Goal: Task Accomplishment & Management: Manage account settings

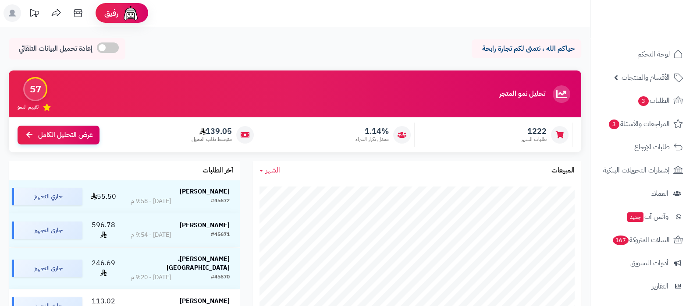
scroll to position [94, 0]
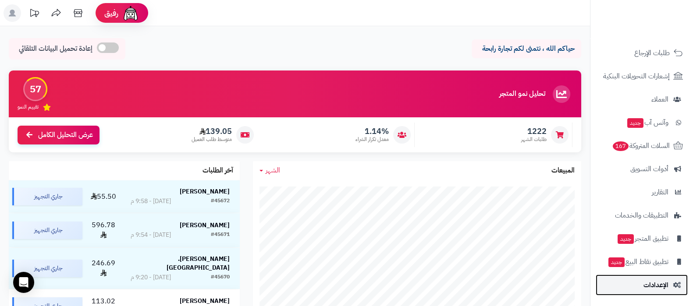
click at [640, 278] on link "الإعدادات" at bounding box center [642, 285] width 92 height 21
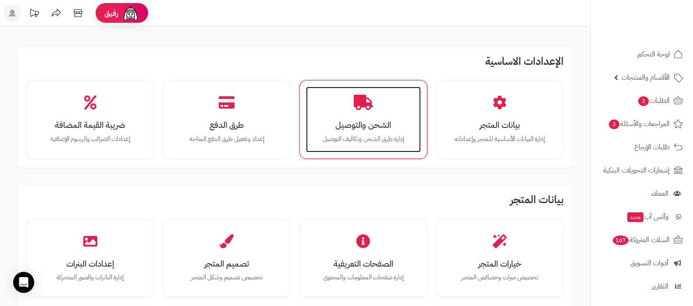
click at [358, 114] on div "الشحن والتوصيل إدارة طرق الشحن وتكاليف التوصيل" at bounding box center [363, 120] width 115 height 66
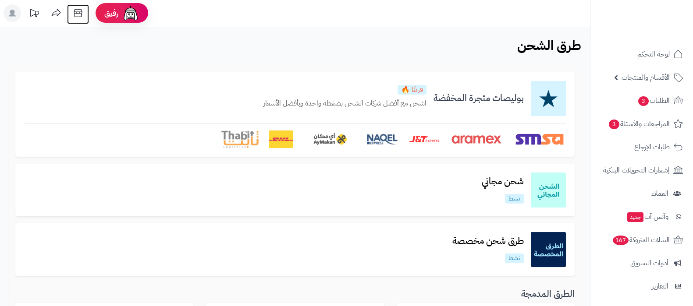
click at [81, 13] on icon at bounding box center [78, 13] width 18 height 18
click at [526, 178] on h3 "شحن مجاني" at bounding box center [503, 182] width 56 height 10
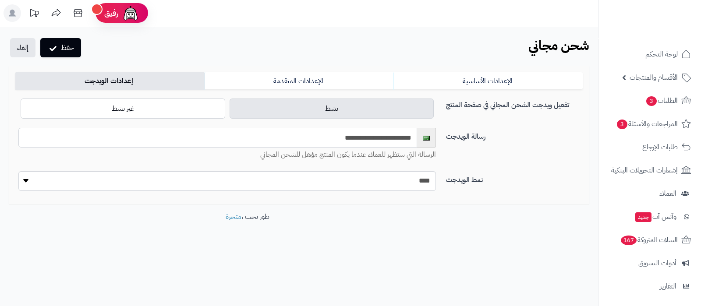
click at [370, 137] on input "**********" at bounding box center [217, 138] width 399 height 20
paste input "********"
type input "**********"
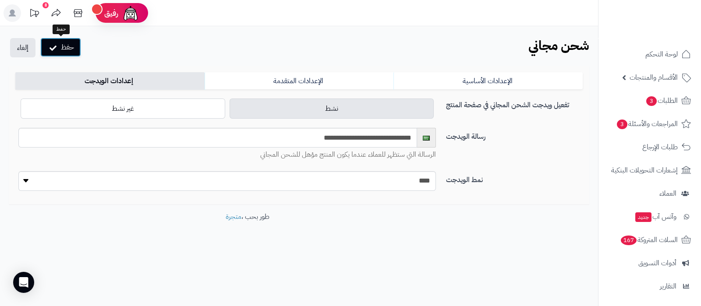
click at [59, 45] on button "حفظ" at bounding box center [60, 47] width 41 height 19
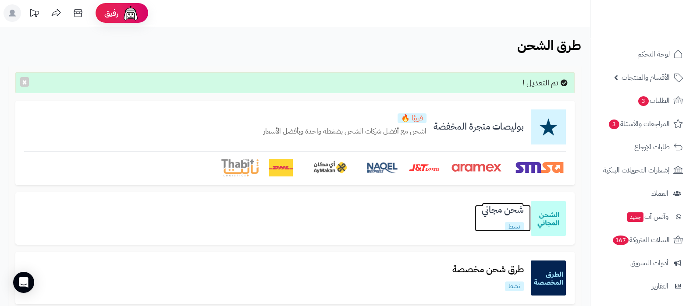
click at [498, 211] on h3 "شحن مجاني" at bounding box center [503, 210] width 56 height 10
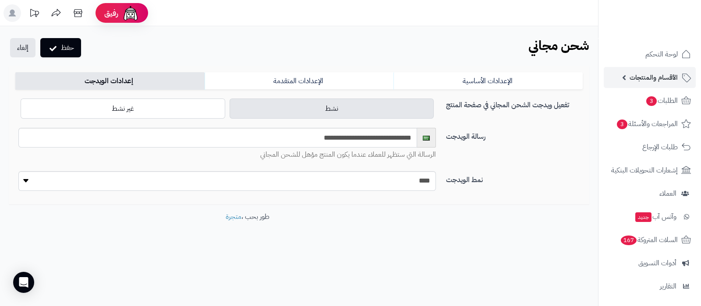
click at [636, 84] on link "الأقسام والمنتجات" at bounding box center [650, 77] width 92 height 21
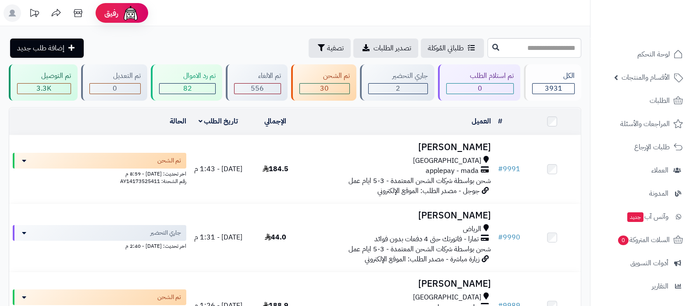
scroll to position [94, 0]
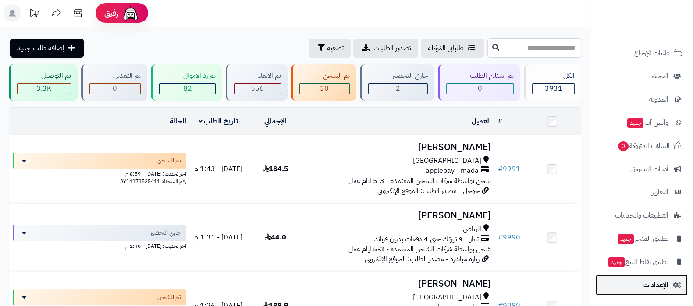
click at [655, 286] on span "الإعدادات" at bounding box center [656, 285] width 25 height 12
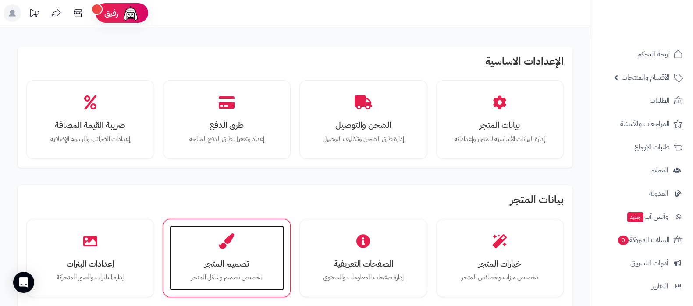
click at [235, 253] on div "تصميم المتجر تخصيص تصميم وشكل المتجر" at bounding box center [227, 259] width 115 height 66
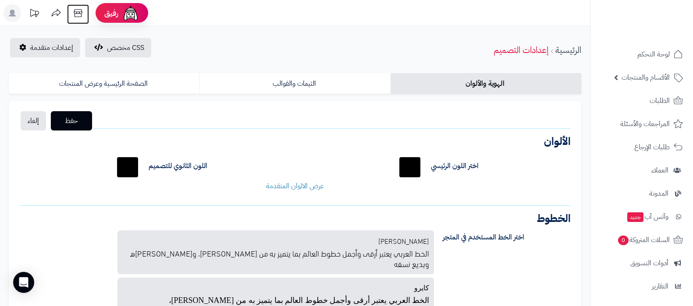
click at [78, 14] on icon at bounding box center [78, 13] width 18 height 18
click at [39, 43] on span "إعدادات متقدمة" at bounding box center [51, 48] width 43 height 11
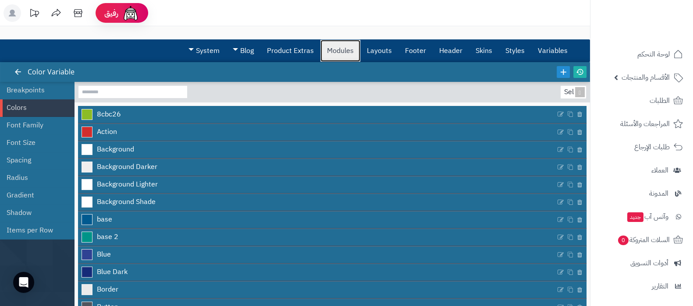
click at [342, 50] on link "Modules" at bounding box center [340, 51] width 40 height 22
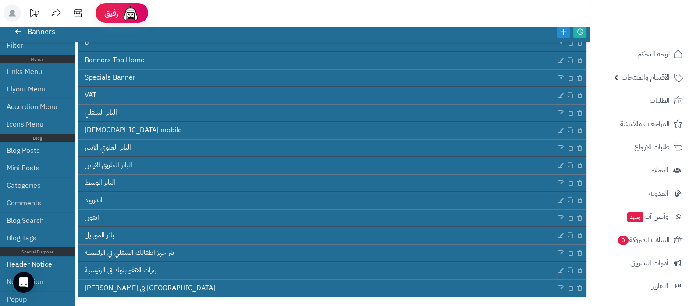
scroll to position [77, 0]
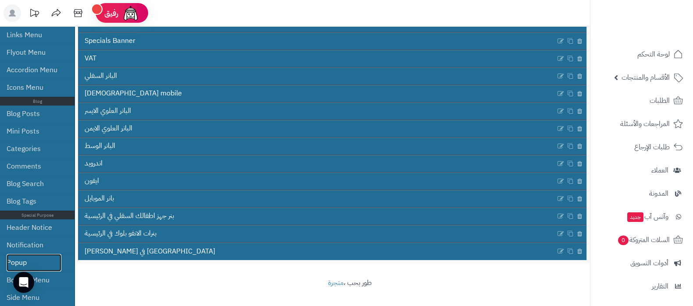
click at [39, 259] on link "Popup" at bounding box center [34, 263] width 55 height 18
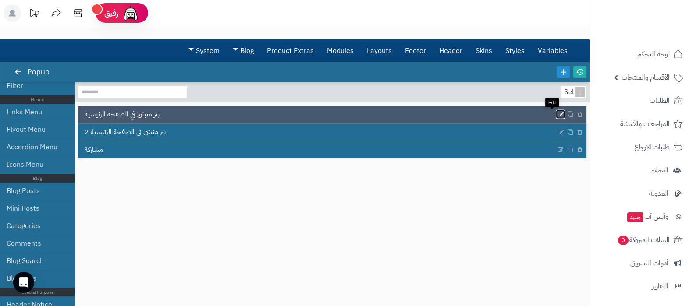
click at [557, 113] on icon at bounding box center [560, 114] width 7 height 7
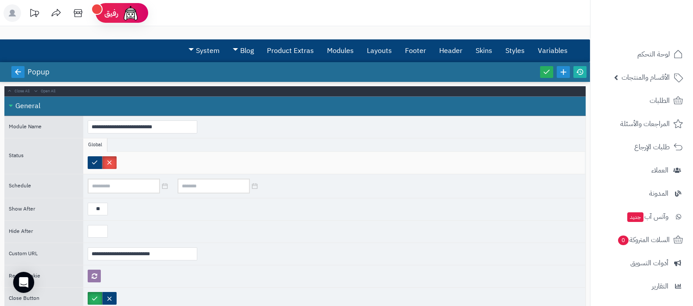
click at [13, 70] on link at bounding box center [17, 72] width 13 height 12
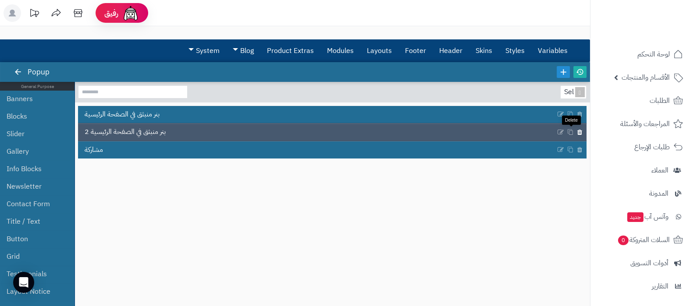
click at [577, 131] on icon at bounding box center [580, 131] width 6 height 7
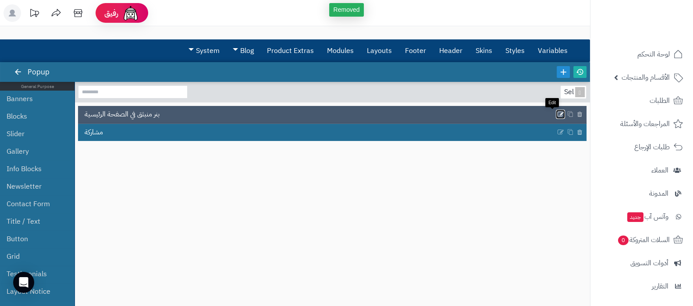
click at [557, 114] on icon at bounding box center [560, 114] width 7 height 7
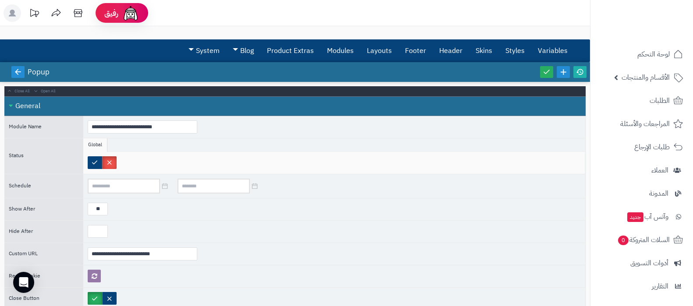
click at [14, 71] on icon at bounding box center [18, 72] width 8 height 8
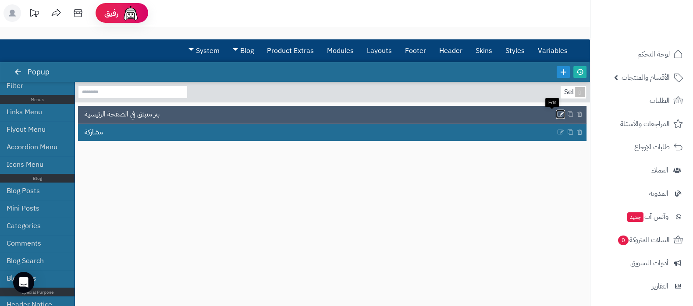
click at [557, 112] on icon at bounding box center [560, 114] width 7 height 7
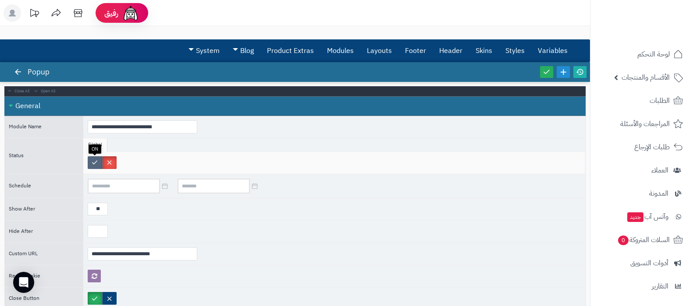
click at [96, 159] on label at bounding box center [95, 163] width 14 height 13
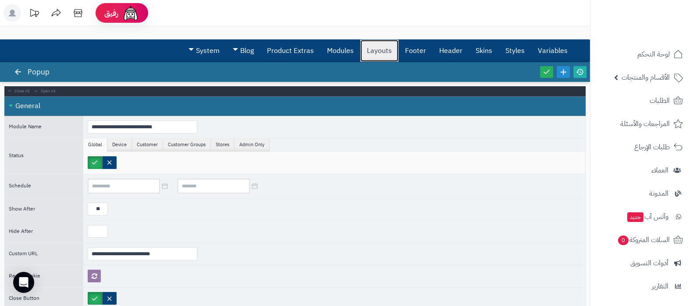
click at [385, 52] on link "Layouts" at bounding box center [379, 51] width 38 height 22
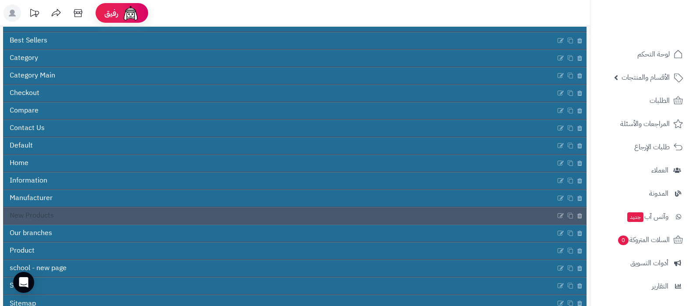
scroll to position [109, 0]
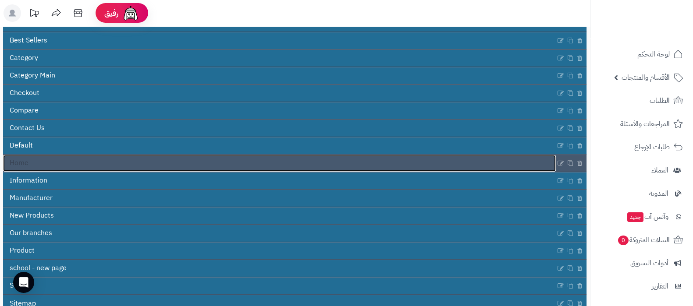
click at [303, 161] on link "Home" at bounding box center [279, 163] width 553 height 17
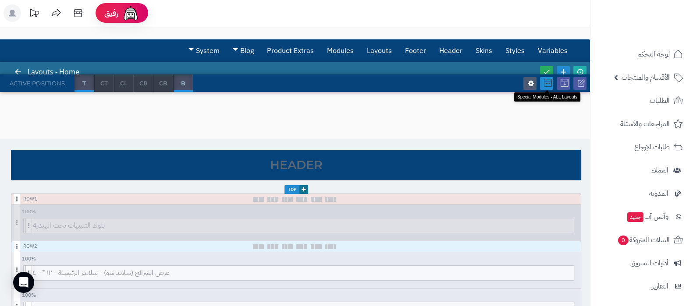
click at [546, 79] on icon at bounding box center [548, 83] width 8 height 8
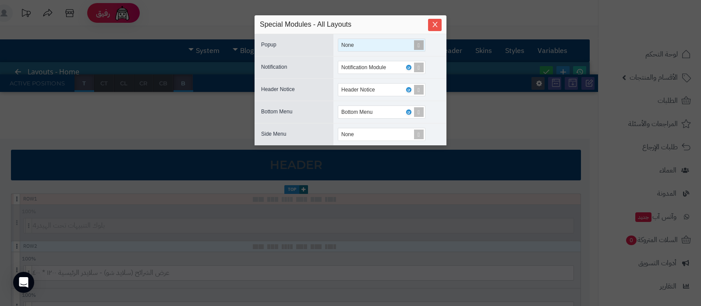
click at [419, 45] on span at bounding box center [419, 45] width 12 height 12
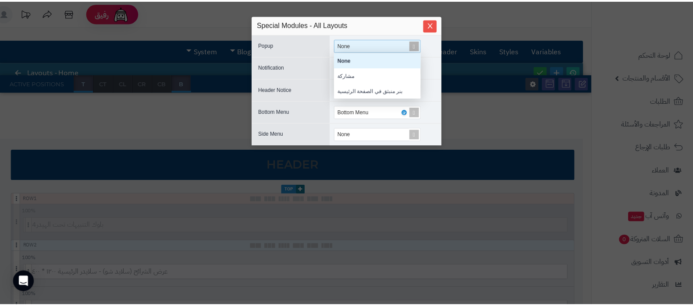
scroll to position [37, 79]
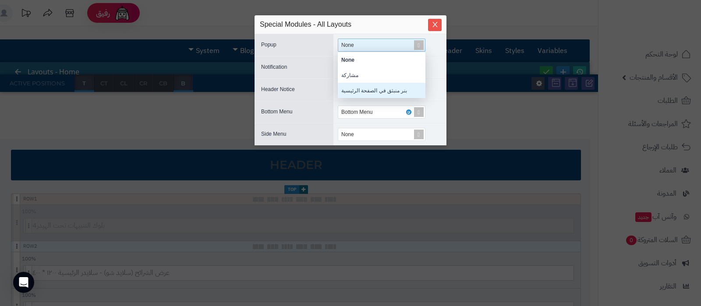
click at [388, 90] on div "بنر منبثق في الصفحة الرئيسية" at bounding box center [382, 90] width 88 height 15
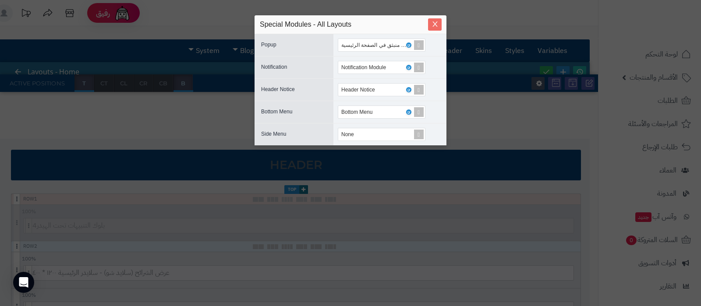
click at [437, 21] on span "Close" at bounding box center [435, 24] width 14 height 7
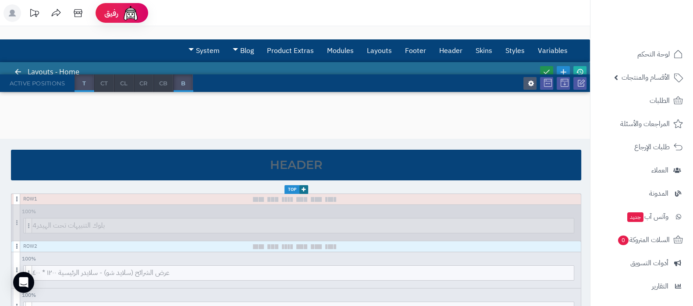
click at [545, 68] on icon at bounding box center [547, 72] width 8 height 8
click at [577, 69] on icon at bounding box center [580, 72] width 8 height 8
click at [340, 51] on link "Modules" at bounding box center [340, 51] width 40 height 22
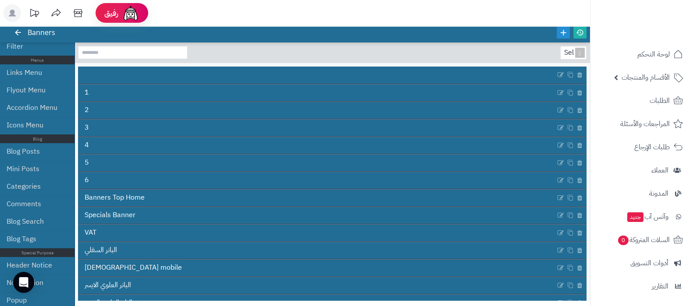
scroll to position [77, 0]
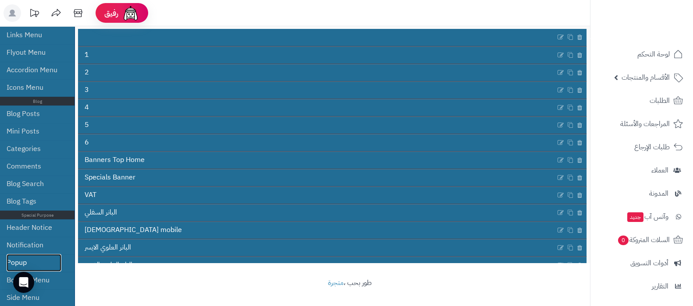
click at [35, 262] on link "Popup" at bounding box center [34, 263] width 55 height 18
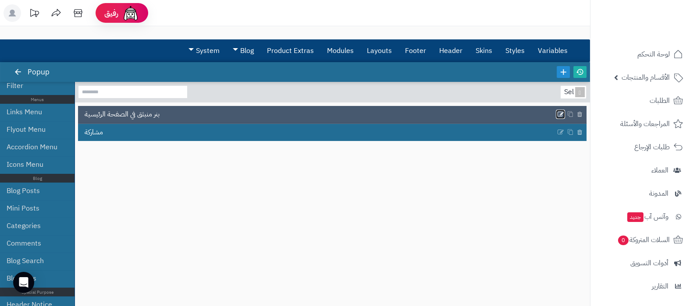
click at [557, 114] on icon at bounding box center [560, 114] width 7 height 7
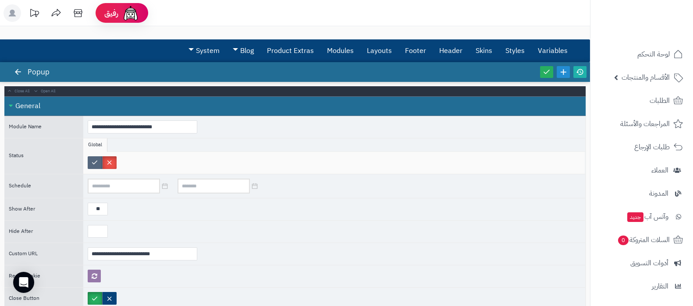
click at [89, 161] on label at bounding box center [95, 163] width 14 height 13
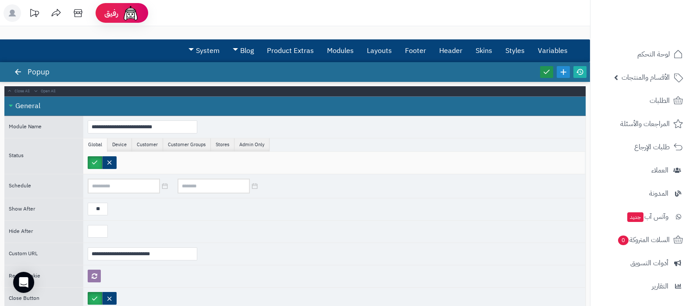
click at [543, 72] on icon at bounding box center [547, 72] width 8 height 8
click at [582, 73] on icon at bounding box center [580, 72] width 8 height 8
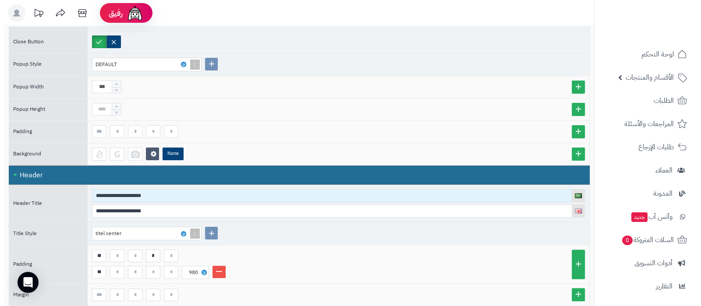
scroll to position [274, 0]
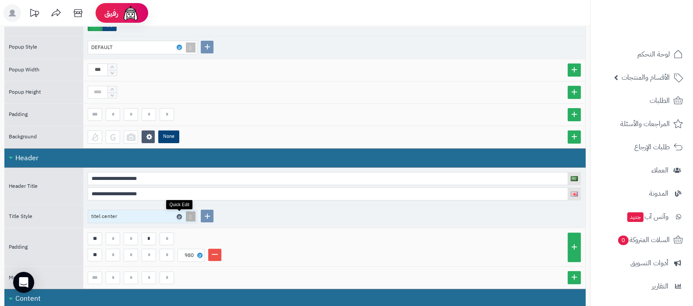
click at [178, 215] on icon at bounding box center [179, 217] width 3 height 4
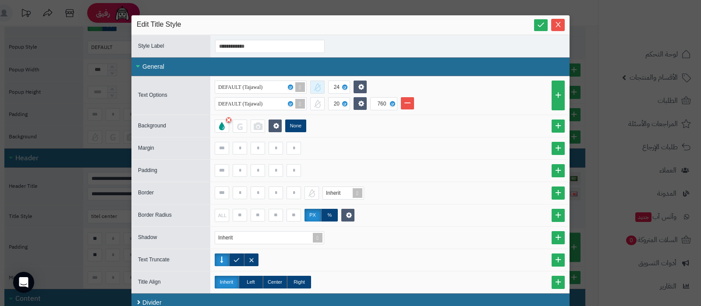
click at [323, 86] on div at bounding box center [317, 87] width 14 height 13
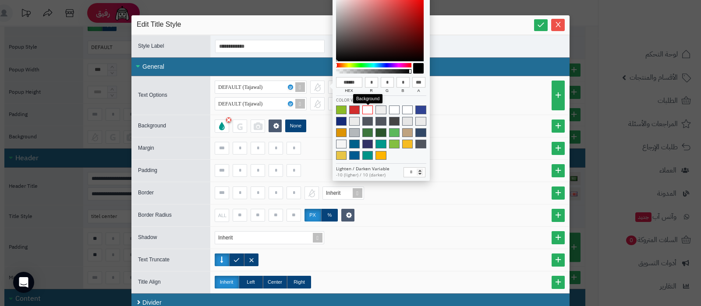
click at [369, 109] on span at bounding box center [368, 110] width 11 height 9
type input "******"
type input "***"
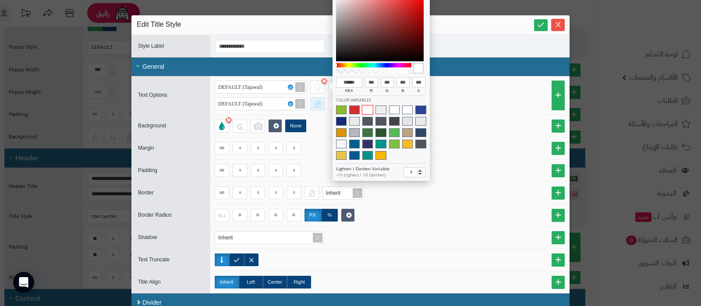
click at [319, 106] on div at bounding box center [317, 103] width 14 height 13
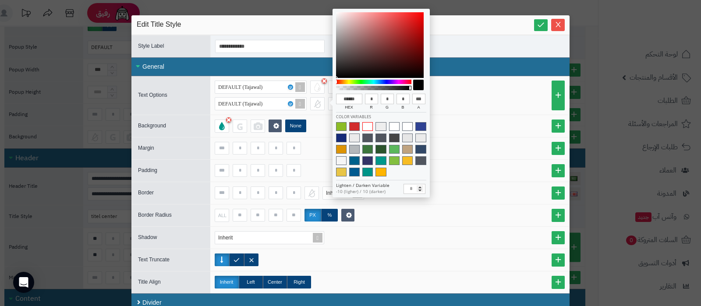
click at [368, 129] on span at bounding box center [368, 126] width 11 height 9
type input "******"
type input "***"
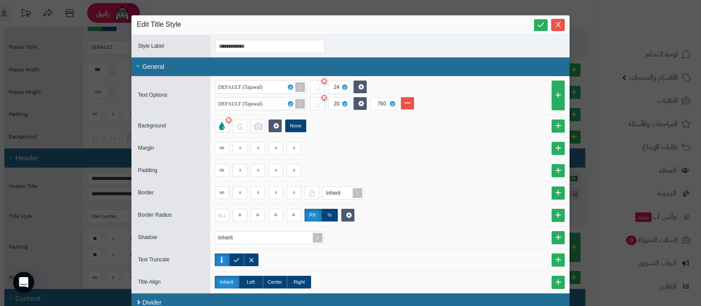
click at [469, 106] on li "DEFAULT (Tajawal) 20 760" at bounding box center [390, 103] width 350 height 13
click at [278, 283] on label "Center" at bounding box center [275, 282] width 24 height 13
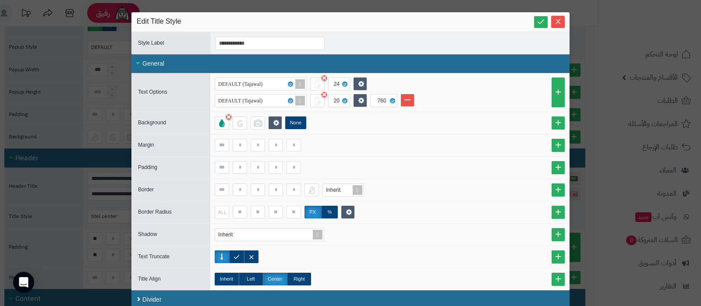
scroll to position [4, 0]
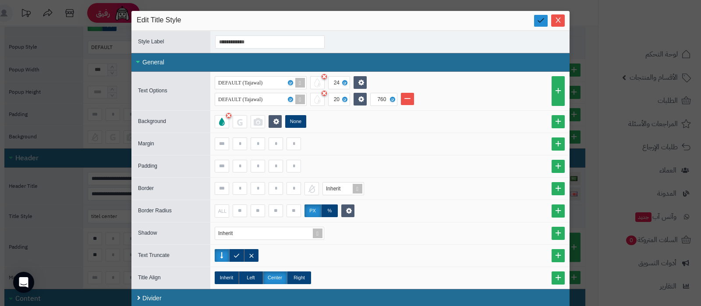
click at [545, 21] on icon at bounding box center [541, 20] width 8 height 8
click at [561, 21] on icon "Close" at bounding box center [558, 20] width 5 height 5
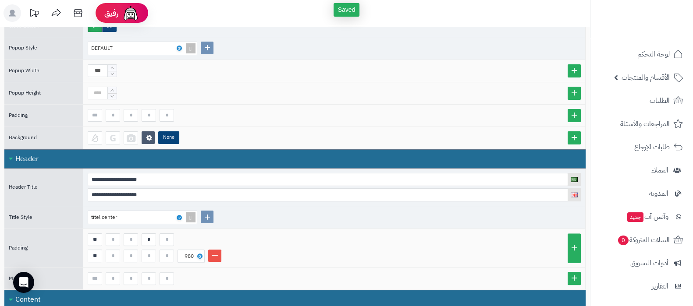
scroll to position [0, 0]
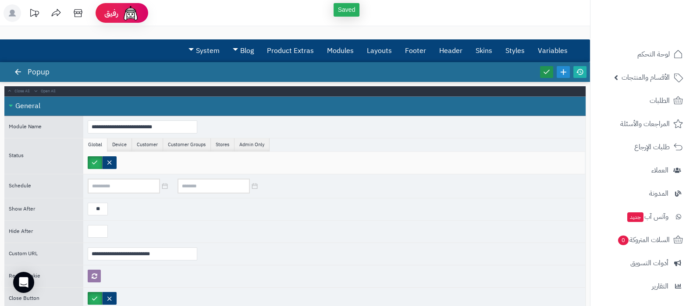
click at [544, 72] on icon at bounding box center [547, 72] width 8 height 8
click at [581, 73] on icon at bounding box center [580, 72] width 8 height 8
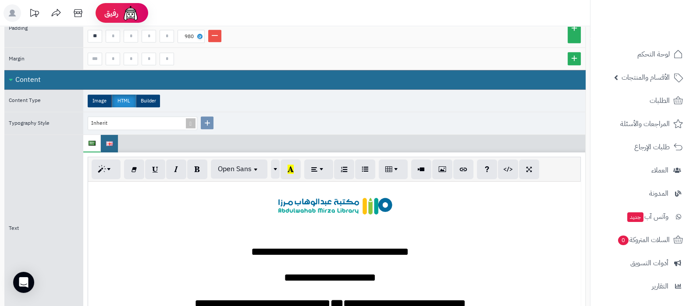
scroll to position [675, 0]
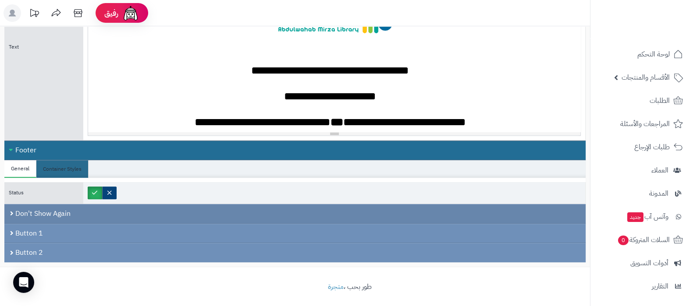
click at [190, 211] on div "Don't Show Again" at bounding box center [294, 214] width 581 height 20
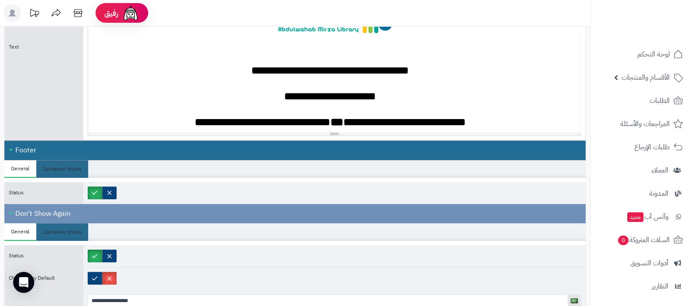
scroll to position [784, 0]
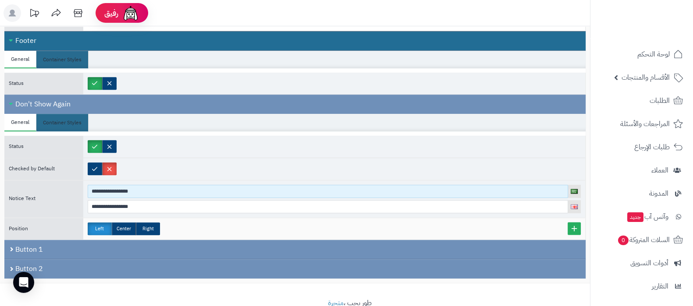
click at [160, 188] on input "**********" at bounding box center [328, 191] width 481 height 13
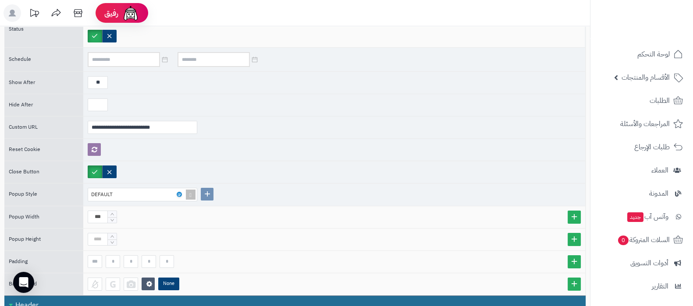
scroll to position [0, 0]
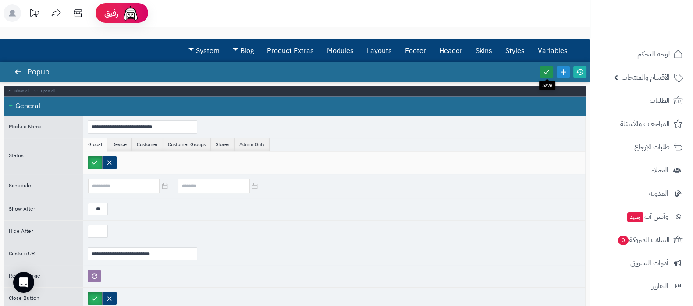
type input "**********"
click at [547, 72] on icon at bounding box center [547, 72] width 8 height 8
click at [579, 71] on icon at bounding box center [580, 72] width 8 height 8
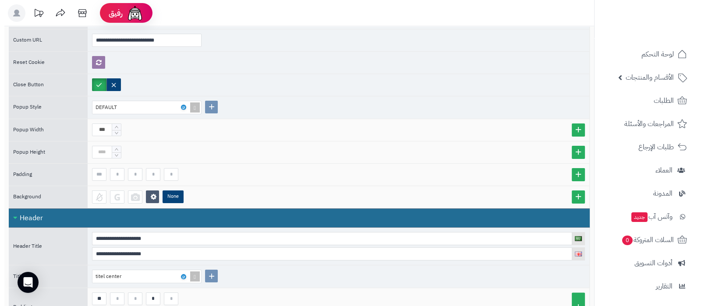
scroll to position [164, 0]
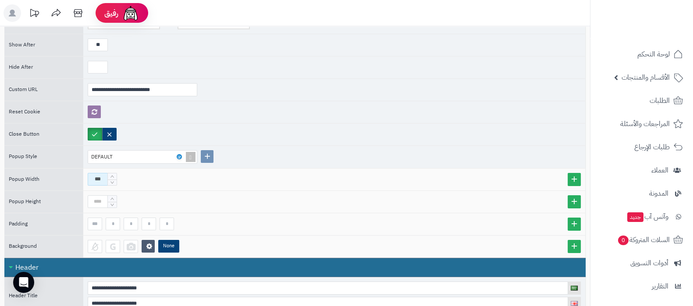
click at [96, 177] on input "***" at bounding box center [98, 179] width 20 height 13
type input "***"
click at [179, 155] on icon at bounding box center [179, 157] width 3 height 4
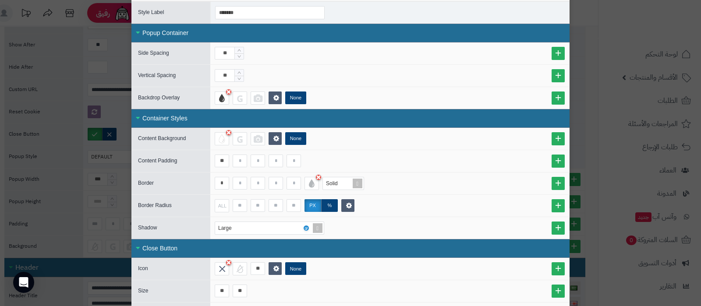
scroll to position [0, 0]
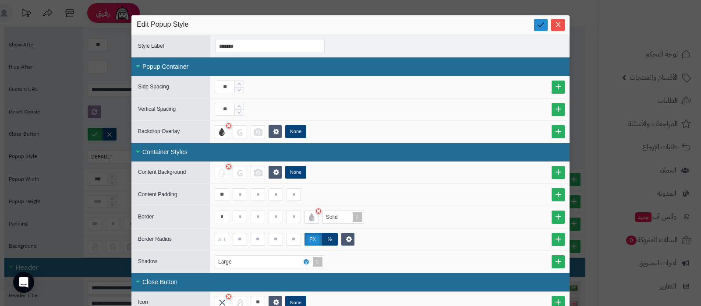
click at [539, 27] on link at bounding box center [541, 25] width 14 height 12
click at [562, 25] on icon "Close" at bounding box center [558, 24] width 7 height 7
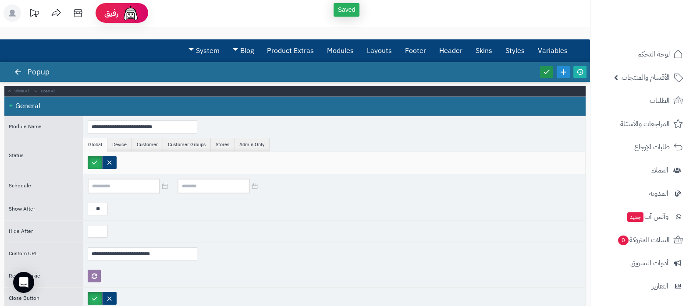
click at [545, 72] on icon at bounding box center [547, 72] width 8 height 8
click at [580, 73] on icon at bounding box center [580, 72] width 8 height 8
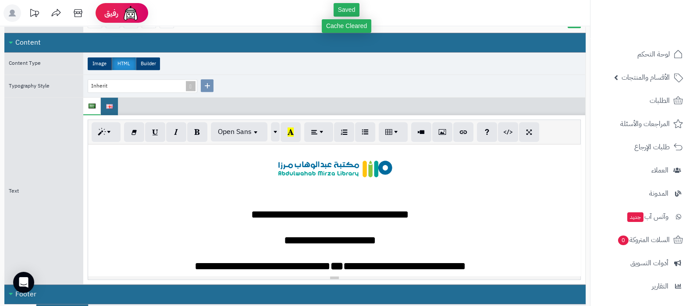
scroll to position [548, 0]
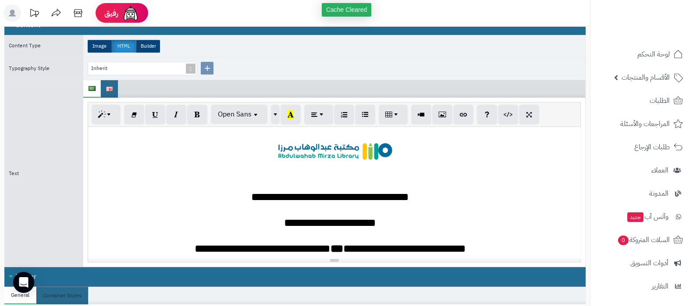
click at [339, 148] on div "**********" at bounding box center [334, 193] width 492 height 132
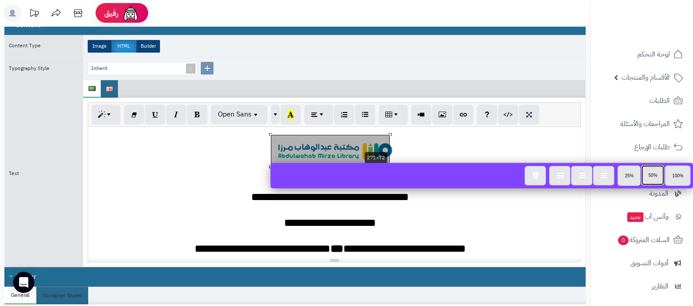
click at [649, 177] on span "50%" at bounding box center [652, 175] width 9 height 5
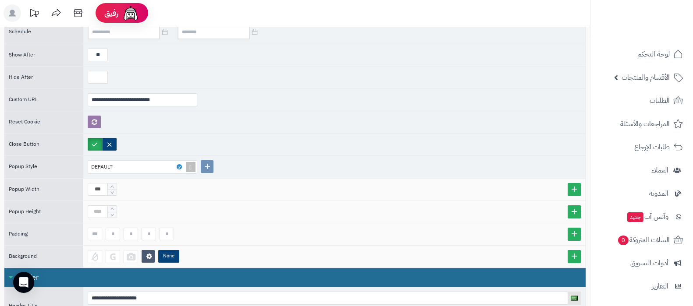
scroll to position [0, 0]
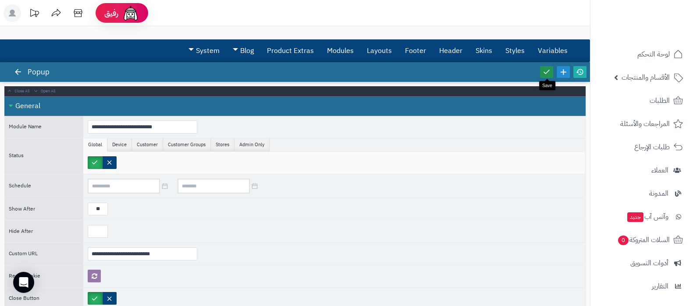
click at [545, 75] on icon at bounding box center [547, 72] width 8 height 8
click at [578, 71] on icon at bounding box center [580, 72] width 8 height 8
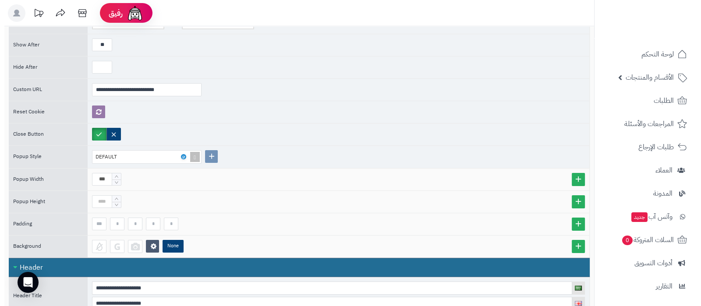
scroll to position [219, 0]
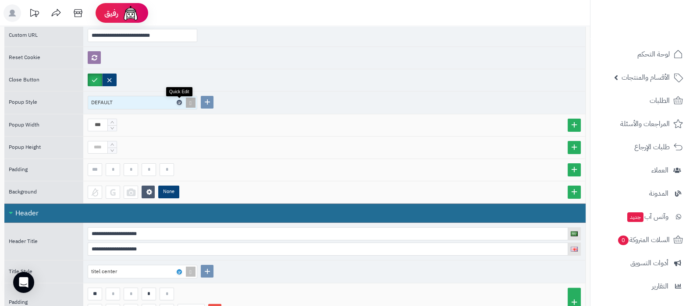
click at [179, 101] on icon at bounding box center [179, 103] width 3 height 4
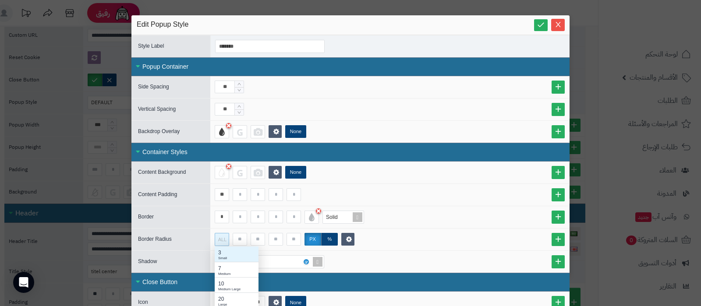
scroll to position [246, 0]
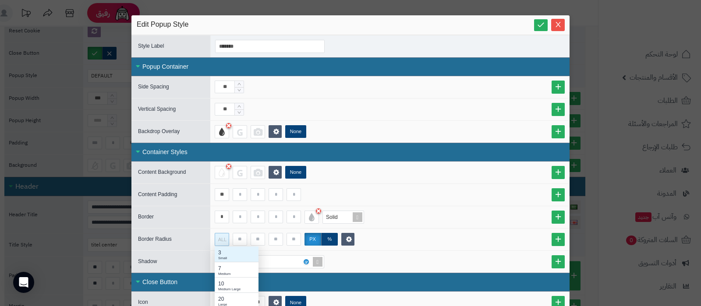
click at [223, 239] on div "ALL" at bounding box center [220, 240] width 13 height 12
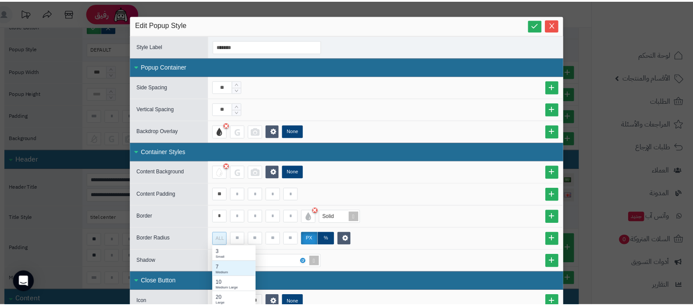
scroll to position [299, 0]
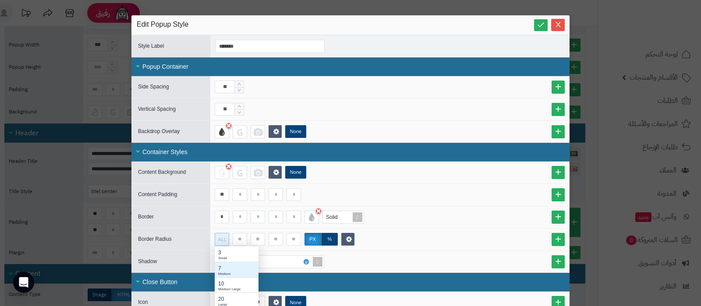
click at [226, 272] on div "Medium" at bounding box center [236, 274] width 37 height 5
click at [543, 25] on icon at bounding box center [541, 25] width 8 height 8
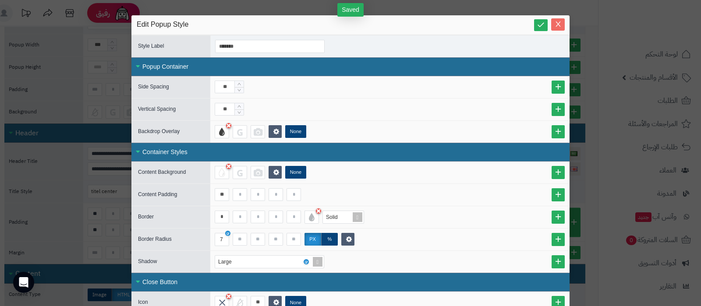
click at [561, 23] on icon "Close" at bounding box center [558, 24] width 5 height 5
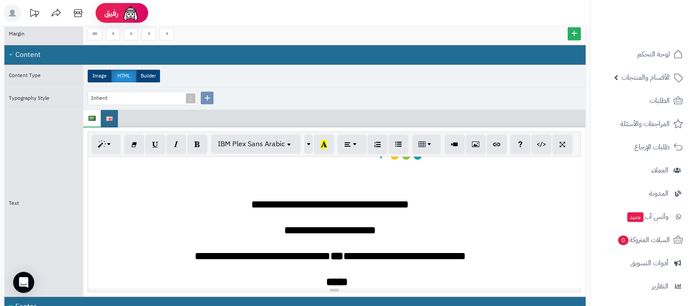
scroll to position [61, 0]
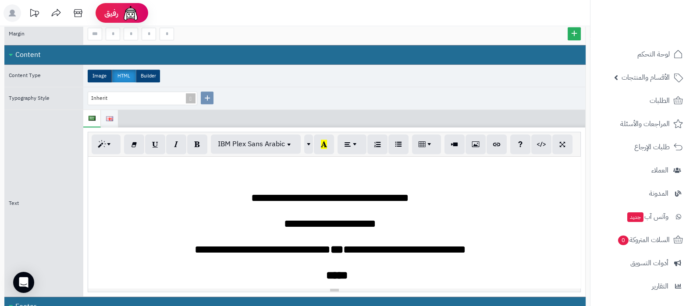
click at [107, 116] on img at bounding box center [109, 118] width 7 height 5
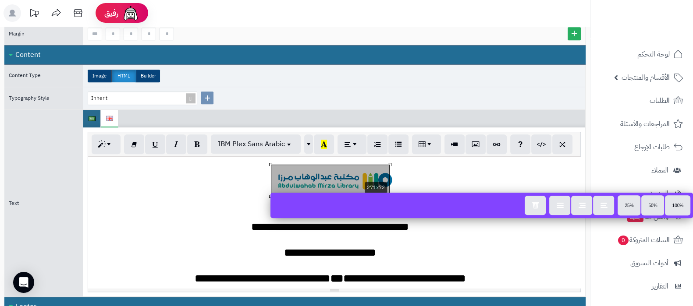
click at [328, 177] on div "**********" at bounding box center [334, 223] width 492 height 132
click at [652, 205] on span "50%" at bounding box center [652, 205] width 9 height 5
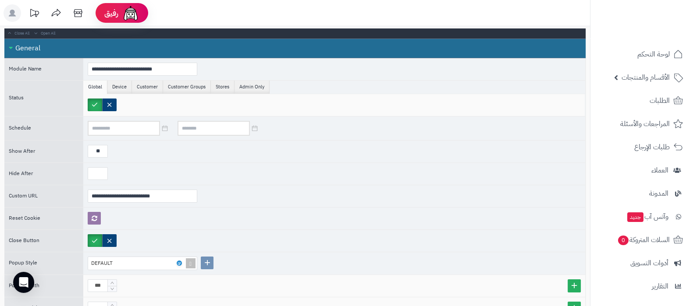
scroll to position [0, 0]
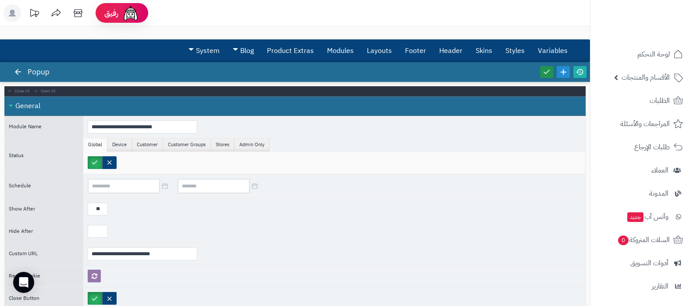
click at [548, 74] on icon at bounding box center [547, 72] width 8 height 8
click at [581, 71] on icon at bounding box center [580, 72] width 8 height 8
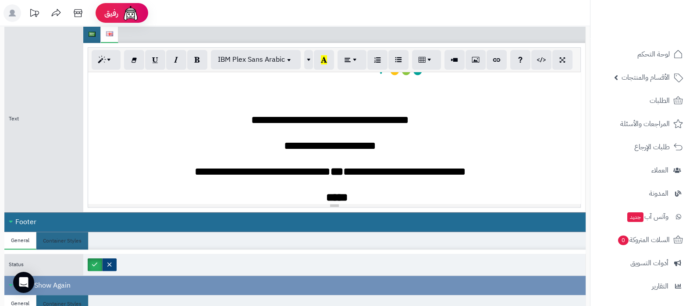
scroll to position [61, 0]
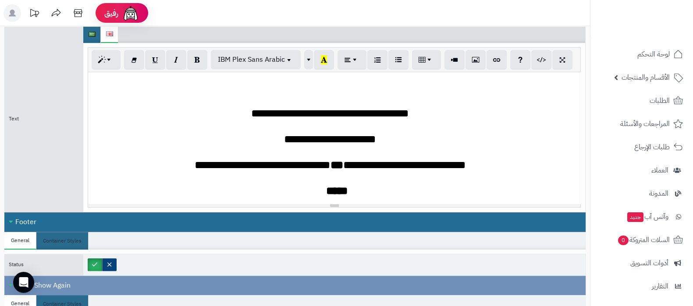
click at [335, 123] on div at bounding box center [335, 128] width 484 height 10
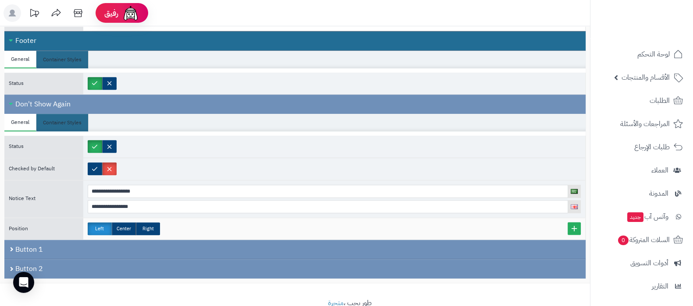
scroll to position [800, 0]
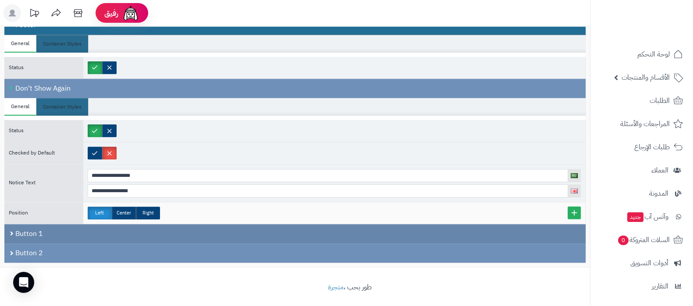
click at [208, 231] on div "Button 1" at bounding box center [294, 234] width 581 height 20
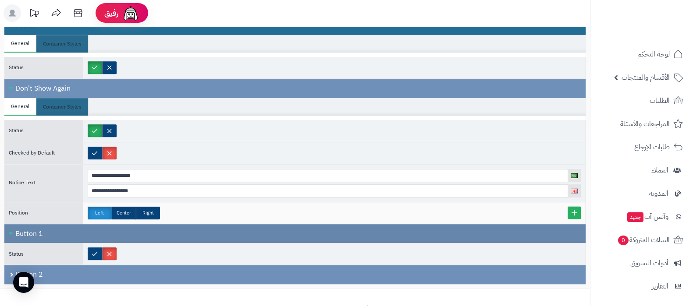
scroll to position [822, 0]
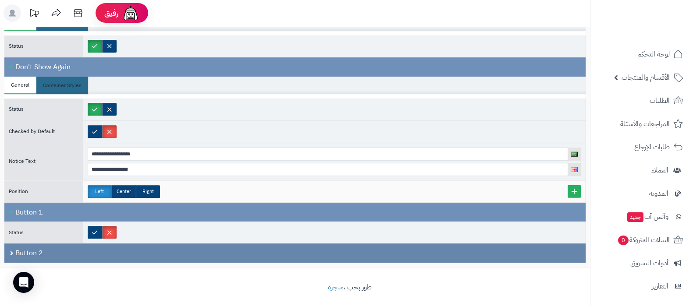
click at [191, 252] on div "Button 2" at bounding box center [294, 253] width 581 height 19
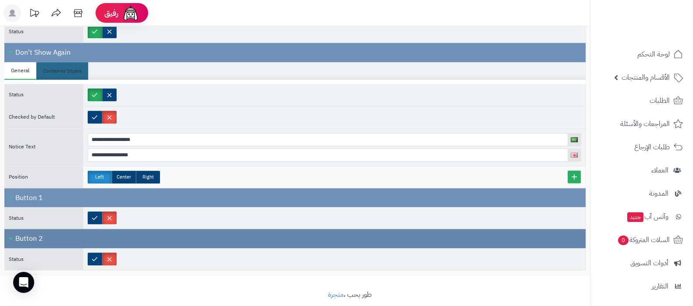
scroll to position [844, 0]
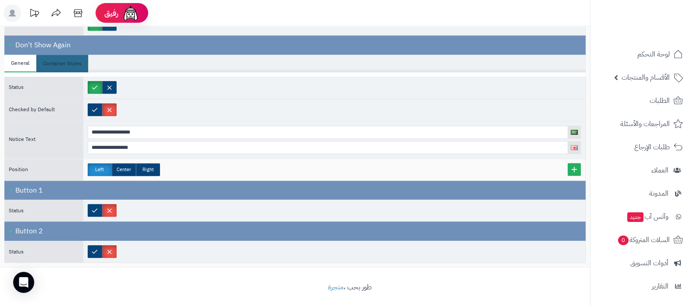
click at [86, 206] on div at bounding box center [334, 211] width 502 height 22
click at [92, 205] on label at bounding box center [95, 210] width 14 height 13
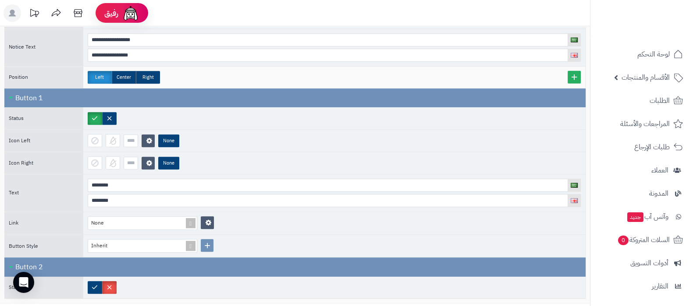
scroll to position [954, 0]
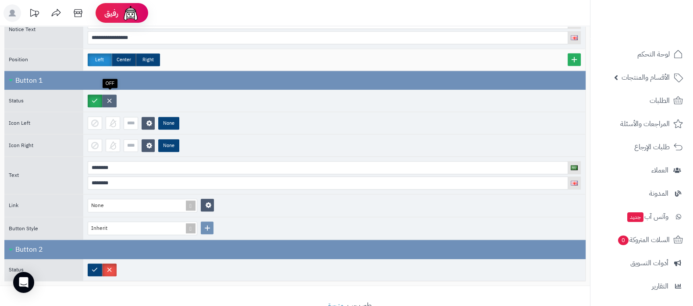
click at [114, 98] on label at bounding box center [109, 101] width 14 height 13
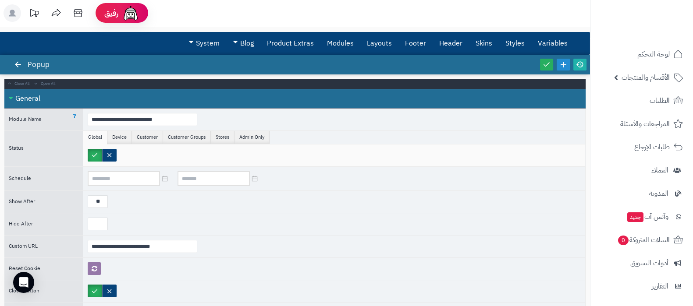
scroll to position [0, 0]
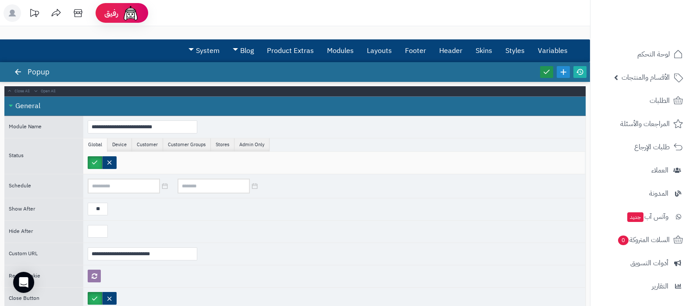
click at [550, 73] on icon at bounding box center [547, 72] width 8 height 8
click at [583, 72] on icon at bounding box center [580, 72] width 8 height 8
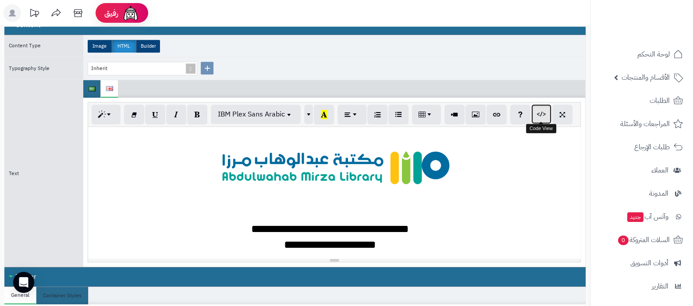
click at [534, 115] on button "button" at bounding box center [541, 114] width 20 height 20
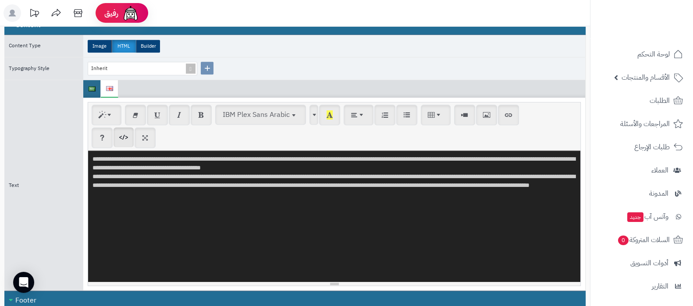
drag, startPoint x: 224, startPoint y: 164, endPoint x: 219, endPoint y: 167, distance: 5.1
click at [219, 167] on textarea "**********" at bounding box center [334, 217] width 492 height 132
type textarea "**********"
click at [94, 86] on img at bounding box center [92, 88] width 7 height 5
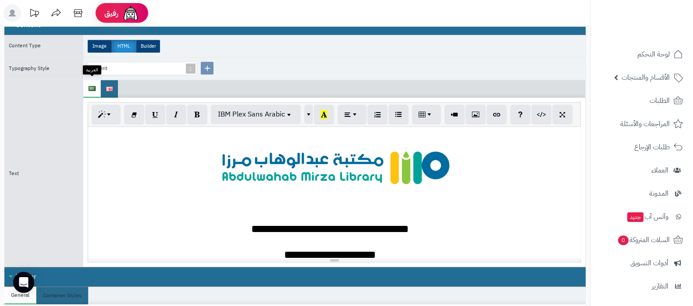
click at [94, 86] on img at bounding box center [92, 88] width 7 height 5
click at [540, 119] on button "button" at bounding box center [541, 114] width 20 height 20
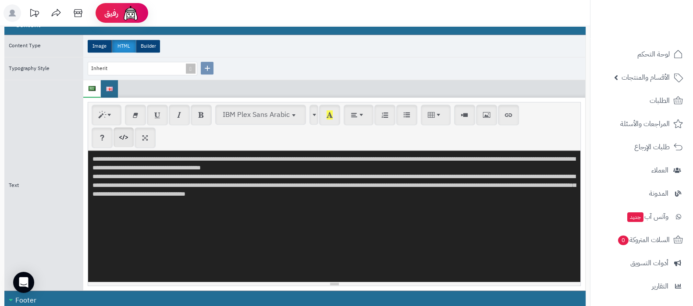
drag, startPoint x: 224, startPoint y: 164, endPoint x: 219, endPoint y: 166, distance: 4.9
click at [219, 166] on textarea "**********" at bounding box center [334, 217] width 492 height 132
type textarea "**********"
click at [127, 137] on button "button" at bounding box center [124, 137] width 20 height 20
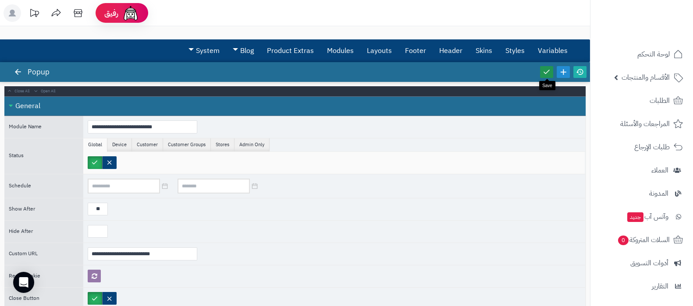
click at [548, 74] on icon at bounding box center [547, 72] width 8 height 8
click at [583, 72] on icon at bounding box center [580, 72] width 8 height 8
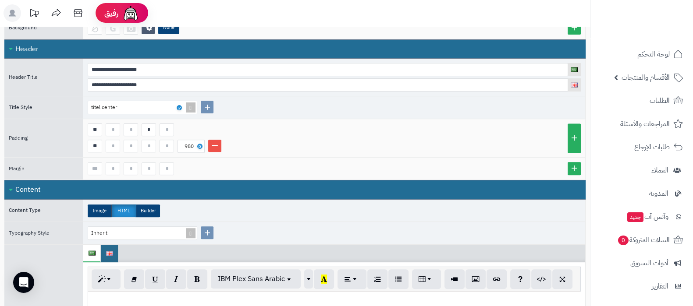
scroll to position [493, 0]
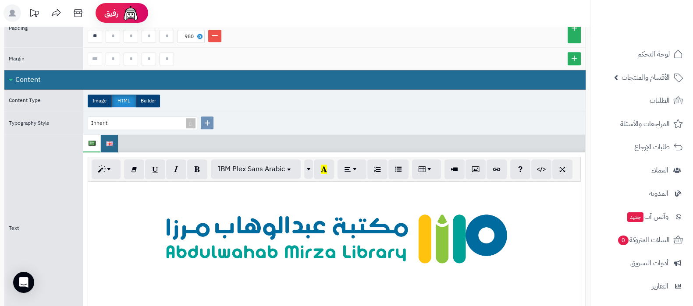
click at [339, 195] on div "**********" at bounding box center [334, 248] width 492 height 132
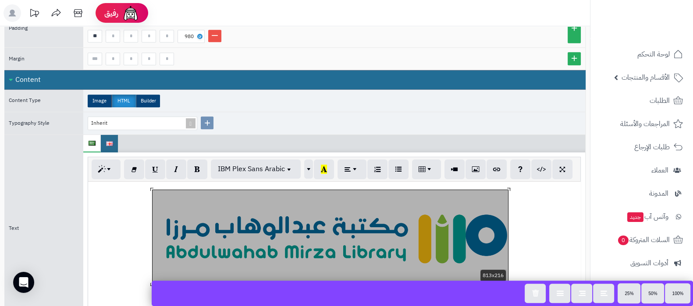
click at [115, 221] on div at bounding box center [335, 238] width 484 height 96
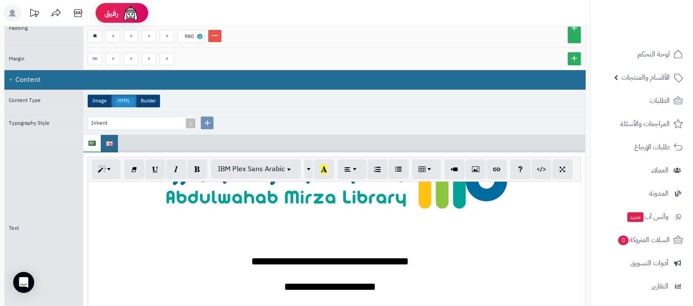
scroll to position [38, 0]
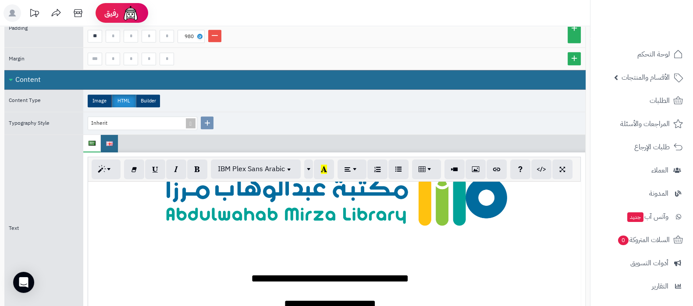
click at [331, 263] on div "**********" at bounding box center [334, 248] width 492 height 132
click at [334, 259] on div at bounding box center [335, 264] width 484 height 10
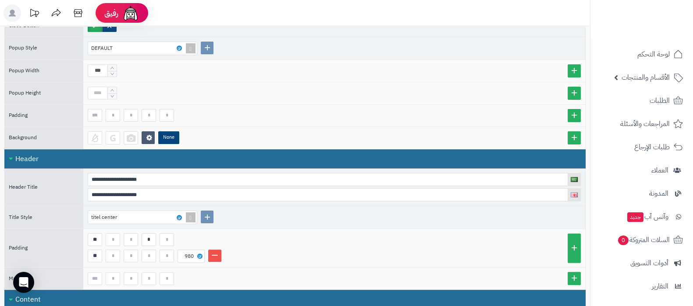
scroll to position [0, 0]
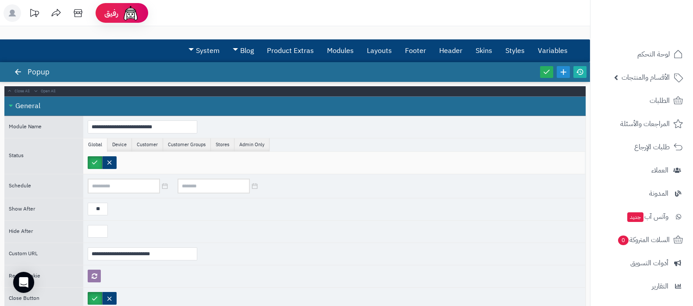
click at [545, 62] on div at bounding box center [563, 72] width 50 height 20
click at [545, 74] on icon at bounding box center [547, 72] width 8 height 8
click at [580, 69] on icon at bounding box center [580, 72] width 8 height 8
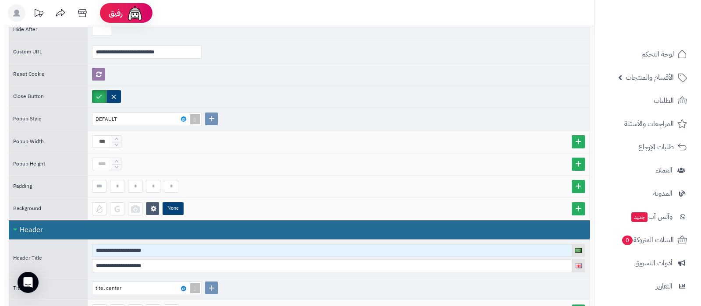
scroll to position [219, 0]
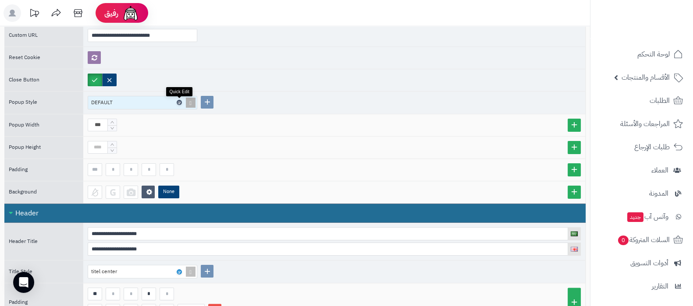
click at [180, 101] on icon at bounding box center [179, 103] width 3 height 4
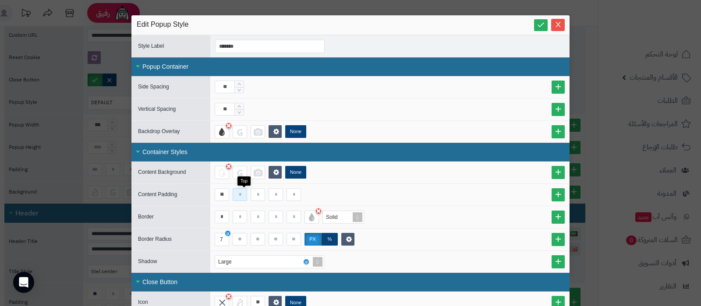
click at [246, 198] on input at bounding box center [240, 195] width 14 height 13
type input "**"
click at [230, 106] on input "**" at bounding box center [225, 109] width 20 height 13
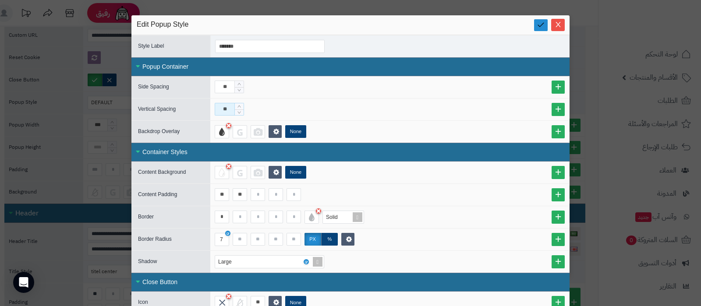
type input "**"
click at [545, 23] on icon at bounding box center [541, 25] width 8 height 8
click at [559, 23] on icon "Close" at bounding box center [558, 24] width 7 height 7
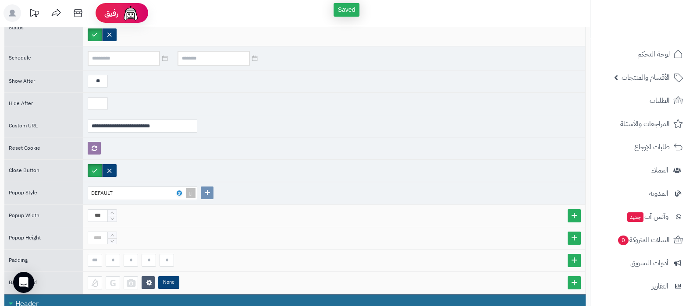
scroll to position [0, 0]
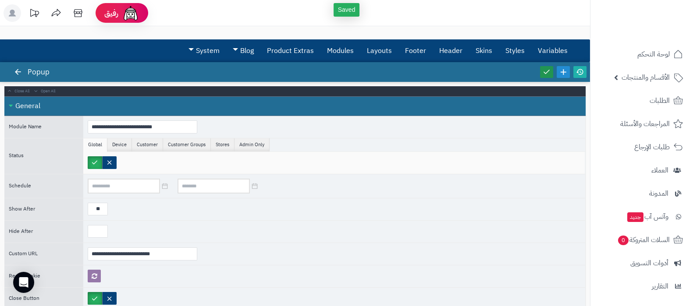
click at [548, 72] on icon at bounding box center [547, 72] width 8 height 8
click at [577, 73] on icon at bounding box center [580, 72] width 8 height 8
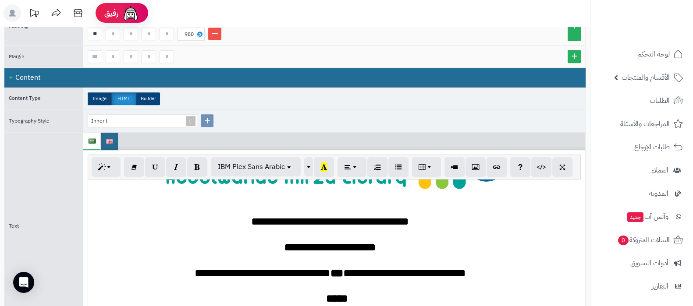
scroll to position [509, 0]
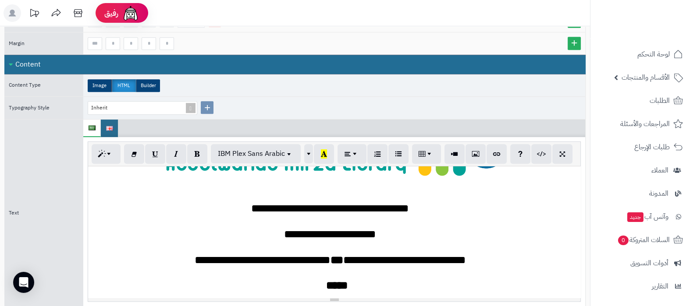
click at [332, 280] on strong "*****" at bounding box center [337, 285] width 22 height 11
click at [197, 151] on icon "button" at bounding box center [197, 153] width 6 height 9
click at [309, 150] on span "button" at bounding box center [309, 153] width 7 height 11
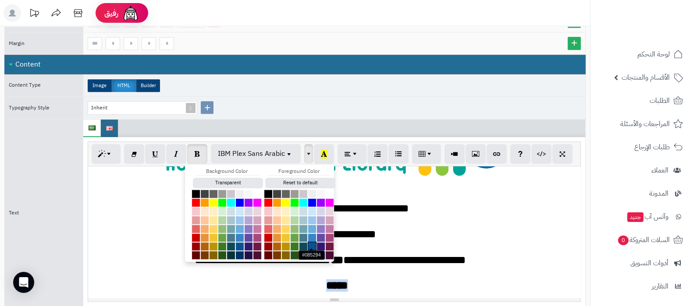
click at [313, 245] on button "button" at bounding box center [312, 246] width 9 height 9
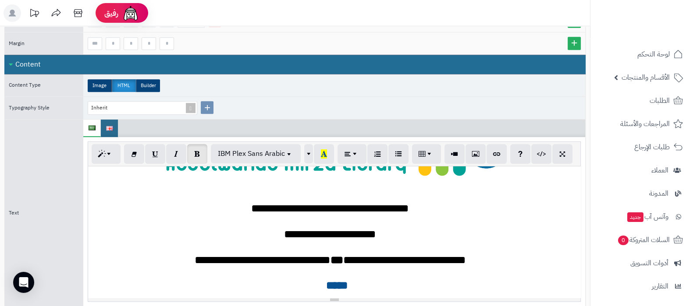
click at [430, 271] on div "*****" at bounding box center [335, 281] width 484 height 22
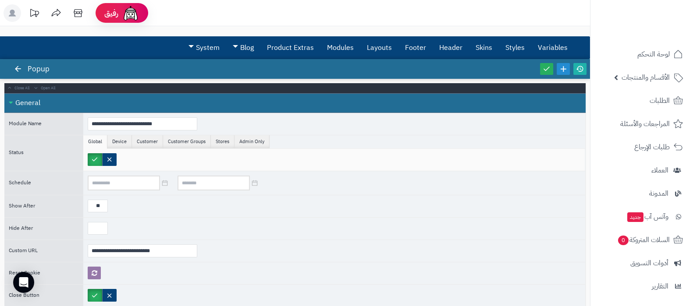
scroll to position [0, 0]
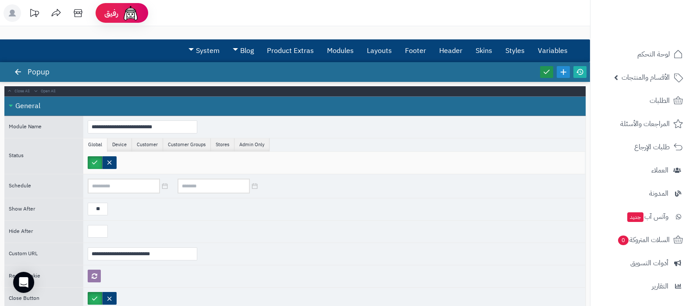
click at [545, 75] on link at bounding box center [546, 72] width 13 height 12
click at [583, 73] on icon at bounding box center [580, 72] width 8 height 8
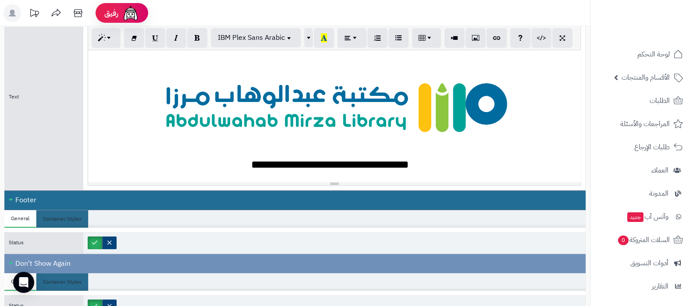
scroll to position [54, 0]
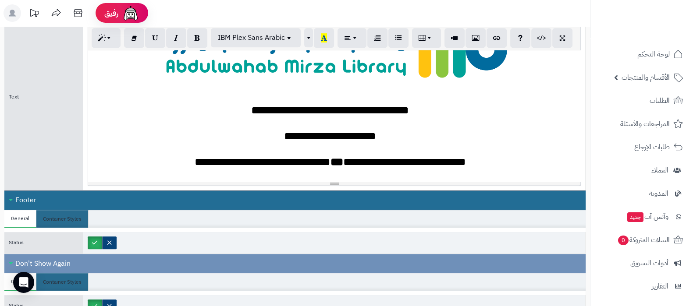
click at [340, 130] on h2 "**********" at bounding box center [330, 136] width 475 height 12
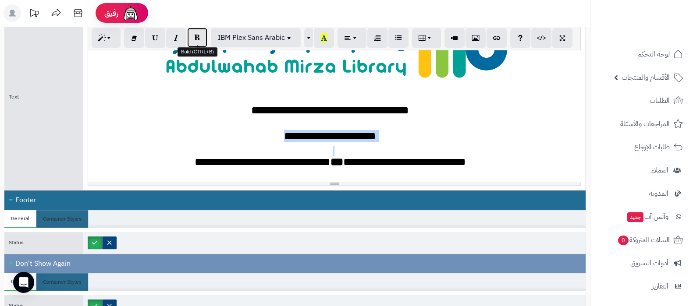
click at [197, 37] on icon "button" at bounding box center [197, 37] width 6 height 9
click at [308, 38] on span "button" at bounding box center [309, 37] width 7 height 11
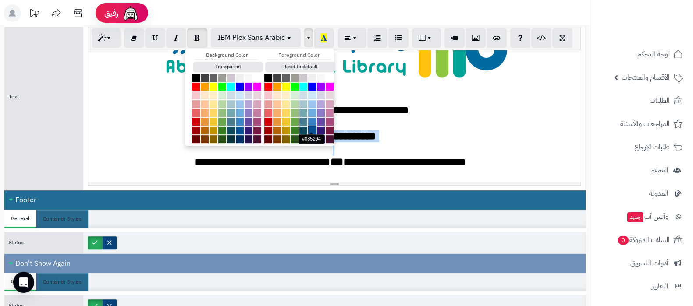
click at [313, 128] on button "button" at bounding box center [312, 130] width 9 height 9
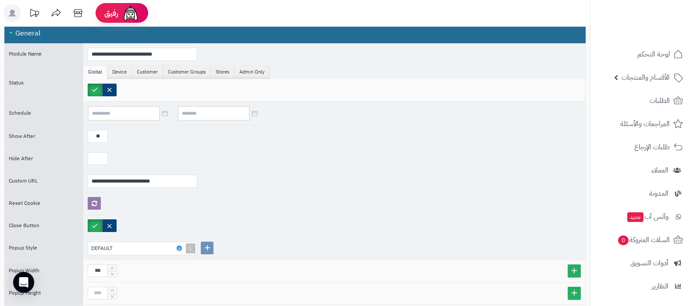
scroll to position [0, 0]
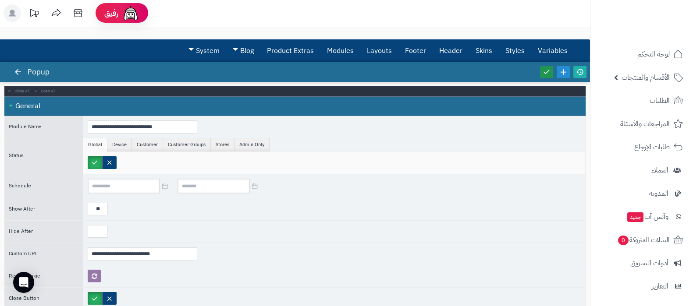
click at [547, 71] on icon at bounding box center [547, 72] width 8 height 8
click at [579, 71] on icon at bounding box center [580, 72] width 8 height 8
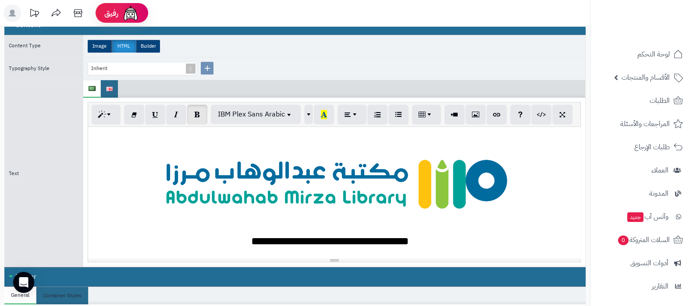
scroll to position [493, 0]
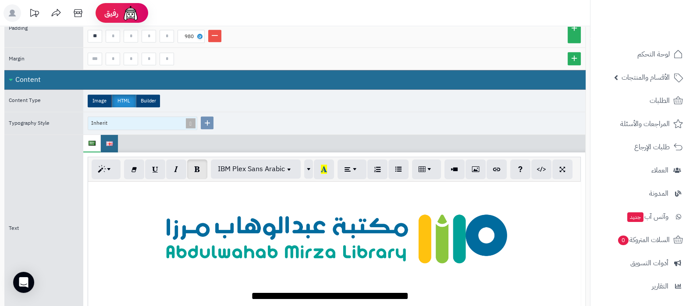
click at [189, 121] on span at bounding box center [191, 123] width 12 height 13
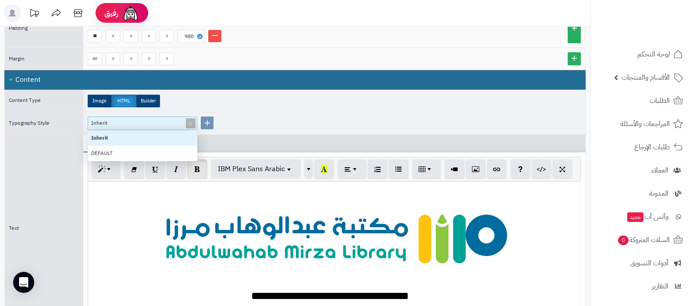
scroll to position [22, 101]
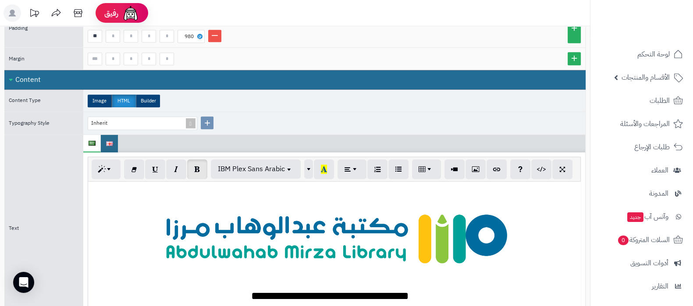
click at [282, 117] on div "Inherit" at bounding box center [334, 123] width 502 height 22
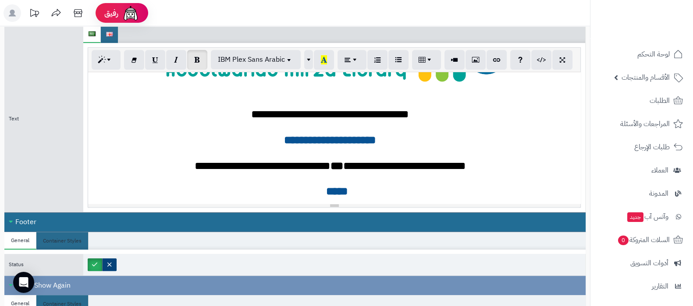
scroll to position [72, 0]
click at [28, 213] on div "Footer" at bounding box center [294, 223] width 581 height 20
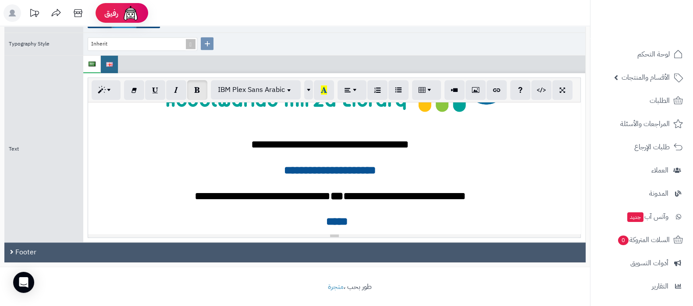
click at [51, 250] on div "Footer" at bounding box center [294, 253] width 581 height 20
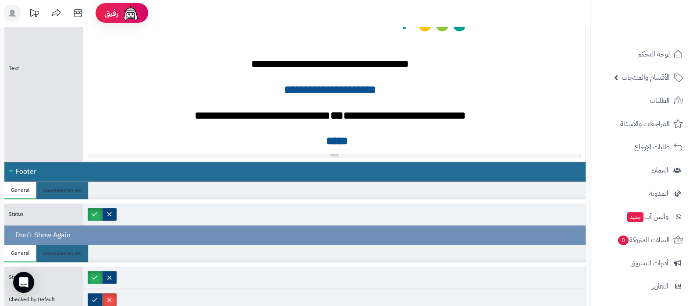
scroll to position [767, 0]
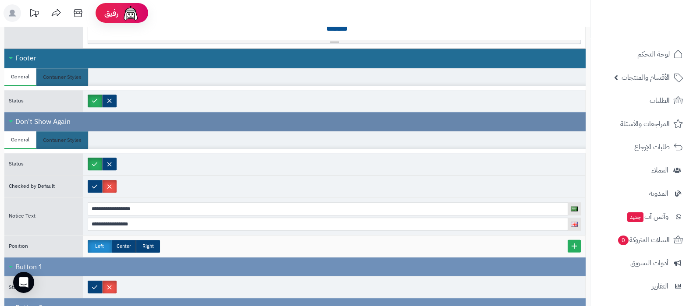
click at [65, 115] on div "Don't Show Again" at bounding box center [294, 121] width 581 height 19
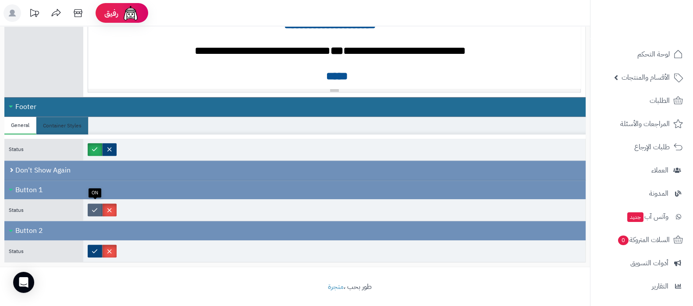
click at [93, 206] on label at bounding box center [95, 210] width 14 height 13
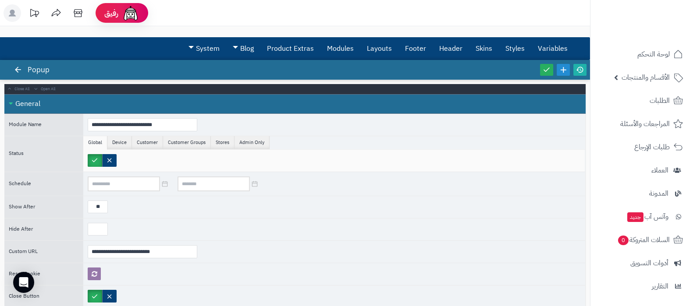
scroll to position [0, 0]
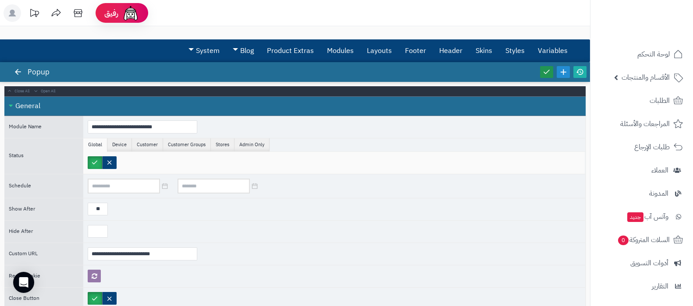
click at [550, 72] on icon at bounding box center [547, 72] width 8 height 8
click at [582, 71] on icon at bounding box center [580, 72] width 8 height 8
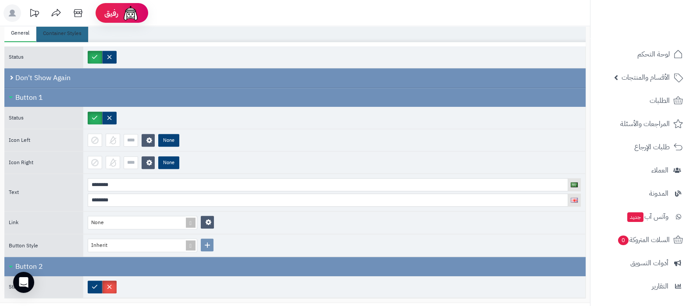
scroll to position [845, 0]
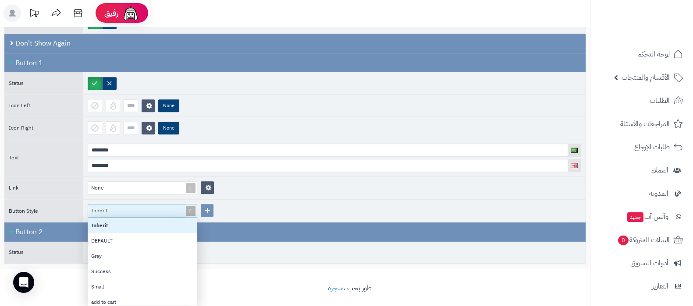
click at [189, 206] on span at bounding box center [191, 211] width 12 height 13
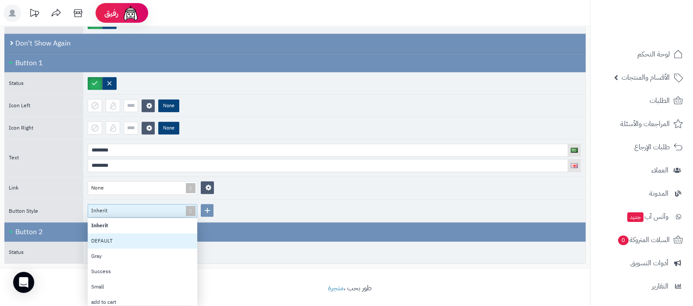
click at [137, 234] on div "DEFAULT" at bounding box center [143, 241] width 110 height 15
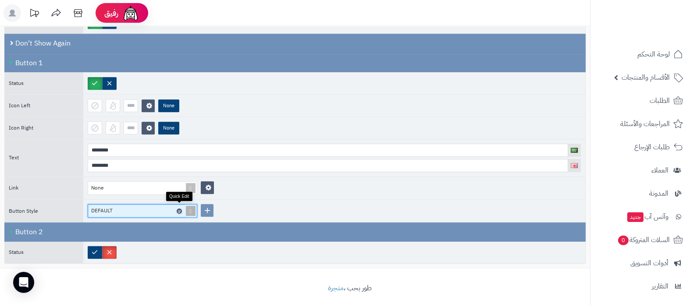
click at [179, 209] on icon at bounding box center [179, 211] width 3 height 4
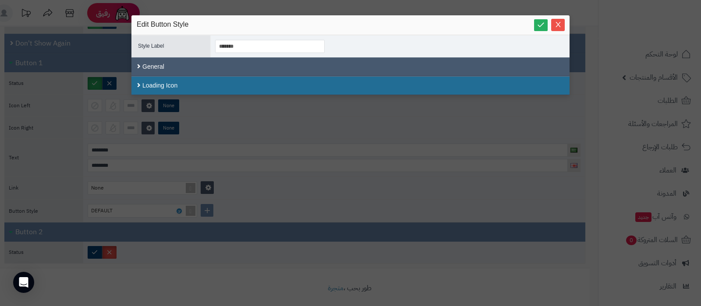
click at [212, 68] on div "General" at bounding box center [351, 66] width 438 height 19
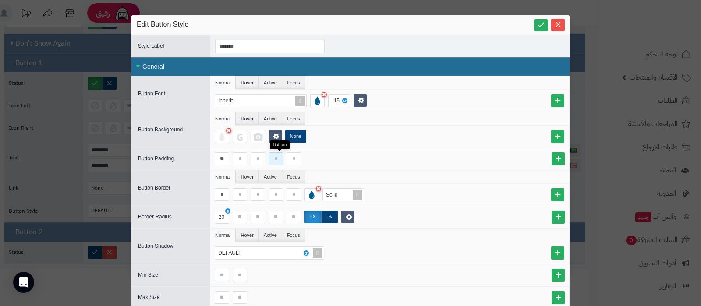
click at [281, 160] on input at bounding box center [276, 159] width 14 height 13
type input "**"
click at [544, 25] on icon at bounding box center [541, 25] width 8 height 8
click at [560, 22] on icon "Close" at bounding box center [558, 24] width 5 height 5
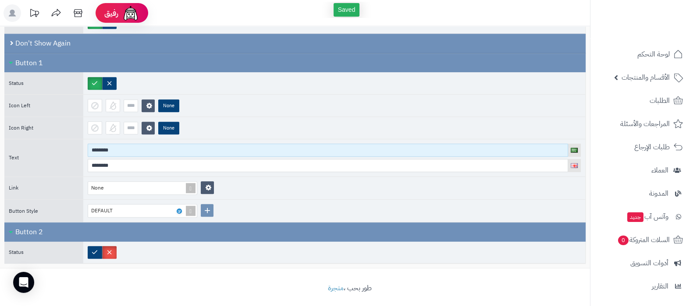
click at [147, 144] on input "********" at bounding box center [328, 150] width 481 height 13
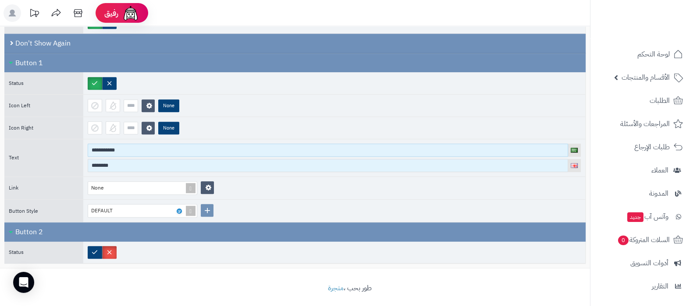
type input "**********"
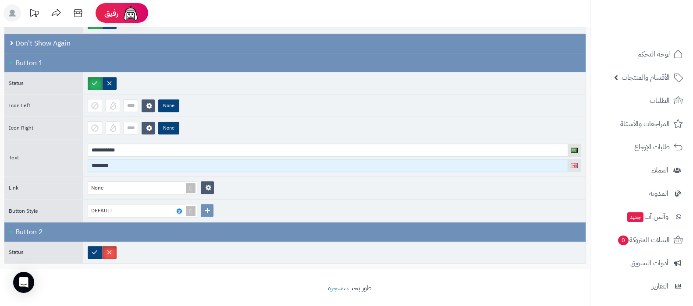
click at [123, 160] on input "********" at bounding box center [328, 165] width 481 height 13
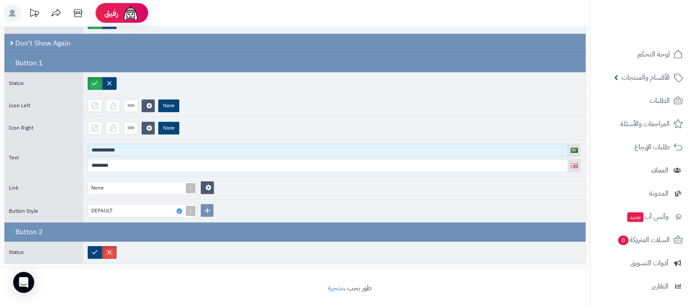
click at [149, 146] on input "**********" at bounding box center [328, 150] width 481 height 13
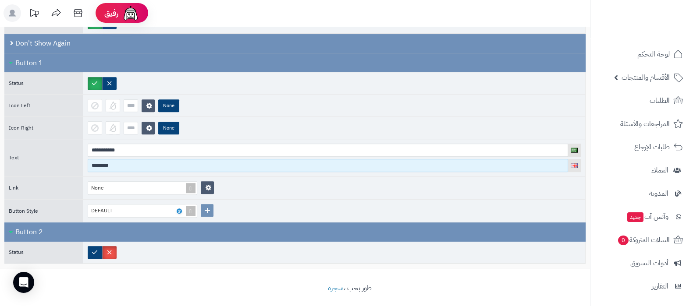
click at [146, 159] on input "********" at bounding box center [328, 165] width 481 height 13
paste input "***"
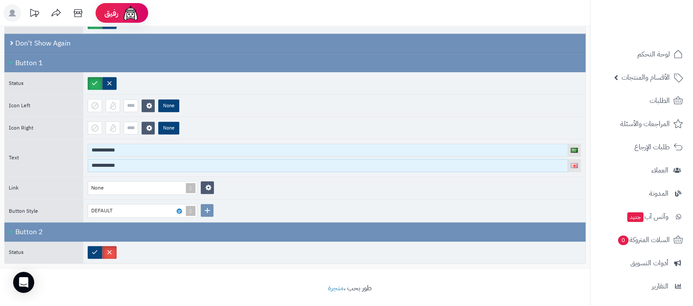
type input "**********"
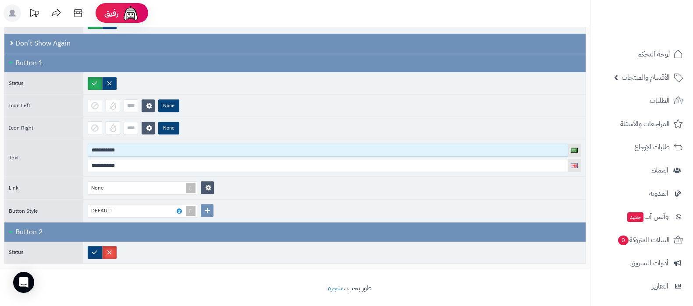
click at [112, 146] on input "**********" at bounding box center [328, 150] width 481 height 13
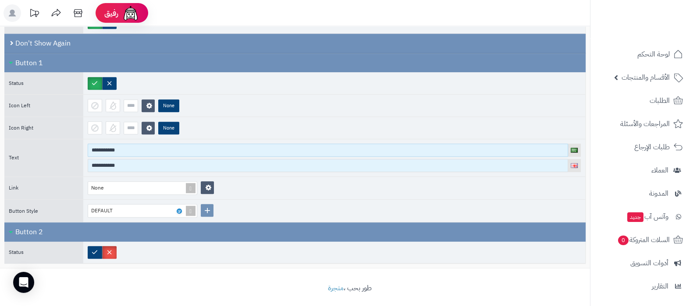
type input "**********"
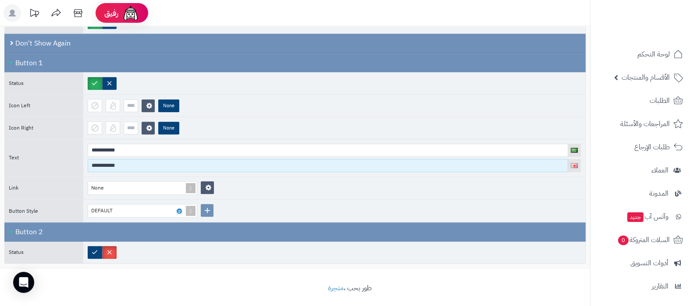
click at [136, 163] on input "**********" at bounding box center [328, 165] width 481 height 13
paste input
type input "**********"
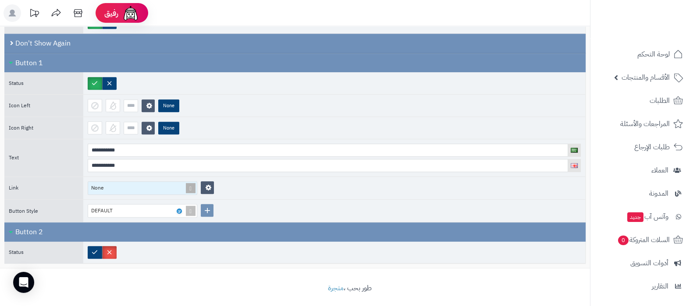
click at [191, 185] on span at bounding box center [191, 188] width 12 height 13
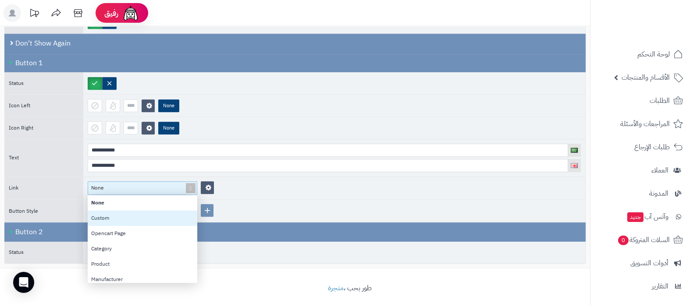
click at [125, 211] on div "Custom" at bounding box center [143, 218] width 110 height 15
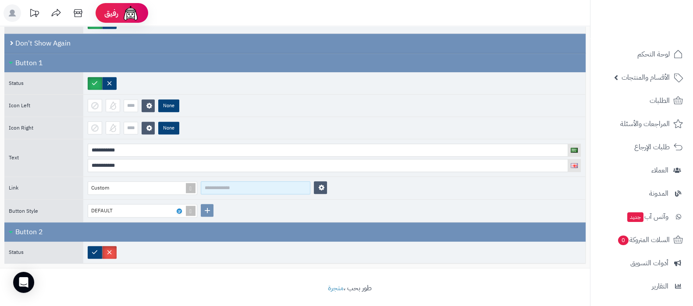
click at [252, 185] on input at bounding box center [256, 188] width 110 height 13
paste input "**********"
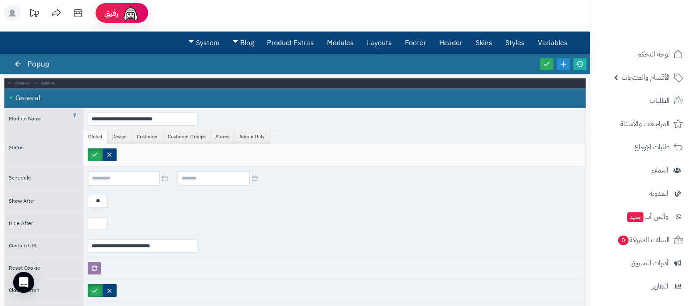
scroll to position [0, 0]
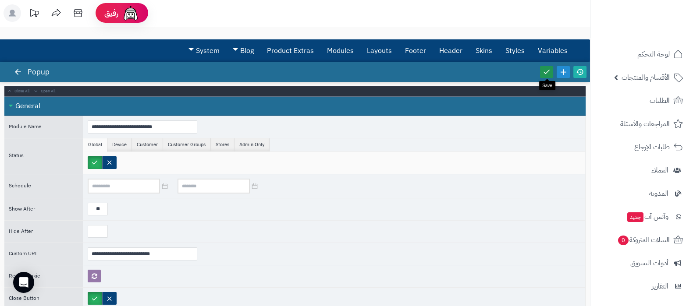
type input "**********"
click at [550, 74] on icon at bounding box center [547, 72] width 8 height 8
click at [580, 72] on icon at bounding box center [580, 72] width 8 height 8
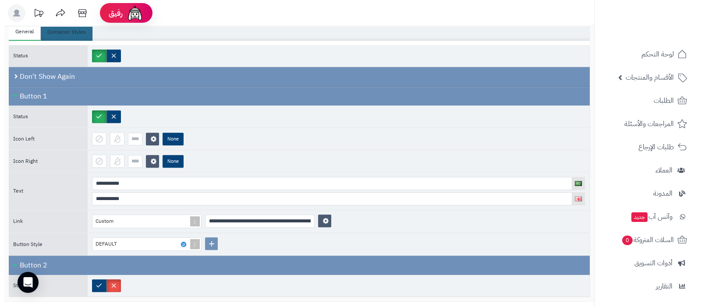
scroll to position [845, 0]
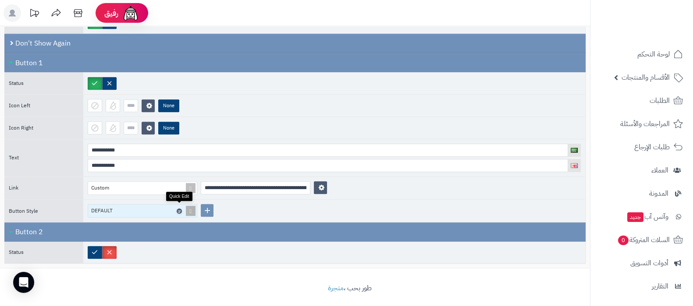
click at [180, 209] on icon at bounding box center [179, 211] width 3 height 4
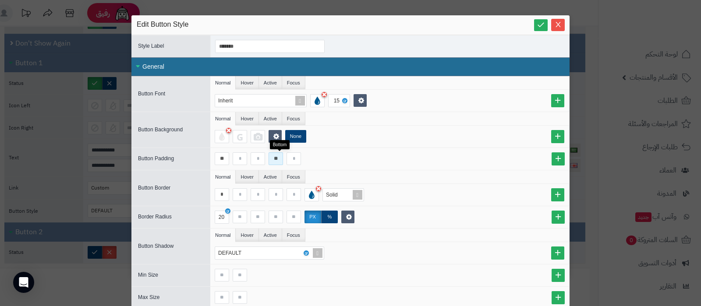
click at [278, 159] on input "**" at bounding box center [276, 159] width 14 height 13
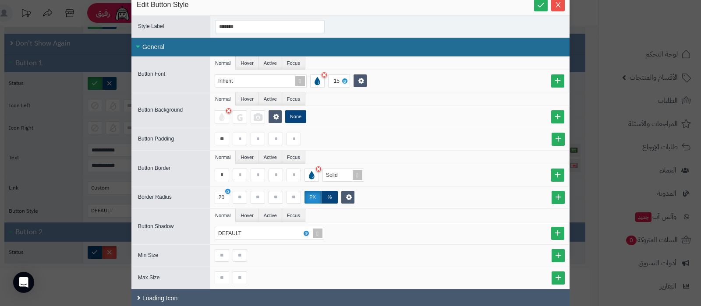
click at [221, 296] on div "Loading Icon" at bounding box center [351, 298] width 438 height 19
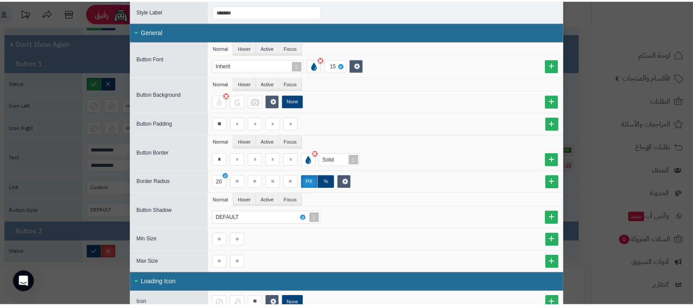
scroll to position [0, 0]
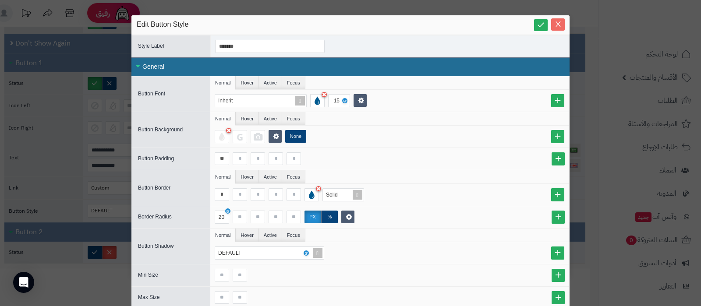
click at [562, 26] on icon "Close" at bounding box center [558, 24] width 7 height 7
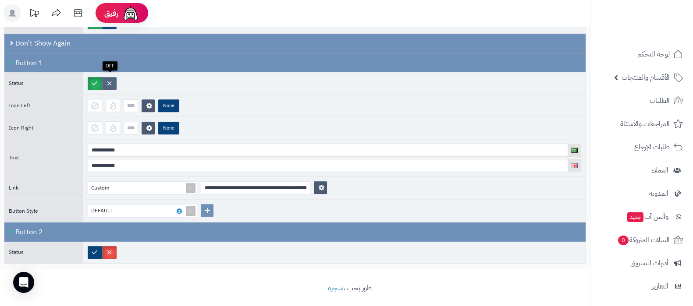
click at [111, 79] on label at bounding box center [109, 83] width 14 height 13
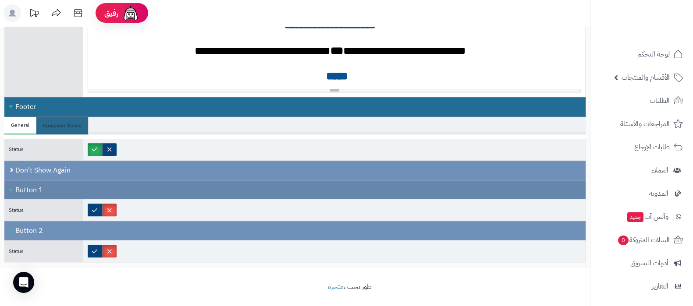
click at [37, 185] on div "Button 1" at bounding box center [294, 190] width 581 height 19
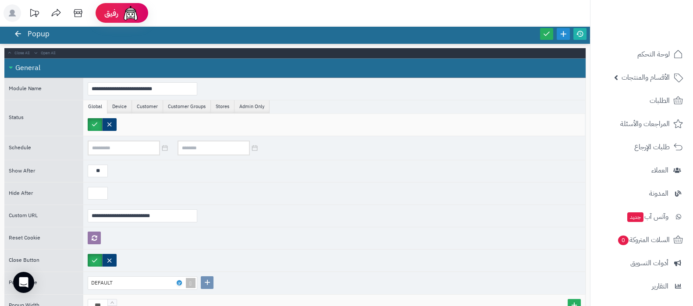
scroll to position [0, 0]
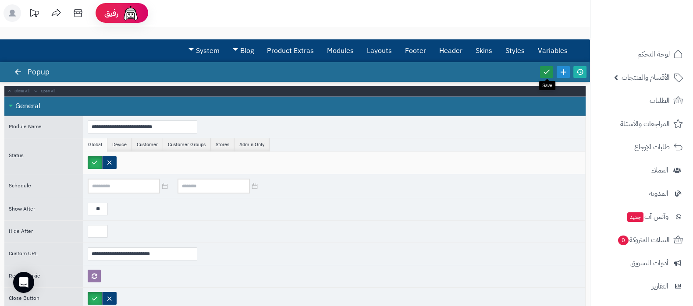
click at [547, 71] on icon at bounding box center [547, 72] width 8 height 8
click at [579, 70] on icon at bounding box center [580, 72] width 8 height 8
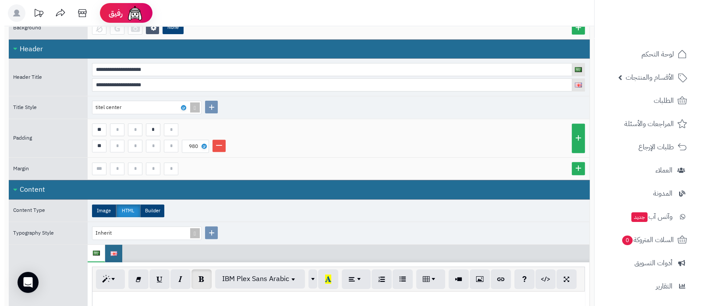
scroll to position [493, 0]
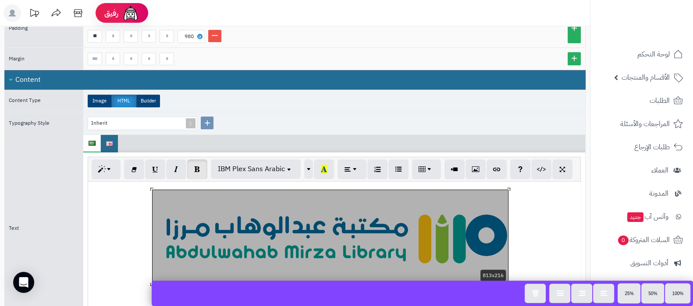
click at [357, 235] on div "**********" at bounding box center [334, 248] width 492 height 132
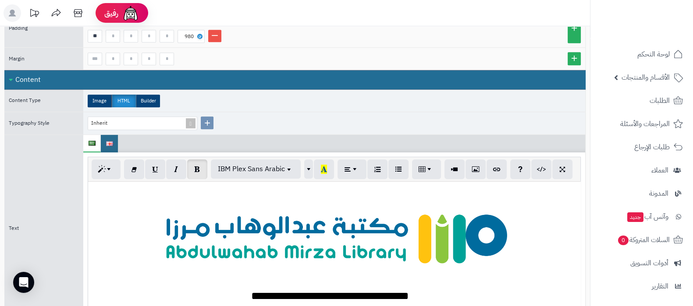
click at [112, 209] on div at bounding box center [335, 238] width 484 height 96
click at [260, 227] on div "**********" at bounding box center [334, 248] width 492 height 132
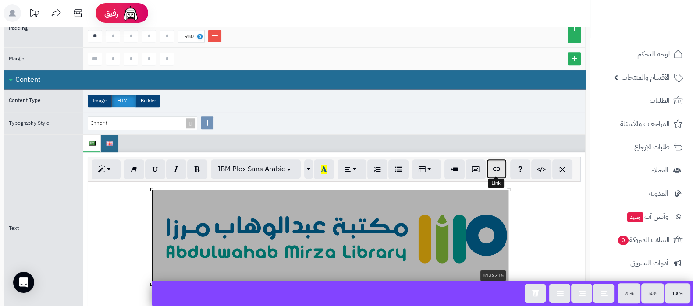
click at [495, 167] on icon "button" at bounding box center [497, 168] width 6 height 9
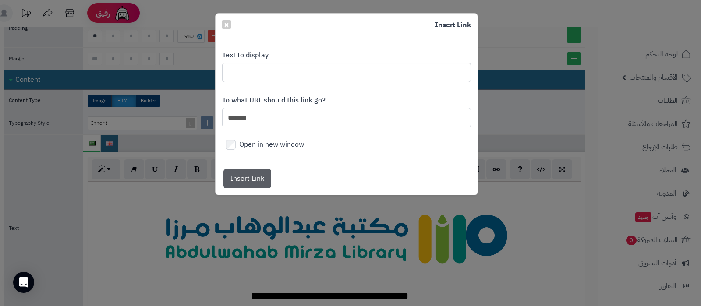
click at [263, 117] on input "*******" at bounding box center [346, 118] width 249 height 20
paste input "**********"
type input "**********"
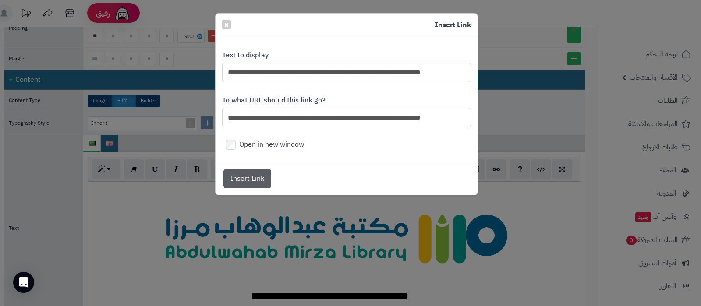
scroll to position [0, 7]
type input "**********"
click at [259, 73] on input "**********" at bounding box center [346, 73] width 249 height 20
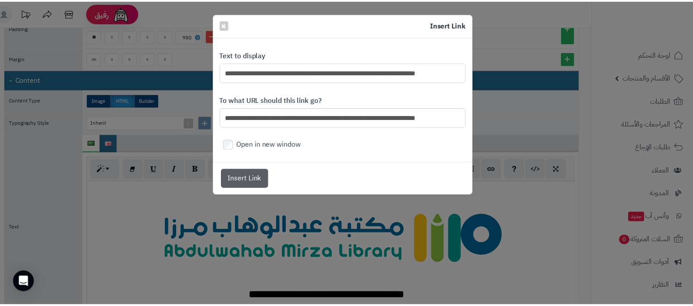
scroll to position [0, 0]
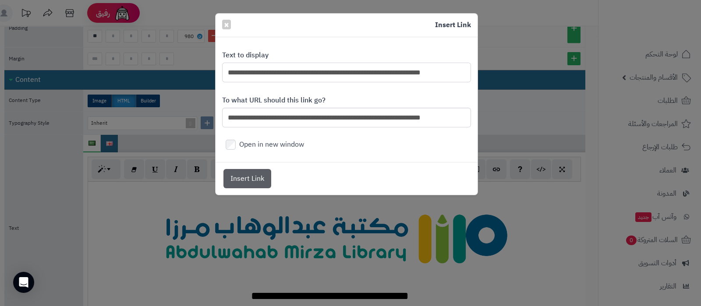
click at [259, 73] on input "**********" at bounding box center [346, 73] width 249 height 20
click at [245, 75] on input "text" at bounding box center [346, 73] width 249 height 20
type input "*"
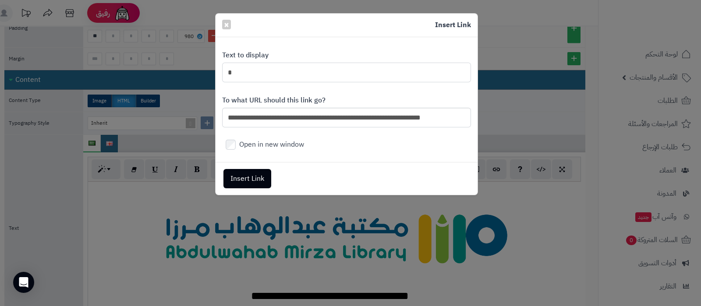
drag, startPoint x: 236, startPoint y: 73, endPoint x: 222, endPoint y: 73, distance: 14.0
click at [222, 73] on input "*" at bounding box center [346, 73] width 249 height 20
click at [225, 25] on span "×" at bounding box center [226, 24] width 5 height 13
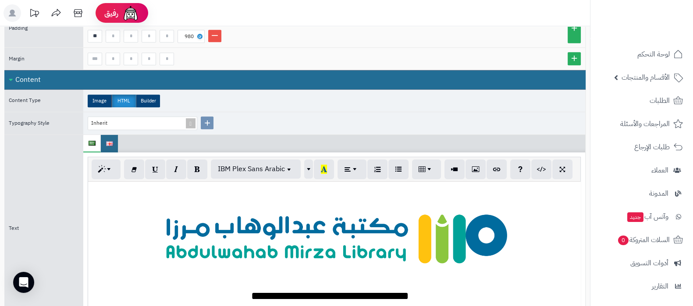
click at [267, 233] on div "**********" at bounding box center [334, 248] width 492 height 132
drag, startPoint x: 267, startPoint y: 233, endPoint x: 101, endPoint y: 215, distance: 166.7
click at [101, 215] on div at bounding box center [335, 238] width 484 height 96
click at [248, 240] on div "**********" at bounding box center [334, 248] width 492 height 132
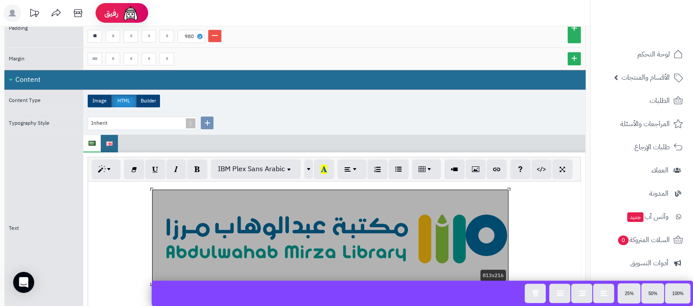
click at [129, 231] on div at bounding box center [335, 238] width 484 height 96
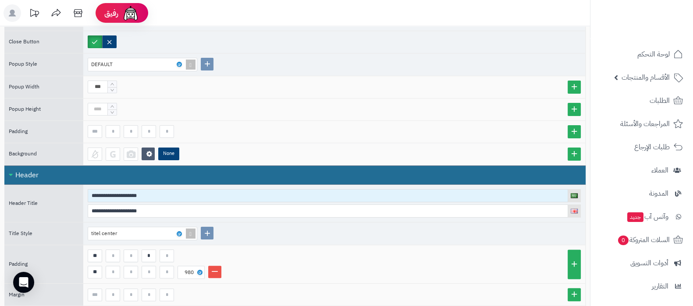
scroll to position [274, 0]
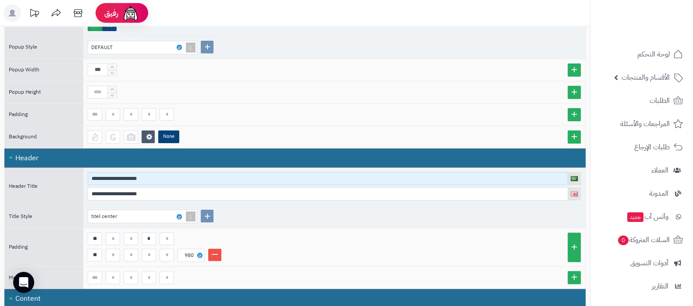
click at [191, 179] on input "**********" at bounding box center [328, 178] width 481 height 13
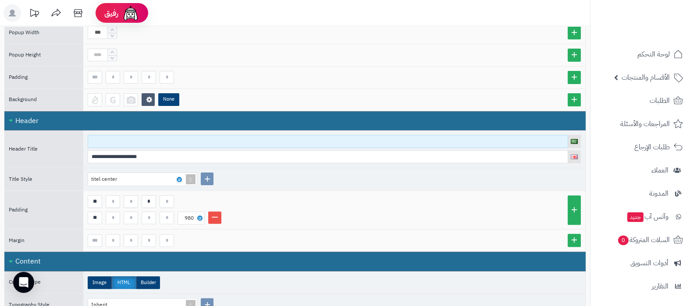
scroll to position [329, 0]
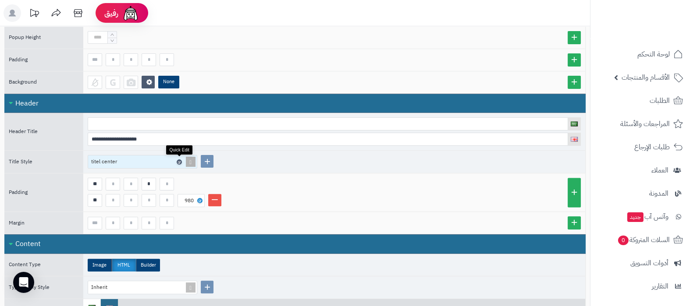
click at [180, 160] on icon at bounding box center [179, 162] width 3 height 4
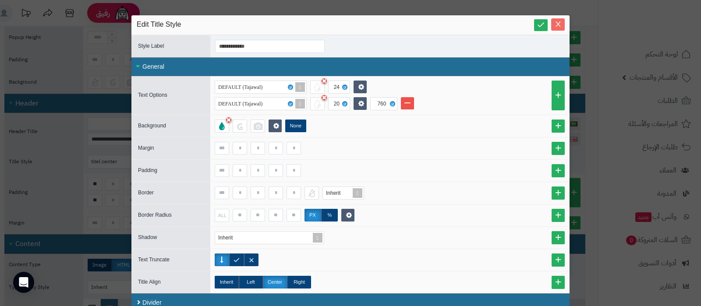
click at [562, 22] on icon "Close" at bounding box center [558, 24] width 7 height 7
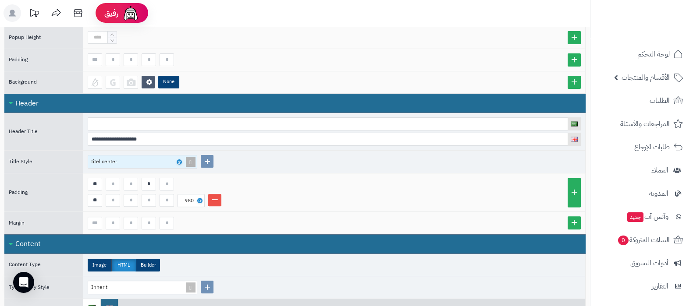
click at [193, 161] on span at bounding box center [191, 162] width 12 height 13
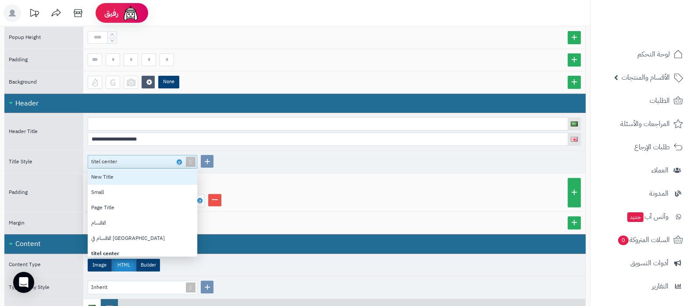
scroll to position [0, 0]
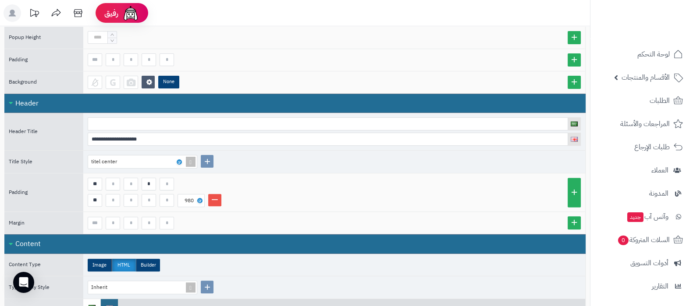
click at [316, 161] on div "titel center" at bounding box center [334, 162] width 502 height 22
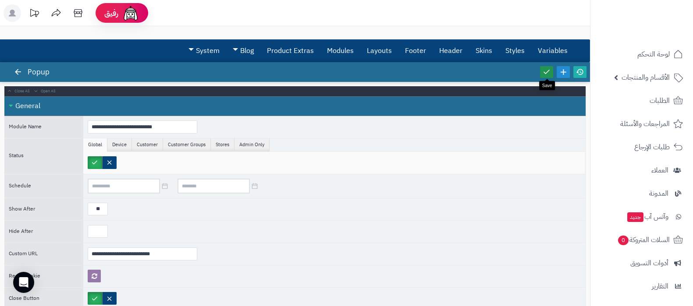
click at [545, 68] on icon at bounding box center [547, 72] width 8 height 8
click at [578, 71] on icon at bounding box center [580, 72] width 8 height 8
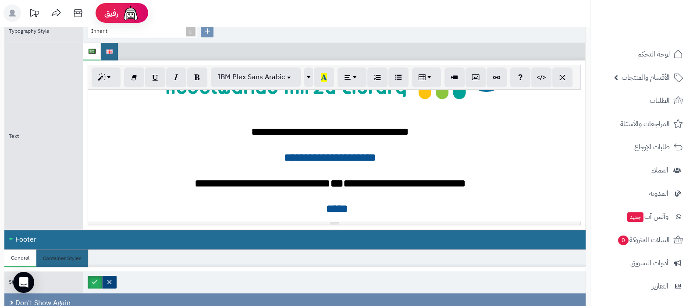
scroll to position [658, 0]
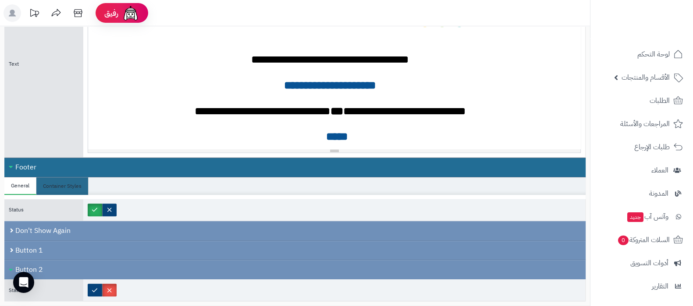
click at [329, 132] on font "*****" at bounding box center [337, 136] width 22 height 11
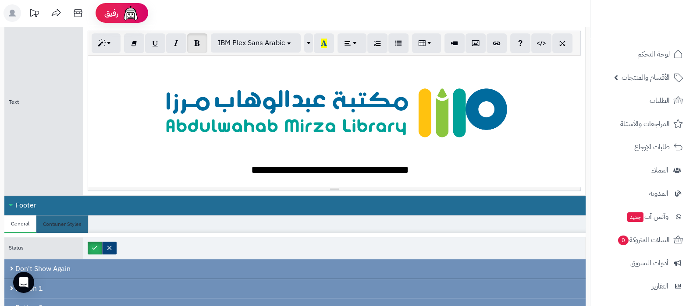
scroll to position [603, 0]
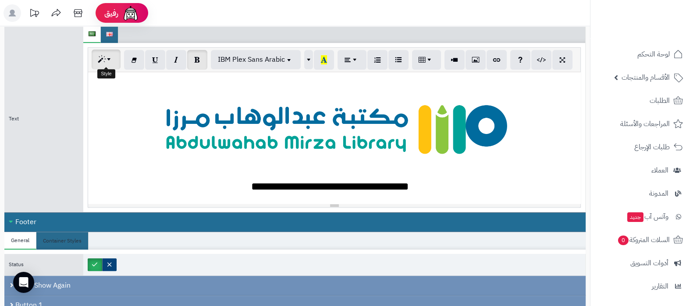
click at [114, 56] on button "button" at bounding box center [106, 60] width 29 height 20
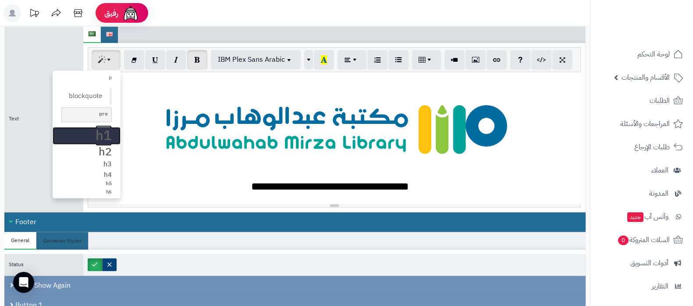
click at [103, 128] on h1 "h1" at bounding box center [86, 135] width 50 height 15
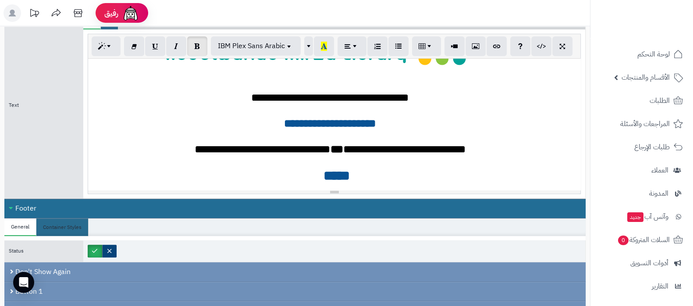
scroll to position [658, 0]
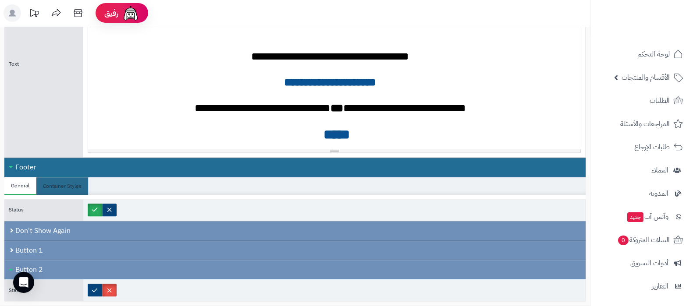
click at [361, 138] on div "**********" at bounding box center [334, 84] width 492 height 132
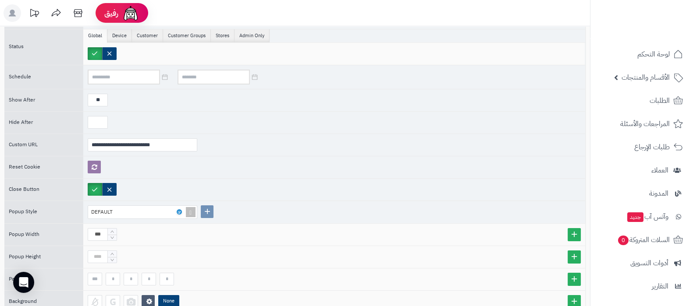
scroll to position [0, 0]
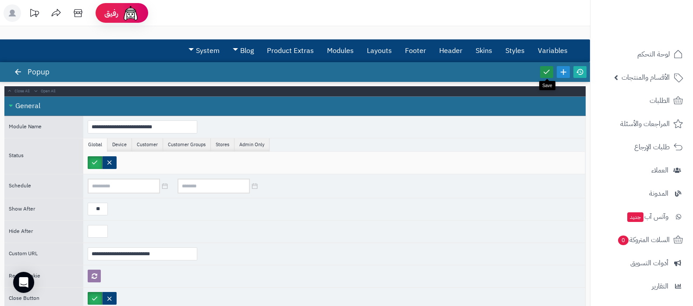
click at [547, 71] on icon at bounding box center [547, 72] width 8 height 8
click at [580, 72] on icon at bounding box center [580, 72] width 8 height 8
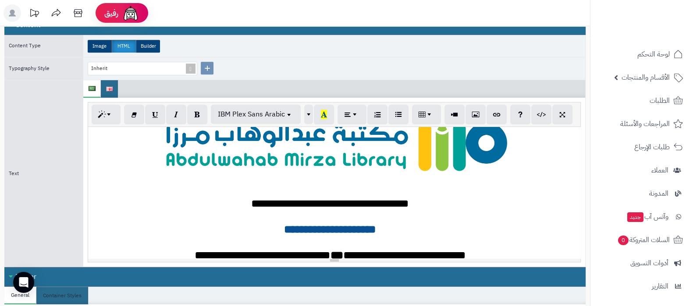
scroll to position [75, 0]
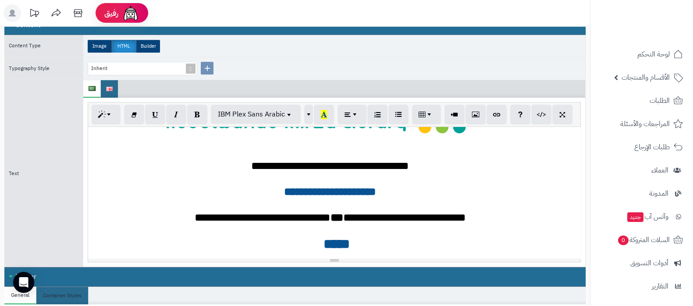
click at [324, 238] on font "*****" at bounding box center [337, 245] width 26 height 14
click at [102, 104] on button "button" at bounding box center [106, 114] width 29 height 20
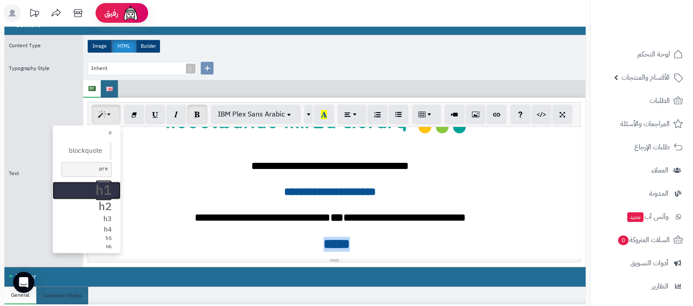
click at [100, 183] on h1 "h1" at bounding box center [86, 190] width 50 height 15
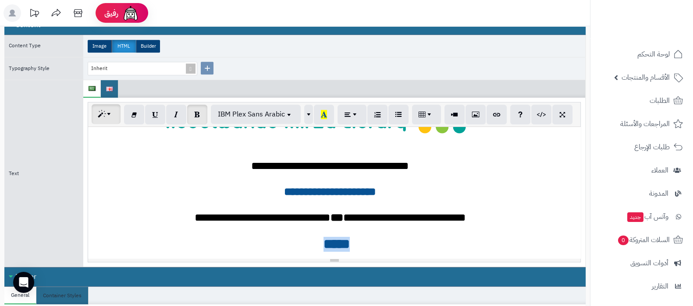
click at [104, 115] on button "button" at bounding box center [106, 114] width 29 height 20
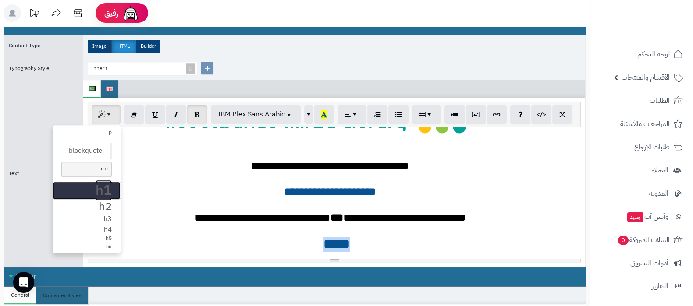
click at [102, 185] on h1 "h1" at bounding box center [86, 190] width 50 height 15
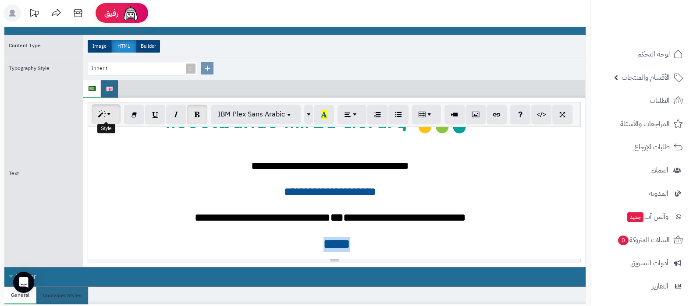
click at [114, 114] on button "button" at bounding box center [106, 114] width 29 height 20
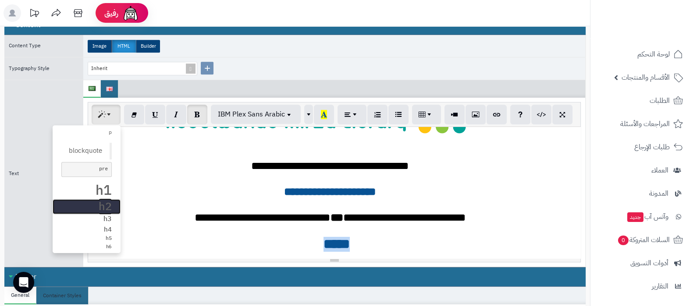
click at [104, 204] on h2 "h2" at bounding box center [86, 207] width 50 height 12
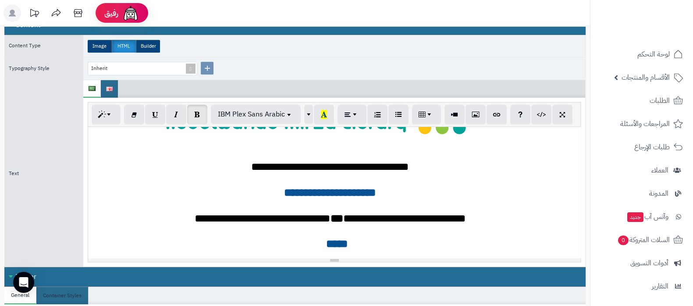
scroll to position [72, 0]
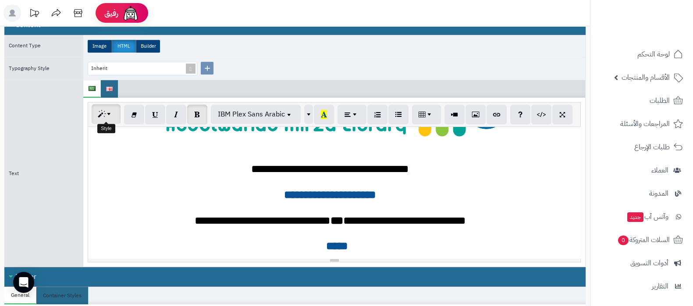
click at [109, 117] on button "button" at bounding box center [106, 114] width 29 height 20
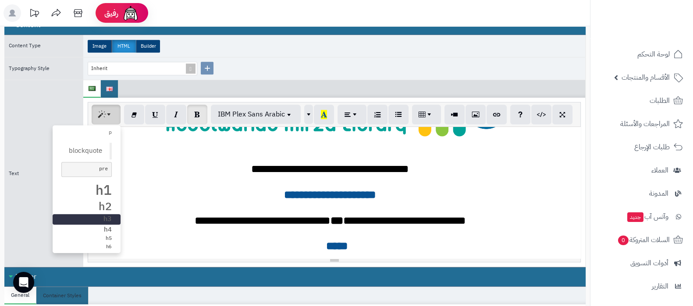
scroll to position [603, 0]
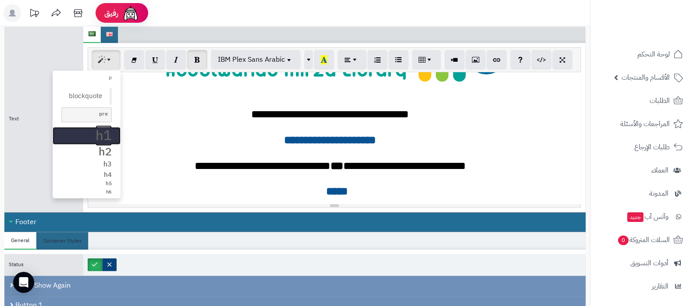
click at [105, 134] on h1 "h1" at bounding box center [86, 135] width 50 height 15
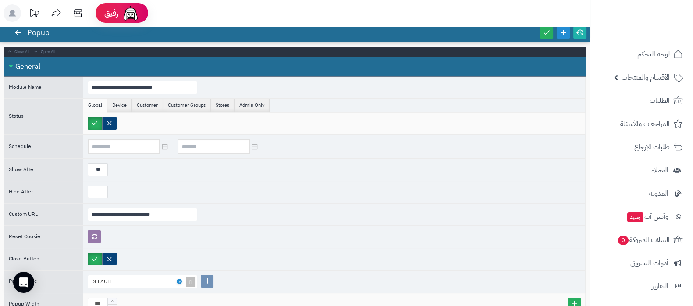
scroll to position [0, 0]
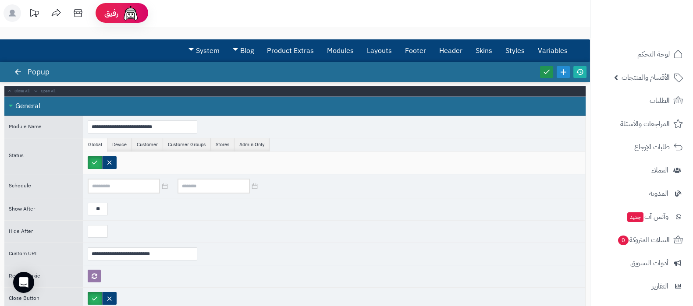
click at [548, 74] on icon at bounding box center [547, 72] width 8 height 8
click at [581, 72] on icon at bounding box center [580, 72] width 8 height 8
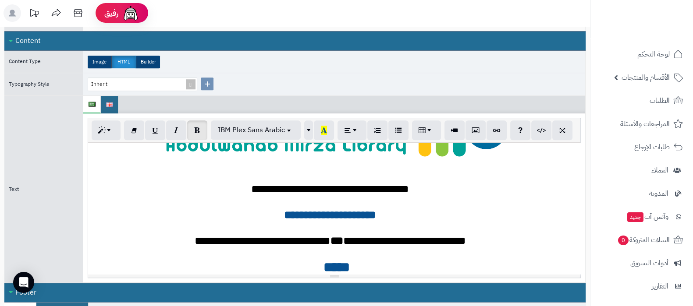
scroll to position [75, 0]
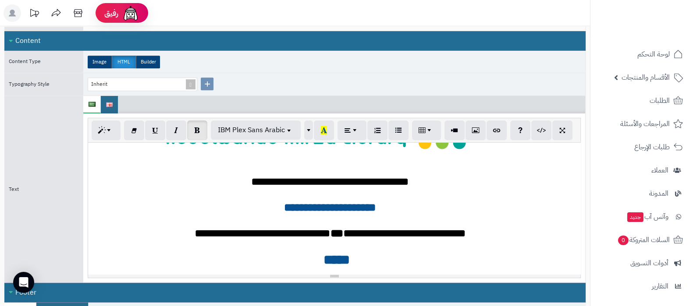
click at [96, 99] on li at bounding box center [92, 105] width 18 height 18
click at [538, 125] on icon "button" at bounding box center [541, 129] width 6 height 9
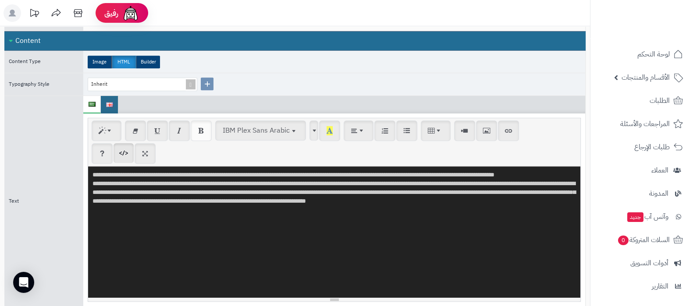
click at [199, 216] on textarea "**********" at bounding box center [334, 233] width 492 height 132
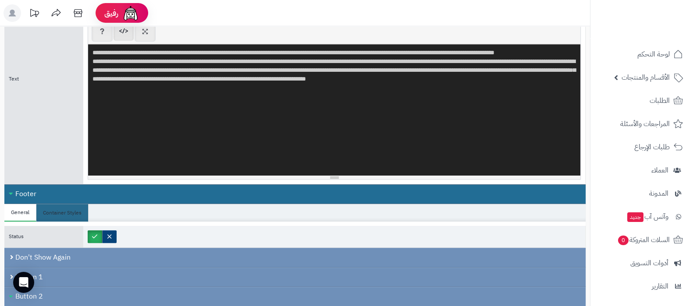
scroll to position [532, 0]
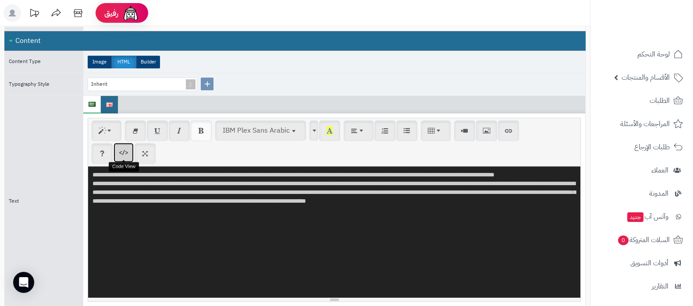
click at [128, 151] on button "button" at bounding box center [124, 153] width 20 height 20
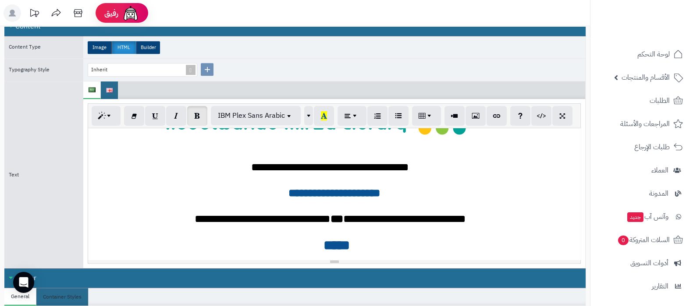
scroll to position [563, 0]
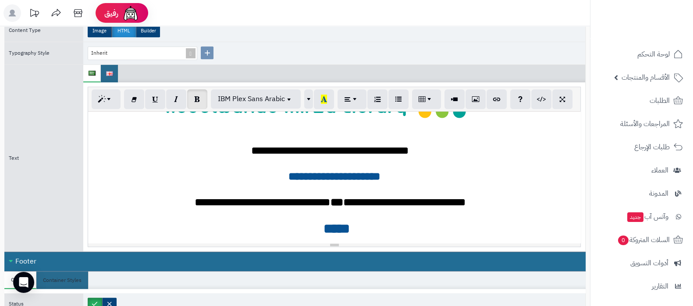
click at [327, 222] on font "*****" at bounding box center [337, 229] width 26 height 14
click at [107, 97] on span "button" at bounding box center [110, 98] width 7 height 11
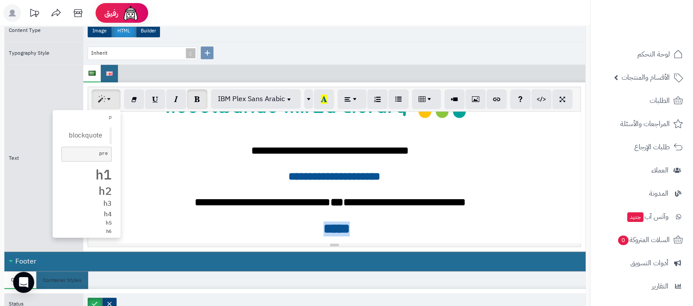
click at [324, 228] on font "*****" at bounding box center [337, 229] width 26 height 14
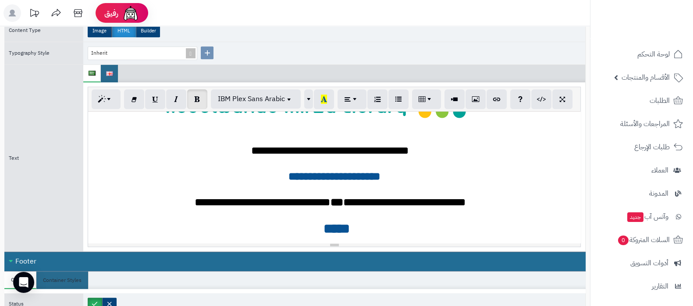
click at [325, 224] on font "*****" at bounding box center [337, 229] width 26 height 14
click at [197, 100] on button "button" at bounding box center [197, 99] width 20 height 20
click at [338, 224] on b "*****" at bounding box center [337, 229] width 26 height 14
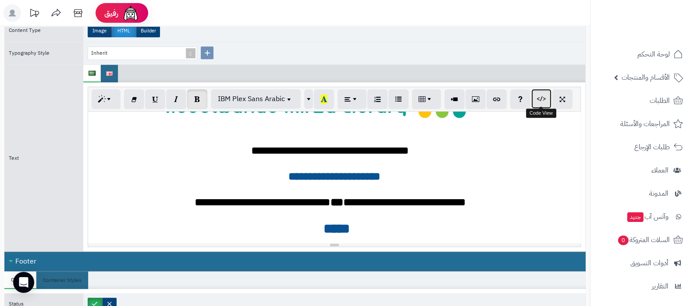
click at [544, 102] on button "button" at bounding box center [541, 99] width 20 height 20
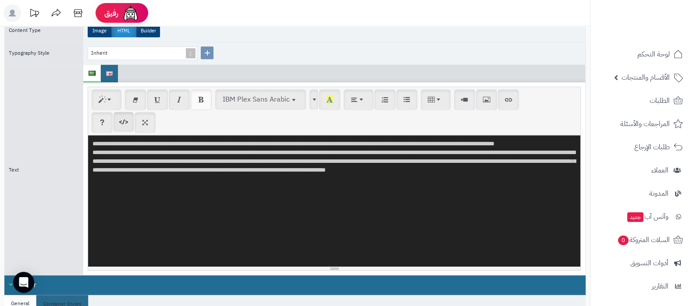
drag, startPoint x: 214, startPoint y: 192, endPoint x: 208, endPoint y: 184, distance: 9.7
click at [208, 184] on textarea "**********" at bounding box center [334, 201] width 492 height 132
click at [256, 208] on textarea "**********" at bounding box center [334, 201] width 492 height 132
click at [427, 185] on textarea "**********" at bounding box center [334, 201] width 492 height 132
paste textarea "**********"
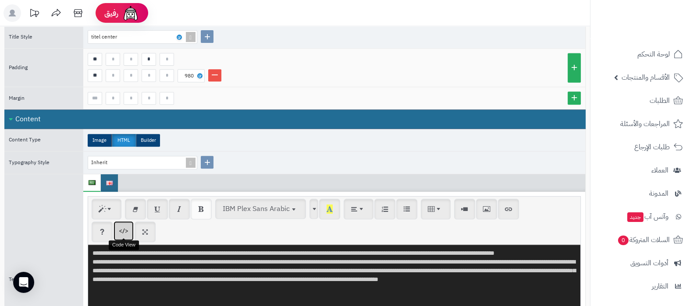
click at [119, 229] on button "button" at bounding box center [124, 231] width 20 height 20
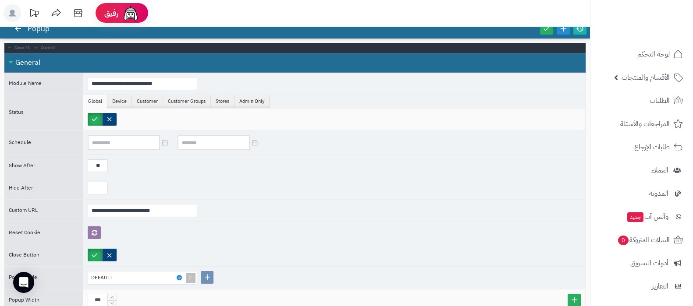
scroll to position [0, 0]
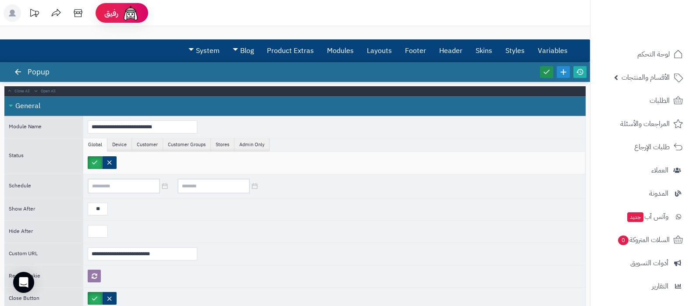
click at [550, 71] on icon at bounding box center [547, 72] width 8 height 8
click at [583, 71] on icon at bounding box center [580, 72] width 8 height 8
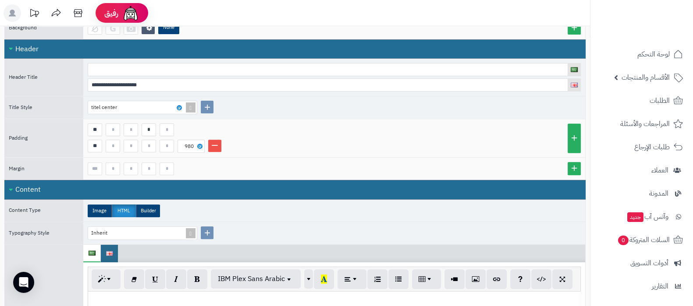
scroll to position [493, 0]
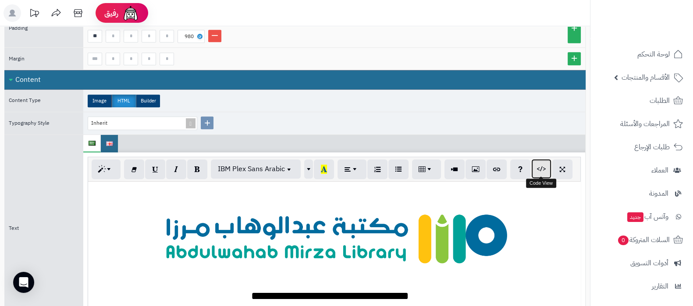
click at [535, 165] on button "button" at bounding box center [541, 169] width 20 height 20
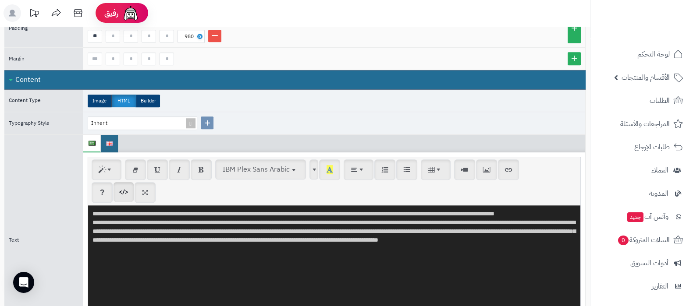
drag, startPoint x: 500, startPoint y: 253, endPoint x: 495, endPoint y: 256, distance: 6.1
click at [495, 256] on textarea "**********" at bounding box center [334, 272] width 492 height 132
type textarea "**********"
click at [118, 187] on button "button" at bounding box center [124, 192] width 20 height 20
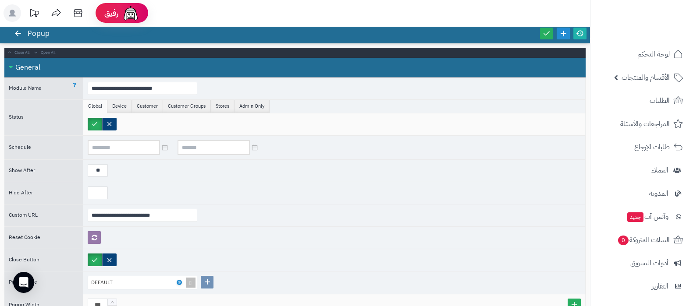
scroll to position [0, 0]
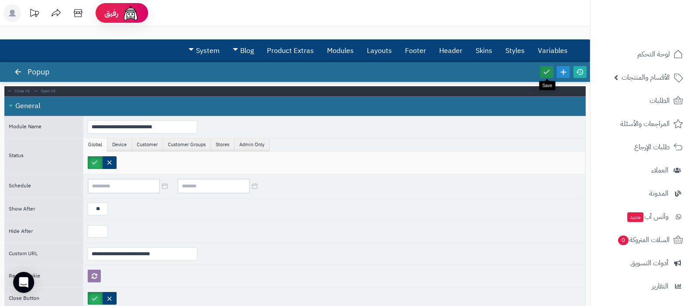
click at [551, 74] on link at bounding box center [546, 72] width 13 height 12
click at [580, 71] on icon at bounding box center [580, 72] width 8 height 8
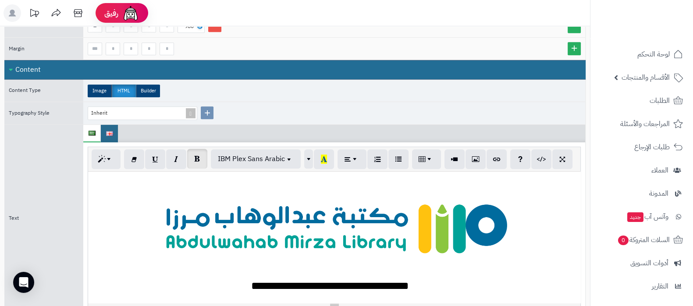
scroll to position [438, 0]
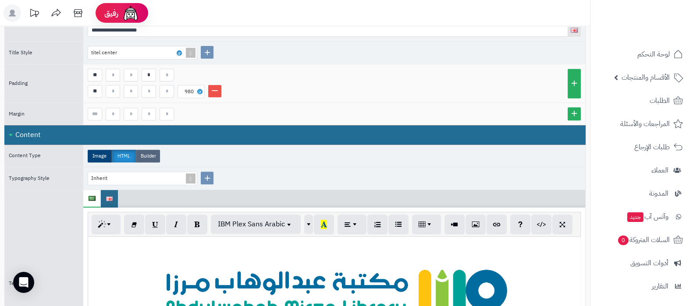
click at [151, 152] on label "Builder" at bounding box center [148, 156] width 24 height 13
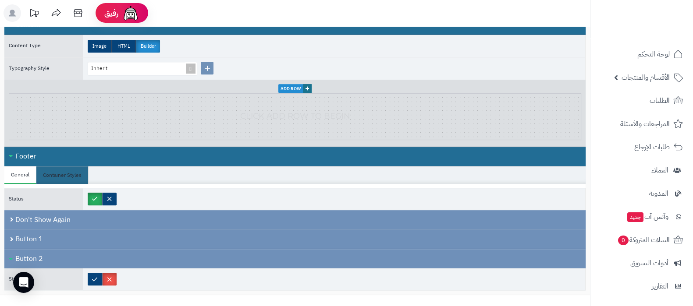
click at [103, 159] on div "Footer" at bounding box center [294, 157] width 581 height 20
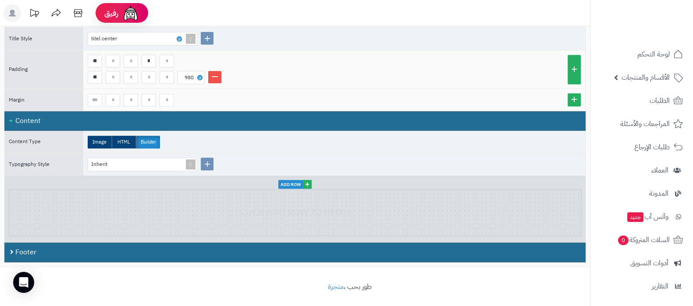
click at [305, 180] on span "+" at bounding box center [307, 184] width 9 height 9
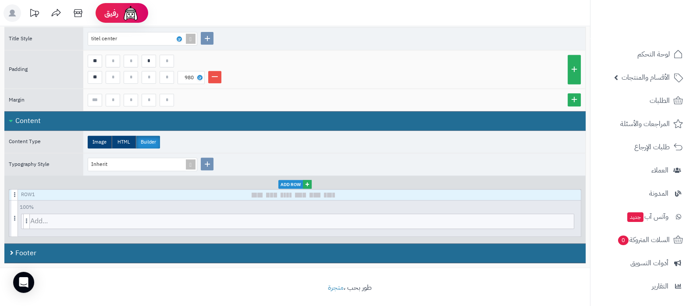
scroll to position [453, 0]
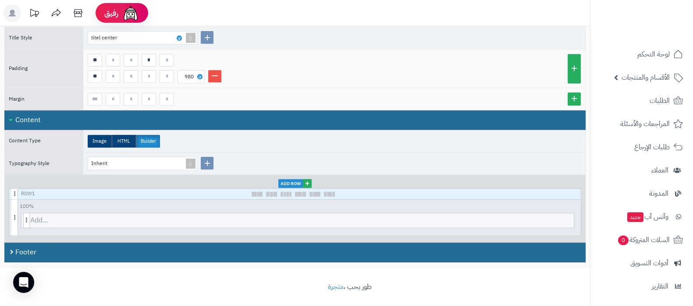
click at [310, 181] on span "+" at bounding box center [307, 183] width 9 height 9
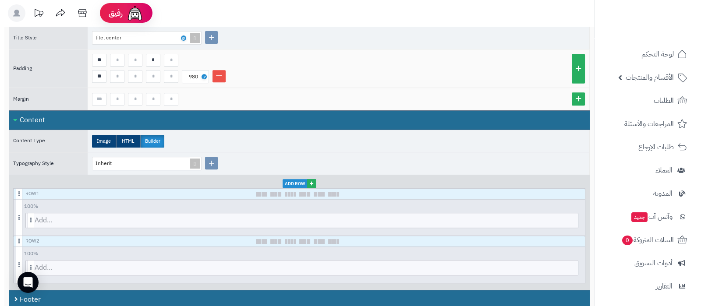
scroll to position [500, 0]
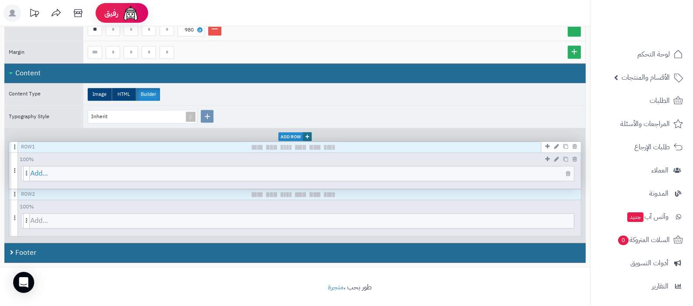
click at [328, 169] on span "Add..." at bounding box center [302, 174] width 544 height 14
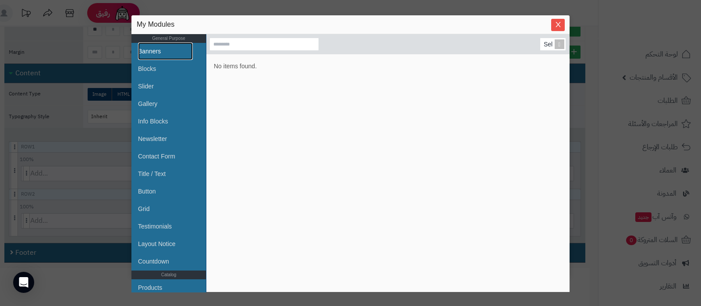
click at [165, 54] on link "Banners" at bounding box center [165, 52] width 55 height 18
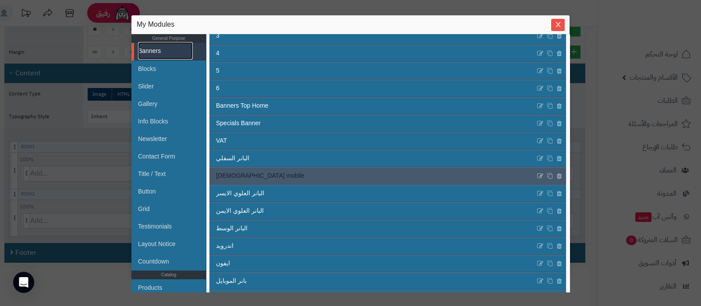
scroll to position [137, 0]
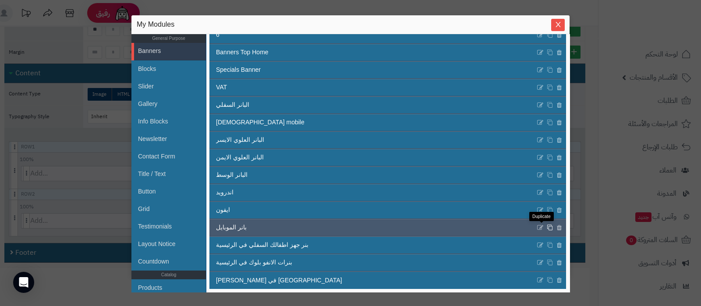
click at [547, 227] on icon at bounding box center [550, 227] width 6 height 7
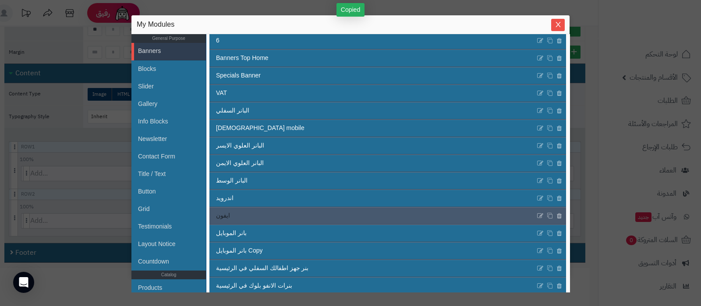
scroll to position [154, 0]
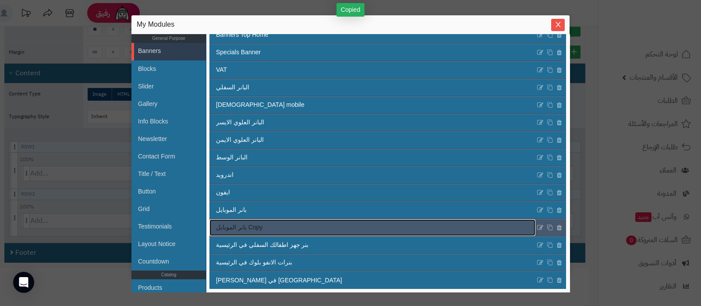
click at [303, 226] on link "بانر الموبايل Copy" at bounding box center [373, 228] width 326 height 17
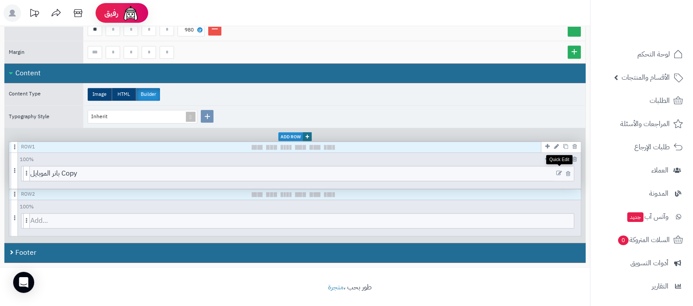
click at [560, 171] on icon at bounding box center [559, 174] width 6 height 6
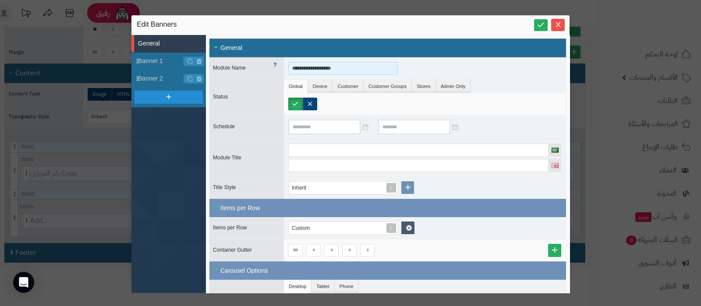
click at [332, 69] on input "**********" at bounding box center [343, 68] width 110 height 13
type input "**********"
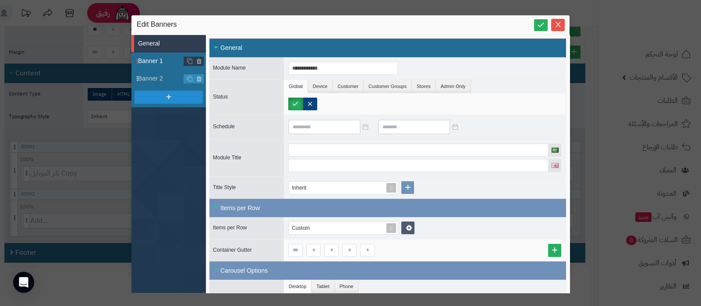
click at [149, 61] on span "Banner 1" at bounding box center [161, 61] width 46 height 9
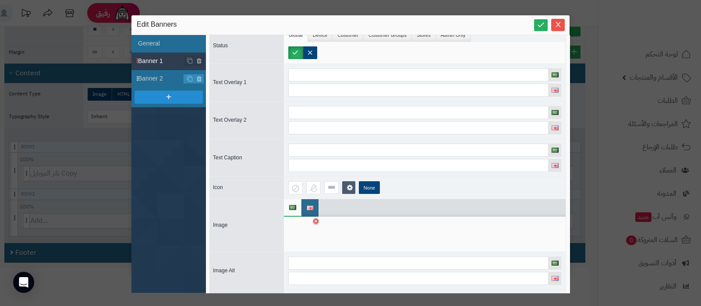
scroll to position [0, 0]
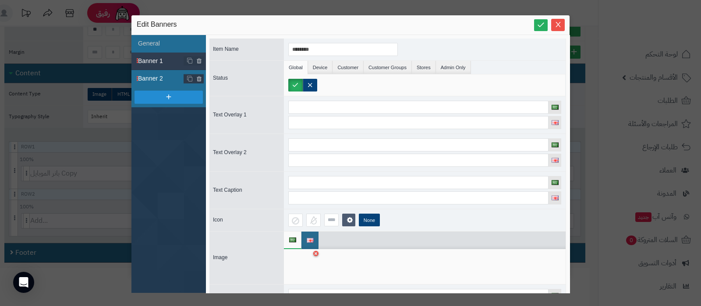
click at [166, 78] on span "Banner 2" at bounding box center [161, 78] width 46 height 9
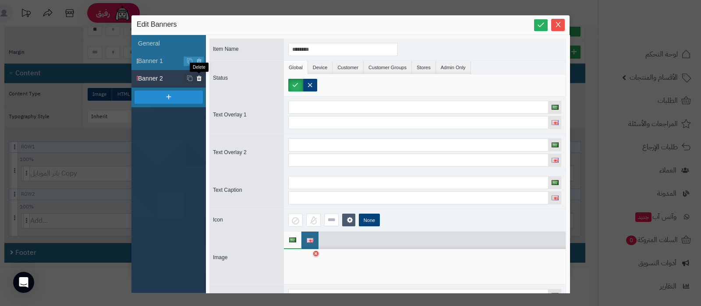
click at [197, 79] on icon at bounding box center [199, 78] width 6 height 7
click at [310, 83] on label at bounding box center [310, 85] width 14 height 13
click at [156, 62] on span "Banner 1" at bounding box center [161, 61] width 46 height 9
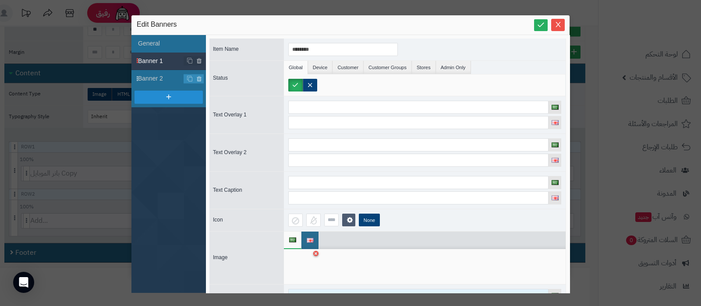
scroll to position [54, 0]
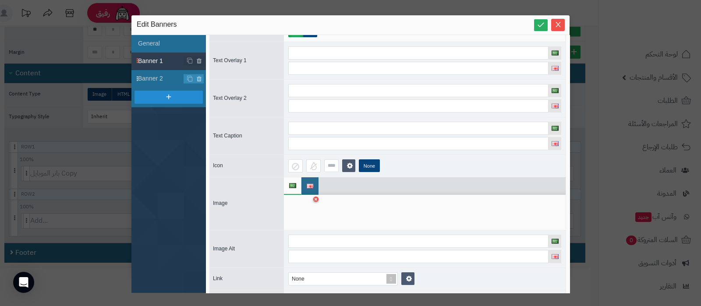
click at [303, 215] on div at bounding box center [302, 212] width 28 height 26
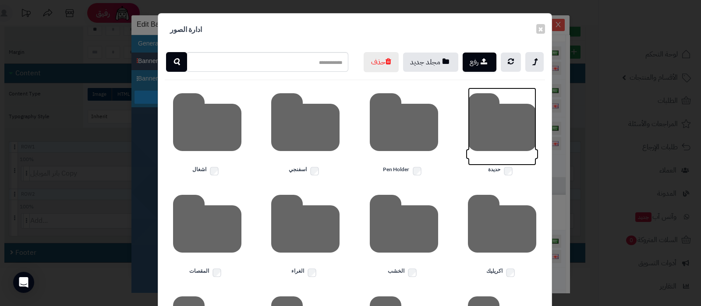
click at [505, 142] on icon at bounding box center [502, 127] width 68 height 78
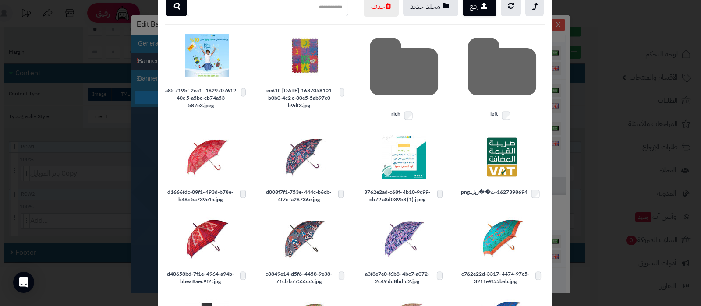
scroll to position [0, 0]
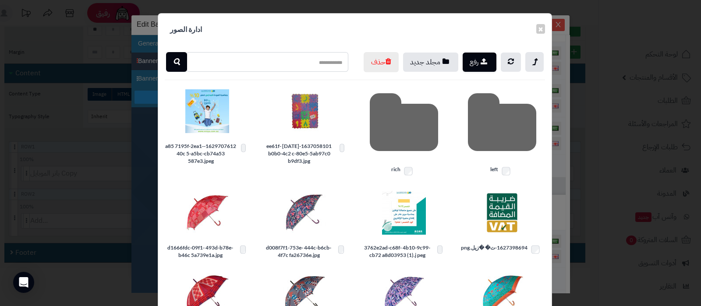
click at [277, 58] on input "text" at bounding box center [267, 62] width 162 height 20
type input "****"
click at [185, 67] on button "button" at bounding box center [176, 62] width 21 height 20
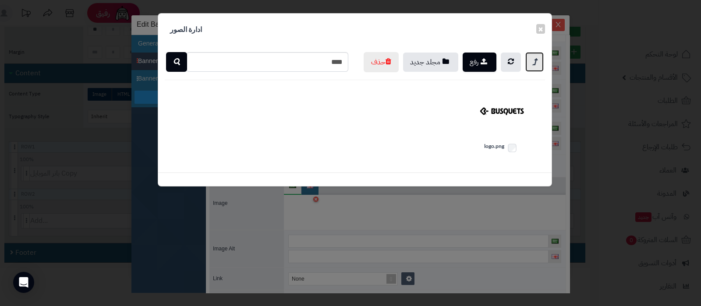
click at [533, 61] on icon at bounding box center [535, 62] width 4 height 11
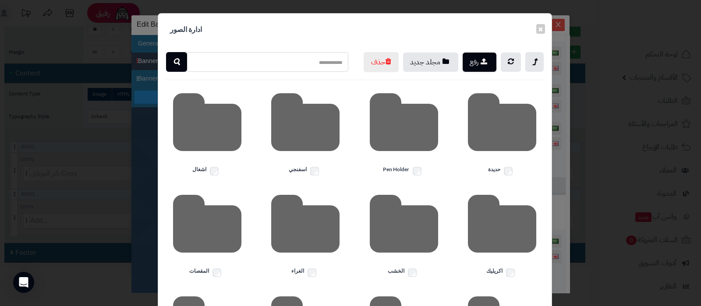
click at [313, 61] on input "text" at bounding box center [267, 62] width 162 height 20
type input "****"
click at [174, 61] on button "button" at bounding box center [176, 62] width 21 height 20
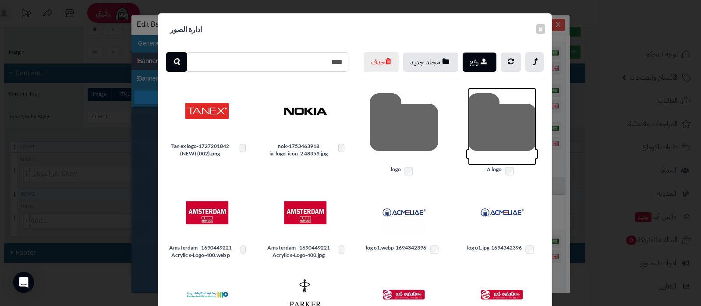
click at [514, 143] on icon at bounding box center [502, 127] width 68 height 78
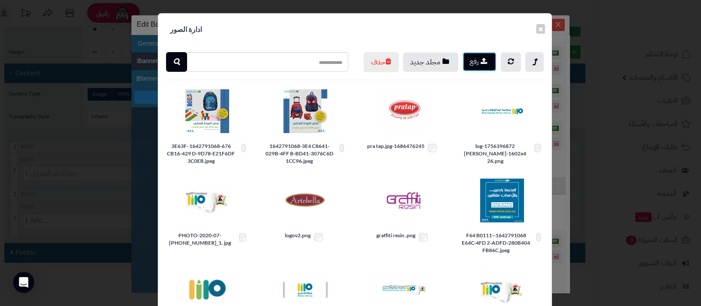
click at [488, 64] on icon "button" at bounding box center [484, 60] width 7 height 7
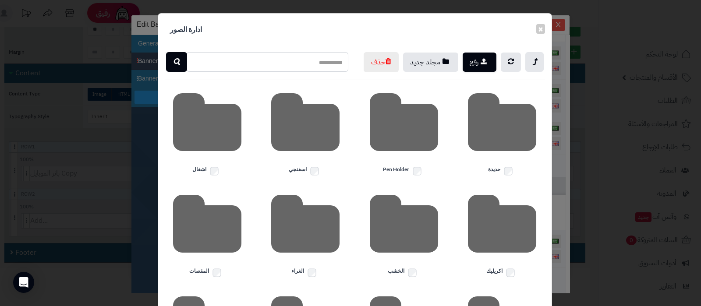
click at [315, 61] on input "text" at bounding box center [267, 62] width 162 height 20
type input "****"
click at [180, 58] on icon "button" at bounding box center [176, 62] width 7 height 11
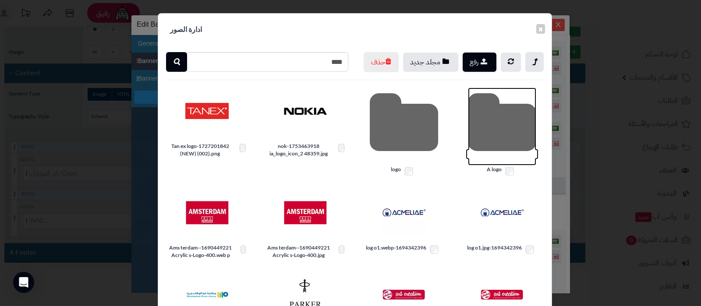
click at [502, 142] on icon at bounding box center [502, 127] width 68 height 78
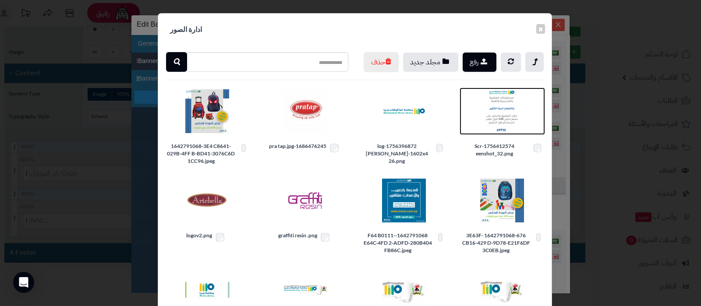
click at [501, 129] on img at bounding box center [503, 111] width 44 height 44
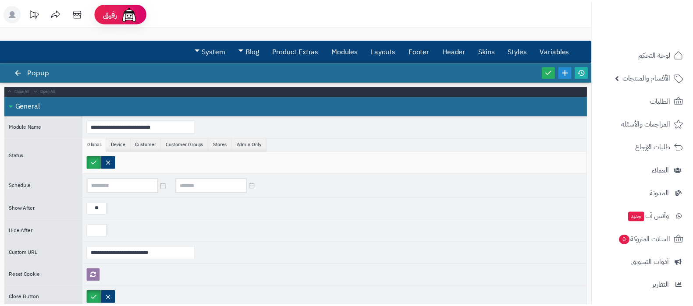
scroll to position [500, 0]
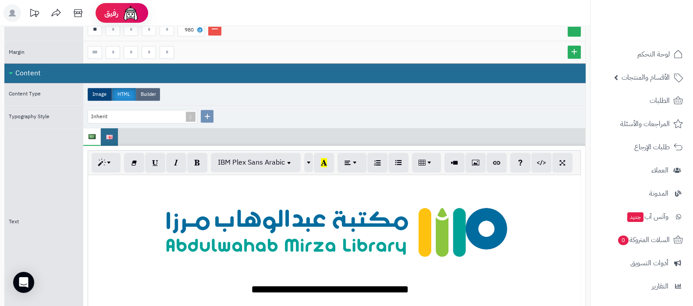
click at [146, 88] on label "Builder" at bounding box center [148, 94] width 24 height 13
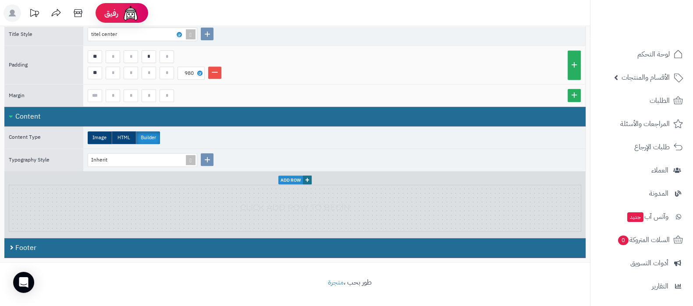
scroll to position [452, 0]
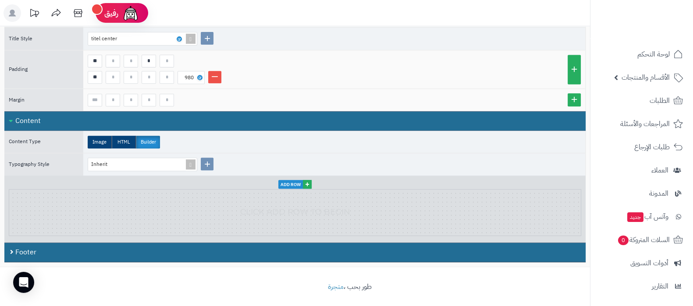
click at [306, 182] on span "+" at bounding box center [307, 184] width 9 height 9
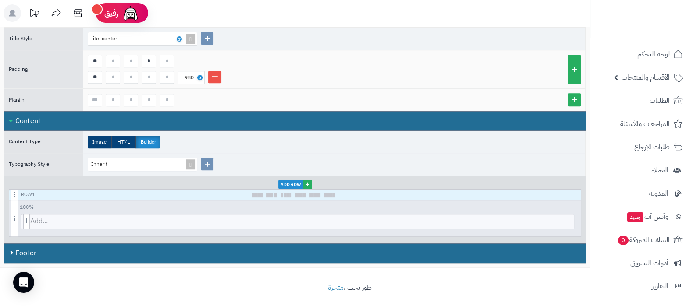
scroll to position [453, 0]
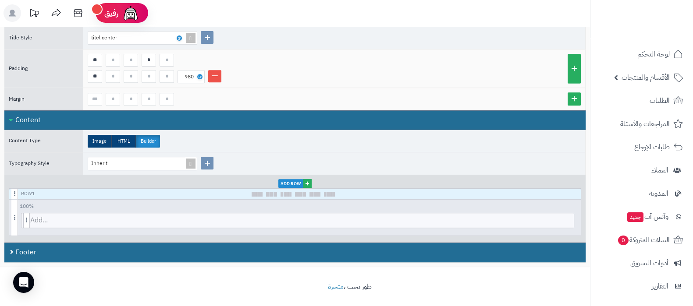
click at [308, 181] on span "+" at bounding box center [307, 183] width 9 height 9
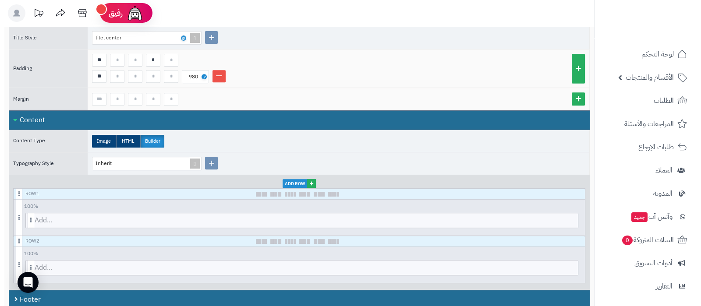
scroll to position [500, 0]
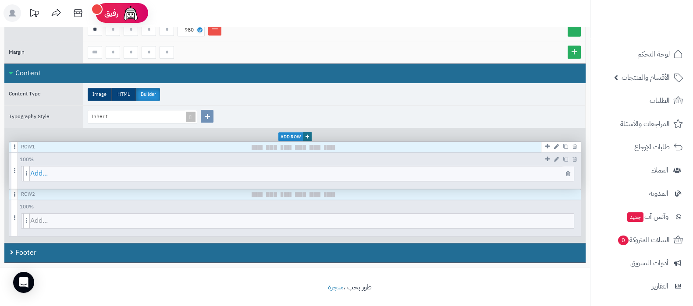
click at [328, 168] on span "Add..." at bounding box center [302, 174] width 544 height 14
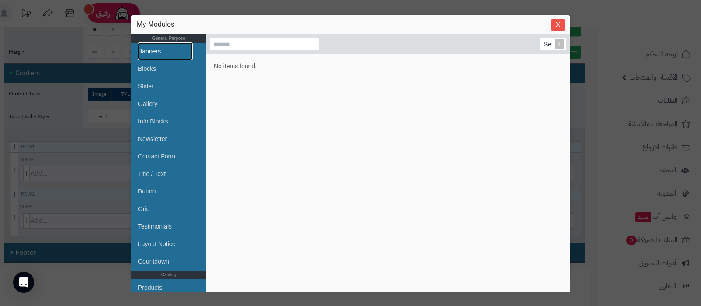
click at [167, 49] on link "Banners" at bounding box center [165, 52] width 55 height 18
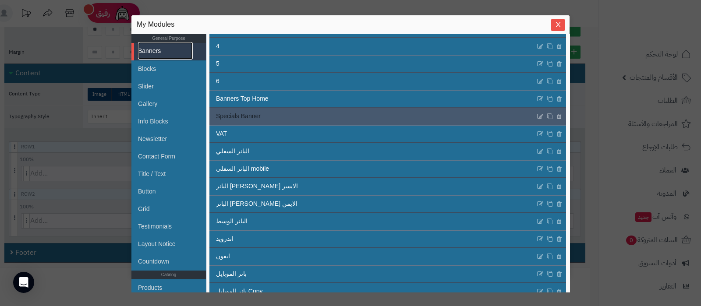
scroll to position [154, 0]
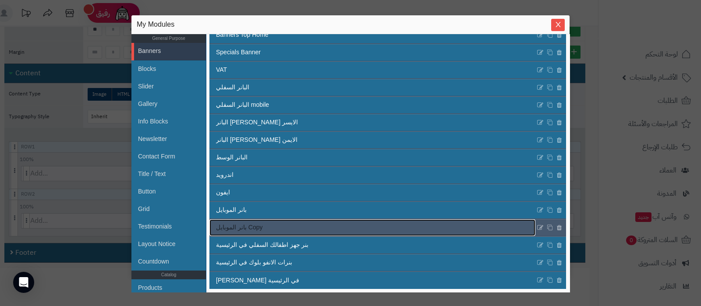
click at [336, 231] on link "بانر الموبايل Copy" at bounding box center [373, 228] width 326 height 17
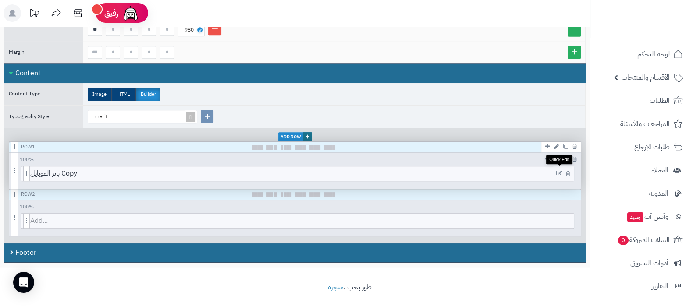
click at [559, 171] on icon at bounding box center [559, 174] width 6 height 6
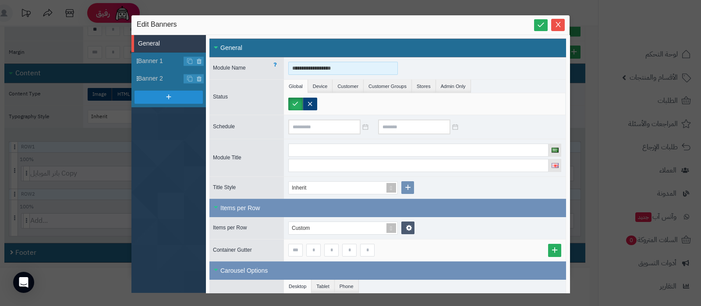
click at [338, 69] on input "**********" at bounding box center [343, 68] width 110 height 13
type input "**********"
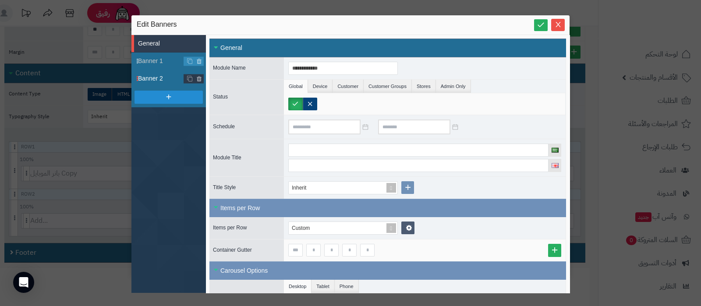
click at [147, 78] on span "Banner 2" at bounding box center [161, 78] width 46 height 9
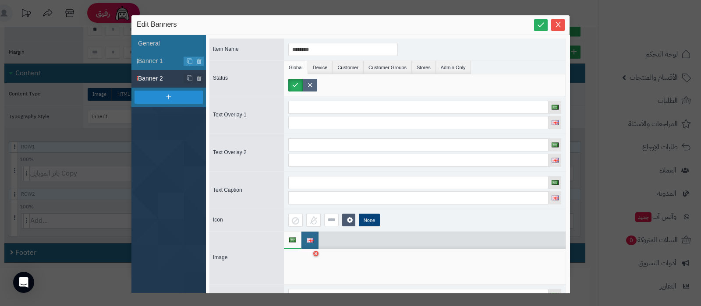
click at [312, 84] on label at bounding box center [310, 85] width 14 height 13
click at [161, 61] on span "Banner 1" at bounding box center [161, 61] width 46 height 9
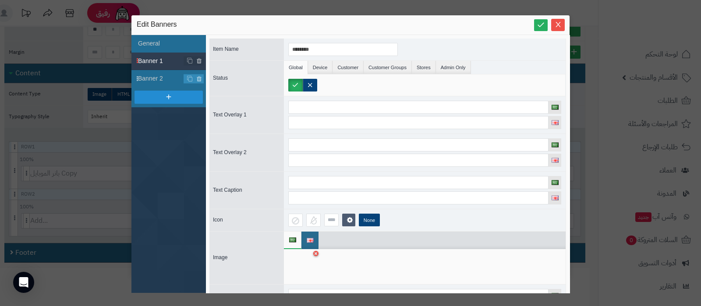
click at [306, 266] on div at bounding box center [302, 267] width 28 height 26
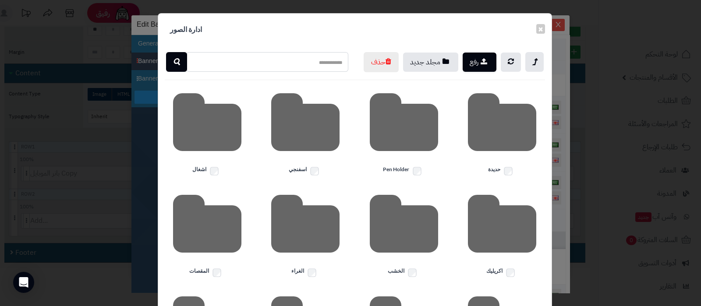
click at [313, 62] on input "text" at bounding box center [267, 62] width 162 height 20
type input "*"
click at [248, 72] on div "رفع مجلد جديد حذف" at bounding box center [355, 62] width 394 height 20
click at [300, 60] on input "text" at bounding box center [267, 62] width 162 height 20
type input "****"
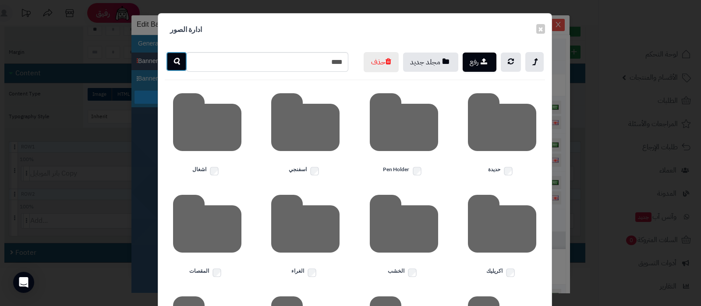
click at [179, 66] on icon "button" at bounding box center [176, 62] width 7 height 11
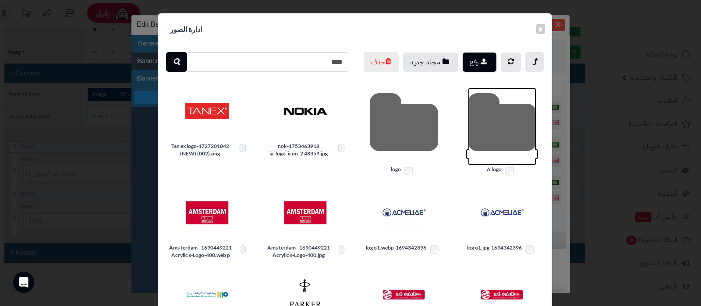
click at [513, 148] on icon at bounding box center [502, 127] width 68 height 78
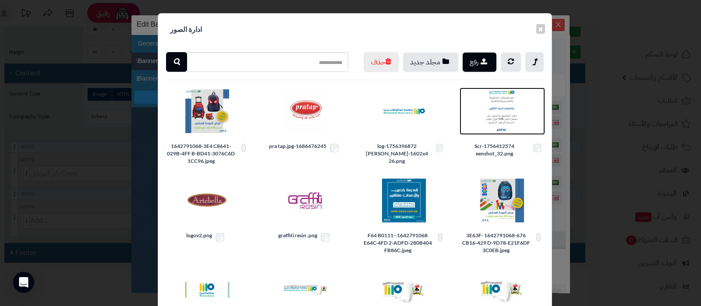
click at [504, 126] on img at bounding box center [503, 111] width 44 height 44
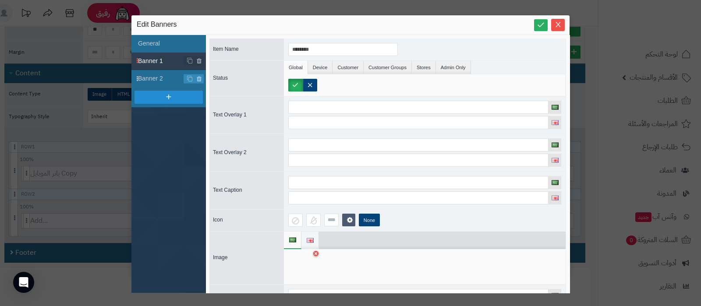
click at [313, 238] on img at bounding box center [310, 240] width 7 height 5
click at [306, 268] on div at bounding box center [302, 267] width 28 height 26
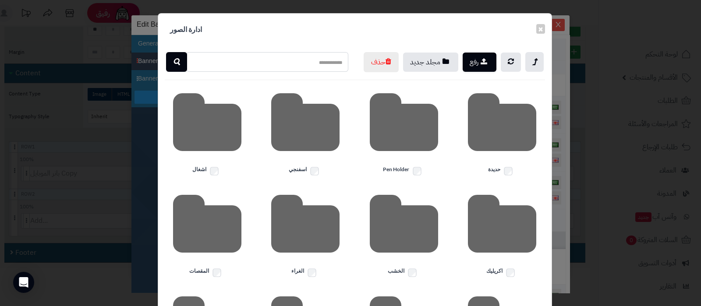
click at [328, 65] on input "text" at bounding box center [267, 62] width 162 height 20
type input "****"
click at [177, 57] on icon "button" at bounding box center [176, 62] width 7 height 11
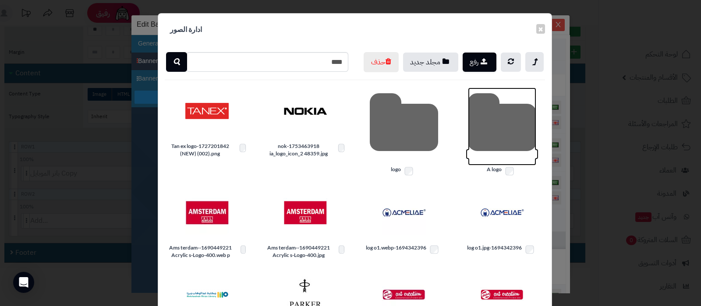
click at [489, 137] on icon at bounding box center [502, 127] width 68 height 78
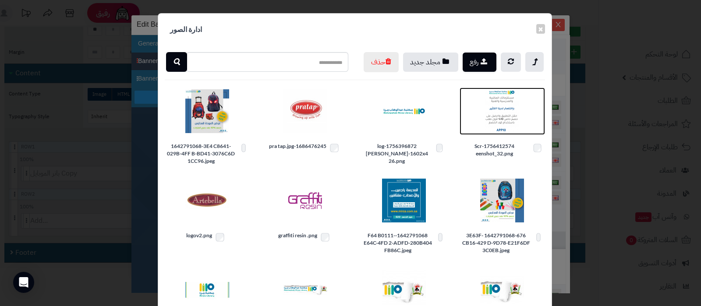
click at [500, 125] on img at bounding box center [503, 111] width 44 height 44
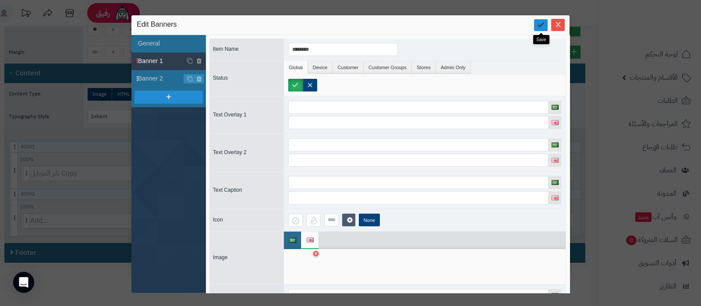
click at [539, 21] on icon at bounding box center [541, 25] width 8 height 8
click at [561, 27] on icon "Close" at bounding box center [558, 24] width 7 height 7
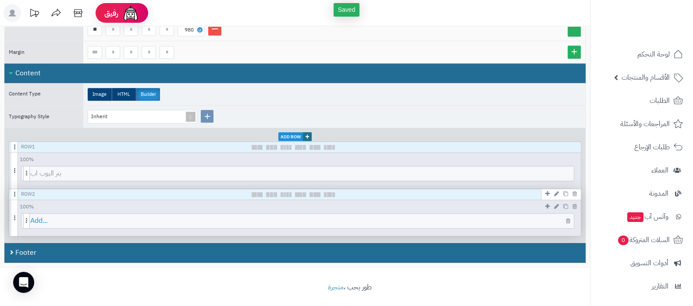
click at [271, 214] on span "Add..." at bounding box center [302, 221] width 544 height 14
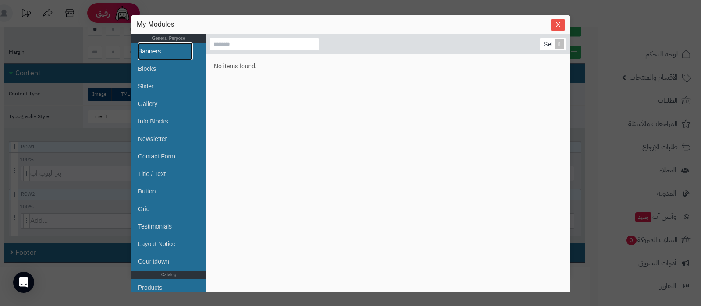
click at [161, 53] on link "Banners" at bounding box center [165, 52] width 55 height 18
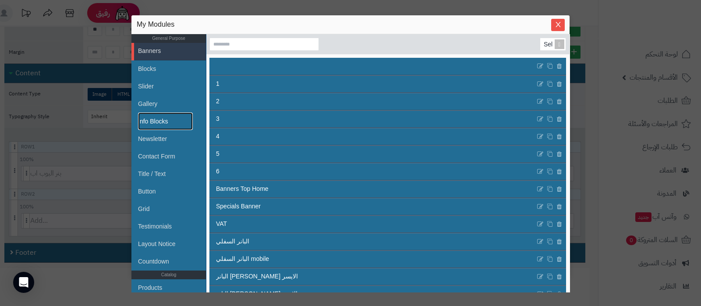
click at [149, 122] on link "Info Blocks" at bounding box center [165, 122] width 55 height 18
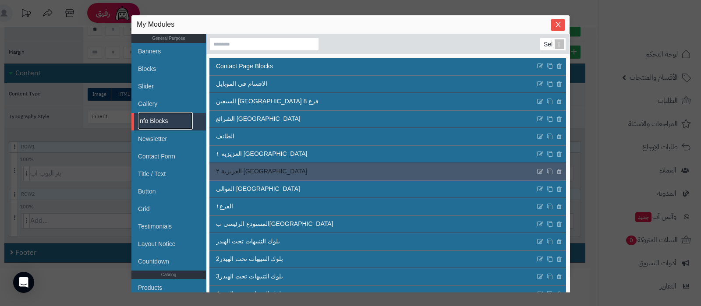
scroll to position [67, 0]
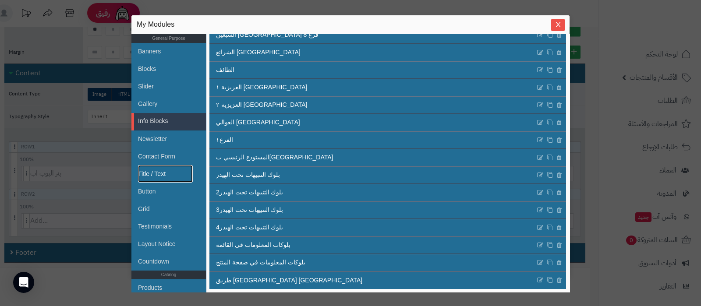
click at [154, 169] on link "Title / Text" at bounding box center [165, 174] width 55 height 18
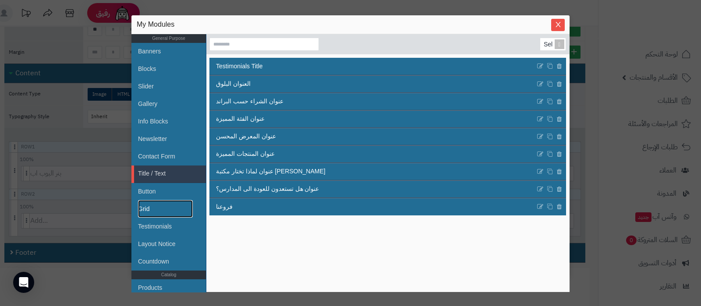
click at [164, 211] on link "Grid" at bounding box center [165, 209] width 55 height 18
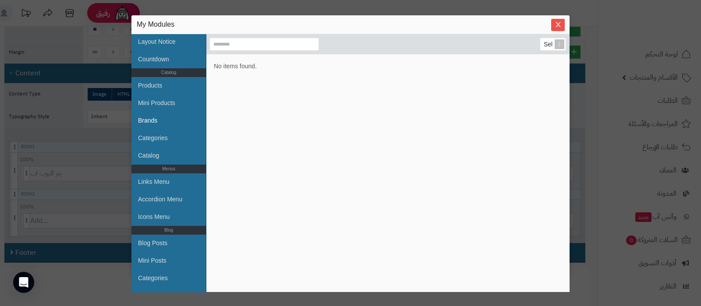
scroll to position [219, 0]
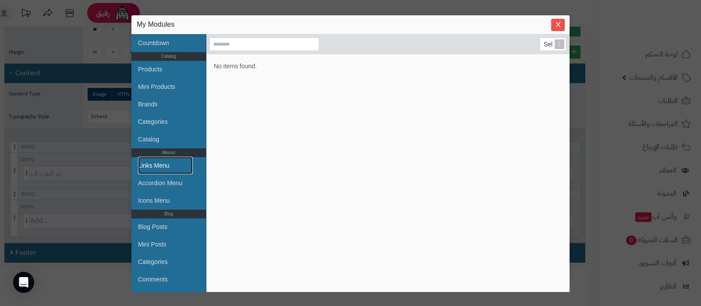
click at [158, 165] on link "Links Menu" at bounding box center [165, 166] width 55 height 18
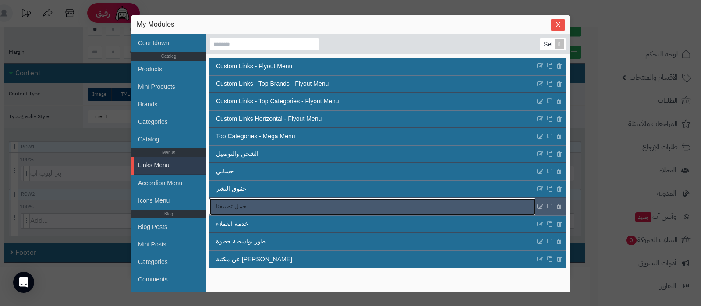
click at [315, 207] on link "حمل تطبيقنا" at bounding box center [373, 207] width 326 height 17
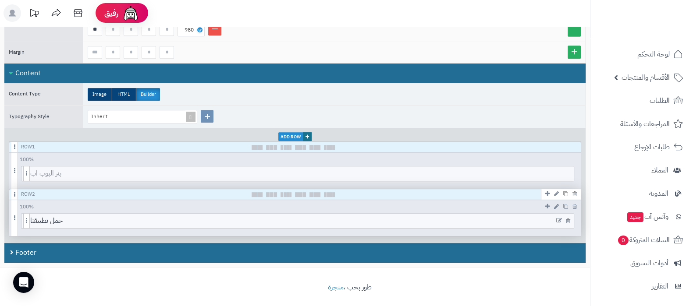
click at [559, 218] on icon at bounding box center [559, 221] width 6 height 6
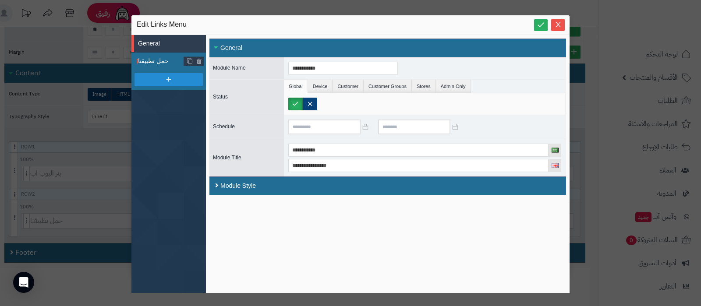
click at [154, 57] on span "حمل تطبيقنا" at bounding box center [161, 61] width 46 height 9
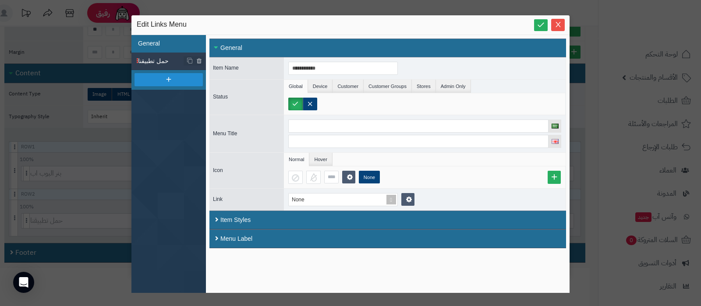
click at [165, 42] on li "General" at bounding box center [169, 44] width 75 height 18
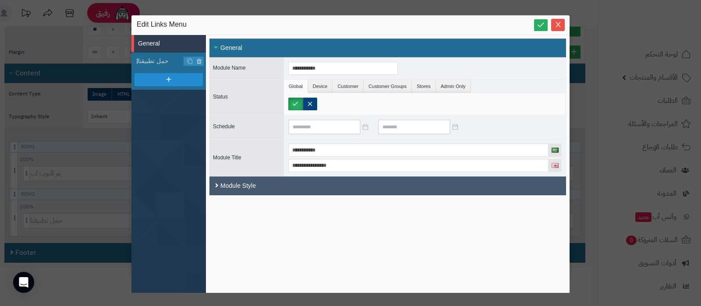
click at [239, 187] on div "Module Style" at bounding box center [388, 186] width 357 height 19
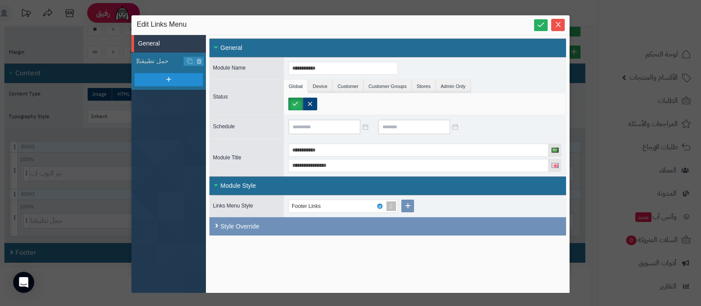
click at [242, 186] on div "Module Style" at bounding box center [388, 186] width 357 height 19
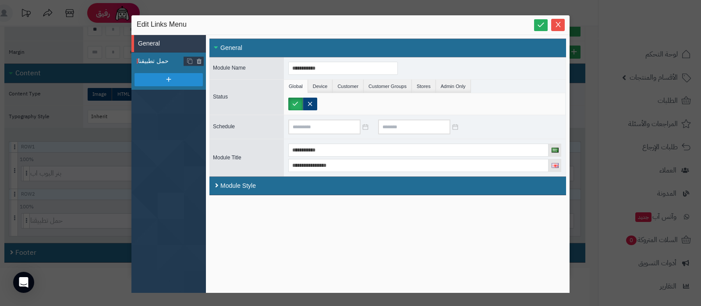
click at [158, 62] on span "حمل تطبيقنا" at bounding box center [161, 61] width 46 height 9
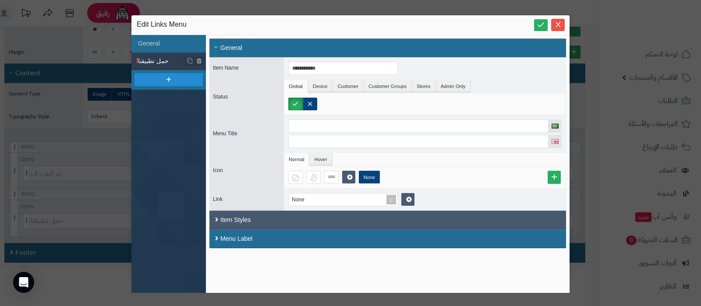
click at [241, 220] on div "Item Styles" at bounding box center [388, 220] width 357 height 19
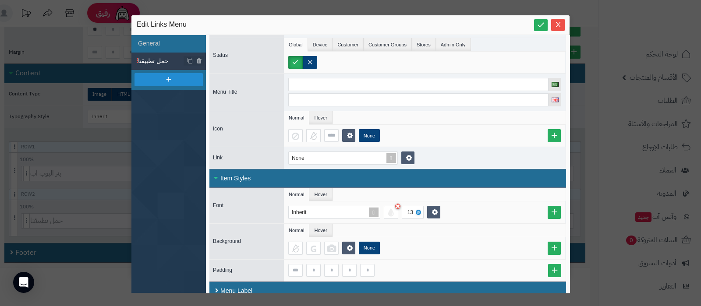
scroll to position [51, 0]
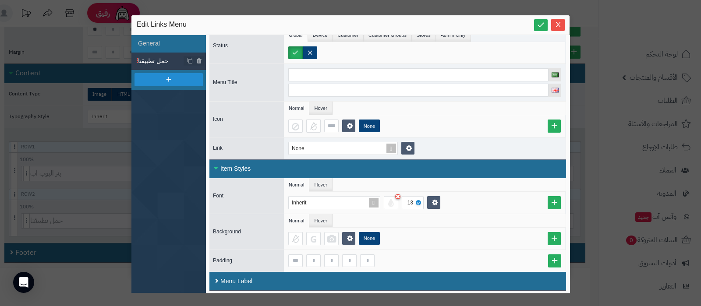
click at [242, 167] on div "Item Styles" at bounding box center [388, 169] width 357 height 19
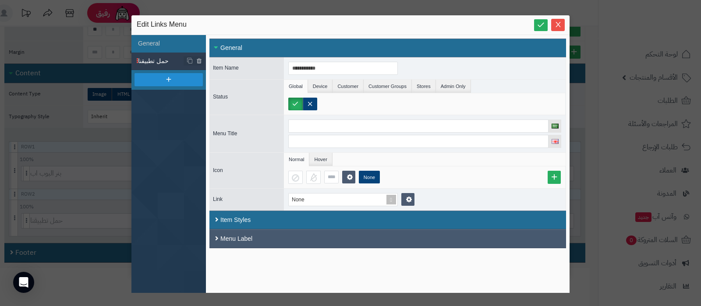
click at [258, 235] on div "Menu Label" at bounding box center [388, 239] width 357 height 19
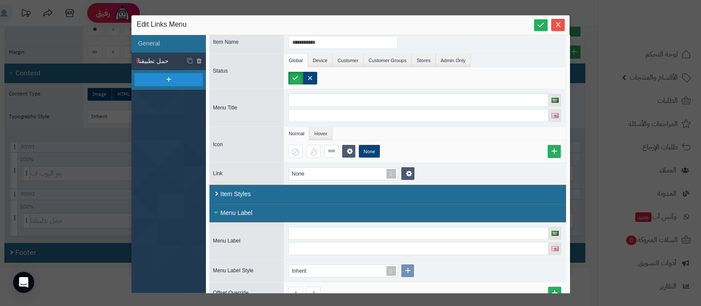
scroll to position [39, 0]
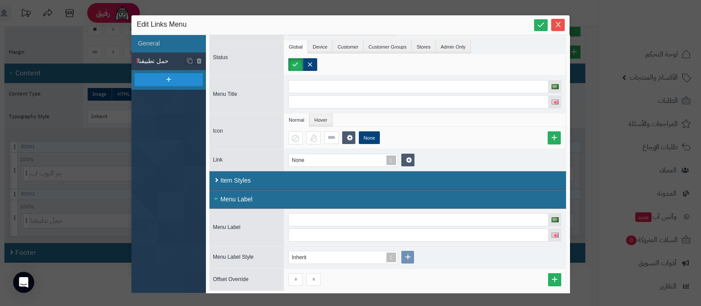
click at [237, 198] on div "Menu Label" at bounding box center [388, 199] width 357 height 19
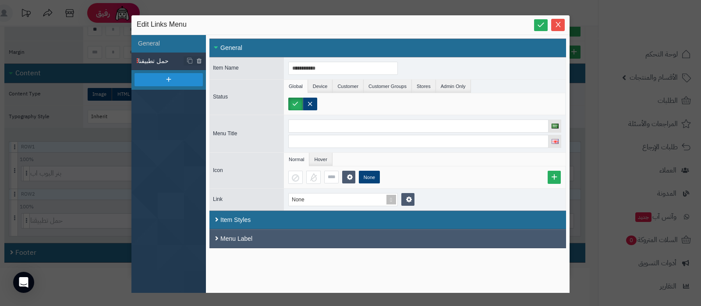
scroll to position [0, 0]
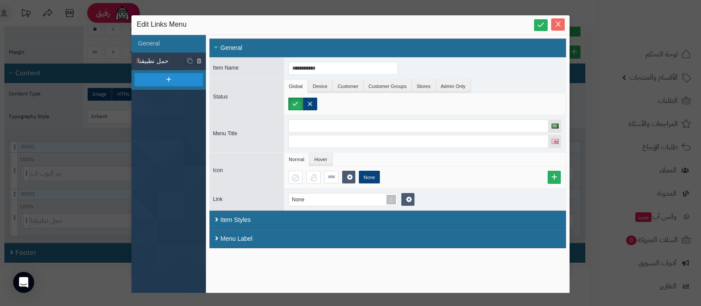
click at [558, 20] on button "Close" at bounding box center [559, 24] width 14 height 12
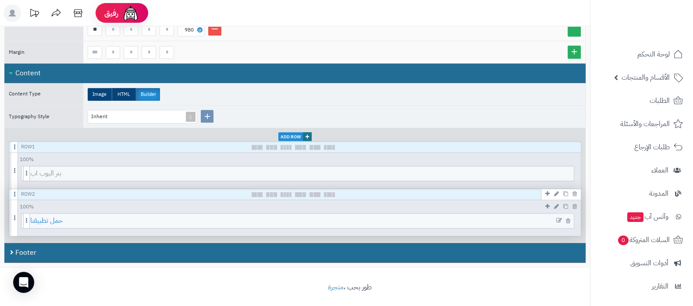
click at [266, 216] on span "حمل تطبيقنا" at bounding box center [302, 221] width 544 height 14
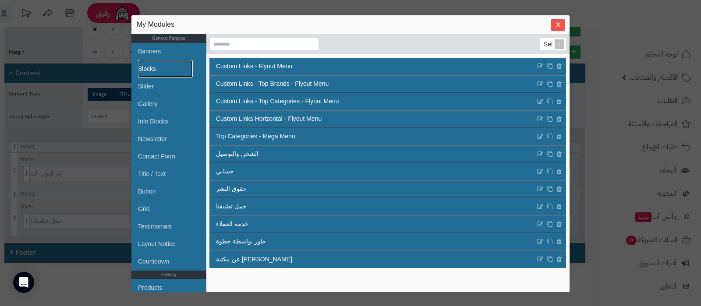
click at [164, 71] on link "Blocks" at bounding box center [165, 69] width 55 height 18
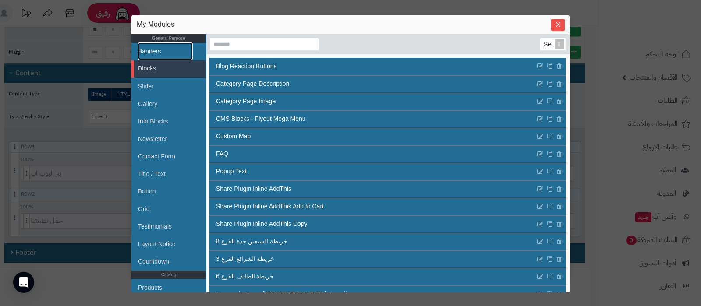
click at [156, 56] on link "Banners" at bounding box center [165, 52] width 55 height 18
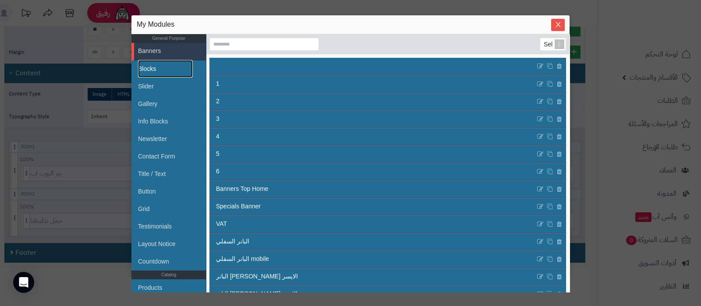
click at [156, 68] on link "Blocks" at bounding box center [165, 69] width 55 height 18
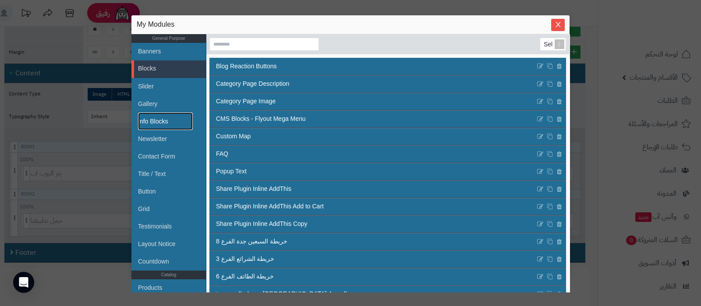
click at [165, 121] on link "Info Blocks" at bounding box center [165, 122] width 55 height 18
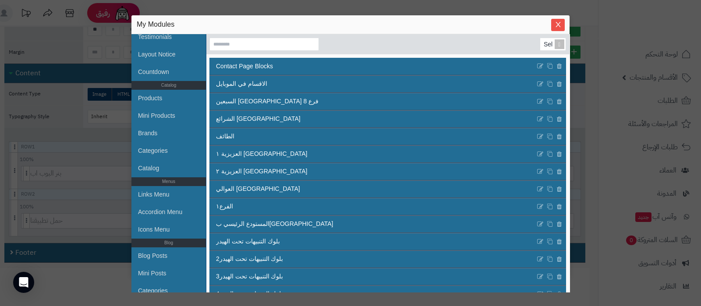
scroll to position [250, 0]
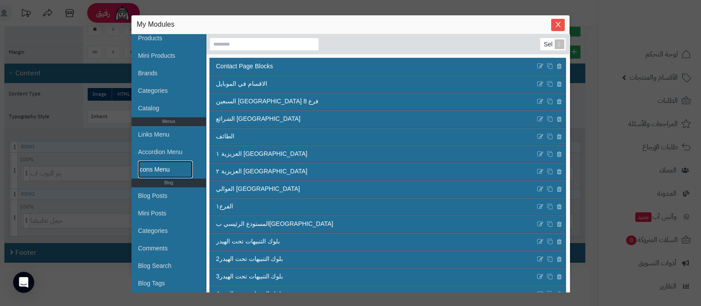
click at [161, 169] on link "Icons Menu" at bounding box center [165, 170] width 55 height 18
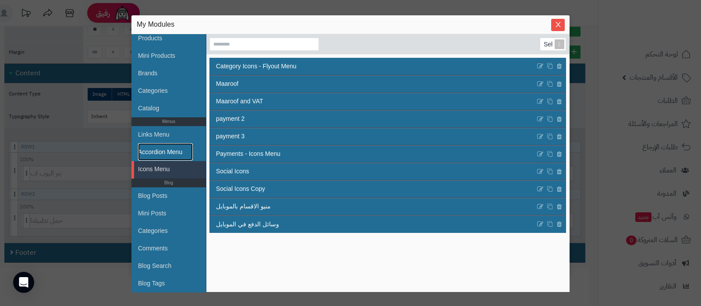
click at [168, 150] on link "Accordion Menu" at bounding box center [165, 152] width 55 height 18
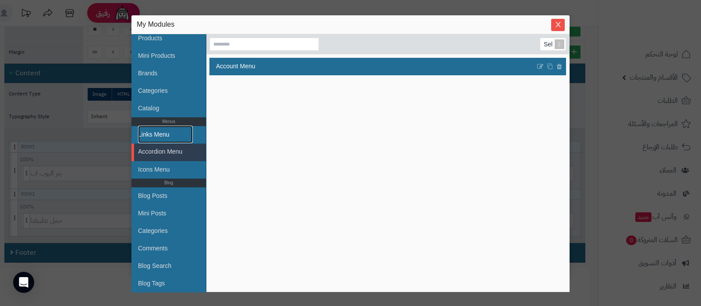
click at [168, 140] on link "Links Menu" at bounding box center [165, 135] width 55 height 18
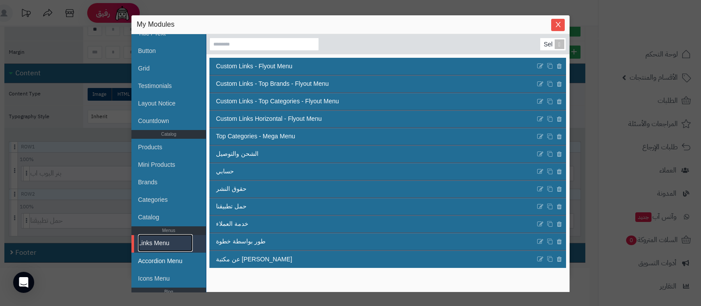
scroll to position [140, 0]
click at [149, 150] on link "Products" at bounding box center [165, 148] width 55 height 18
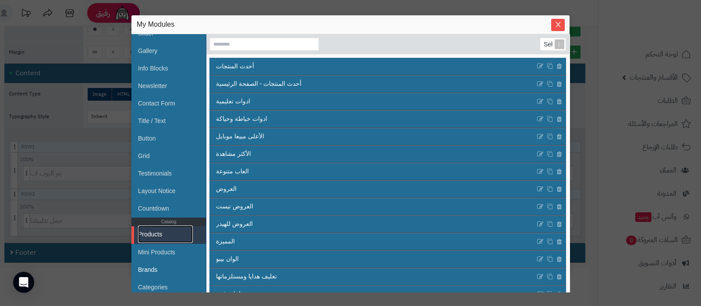
scroll to position [31, 0]
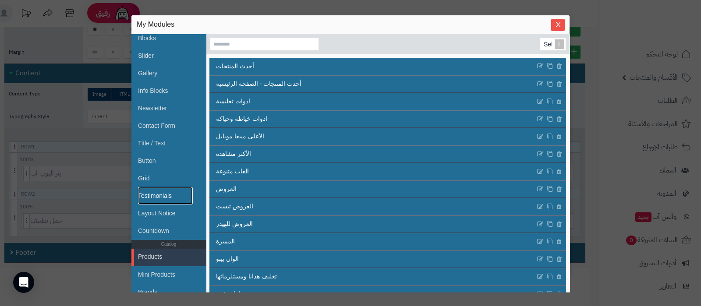
click at [156, 196] on link "Testimonials" at bounding box center [165, 196] width 55 height 18
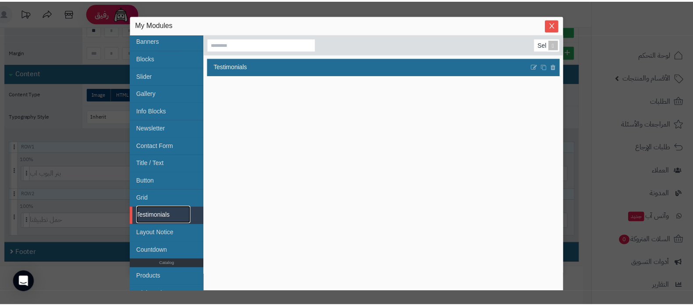
scroll to position [0, 0]
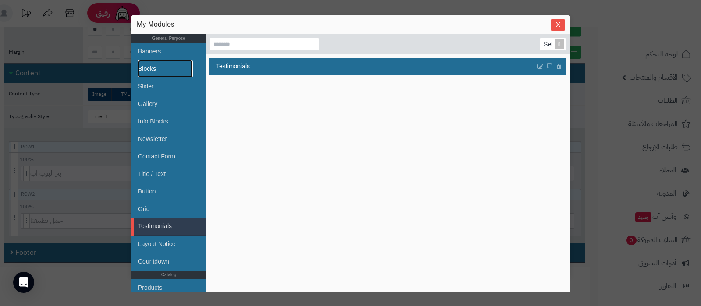
click at [160, 67] on link "Blocks" at bounding box center [165, 69] width 55 height 18
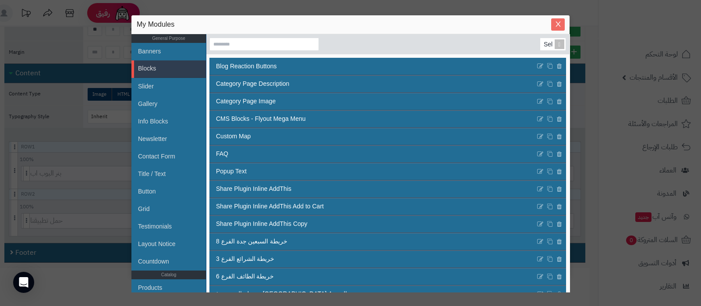
click at [556, 21] on icon "Close" at bounding box center [558, 24] width 7 height 7
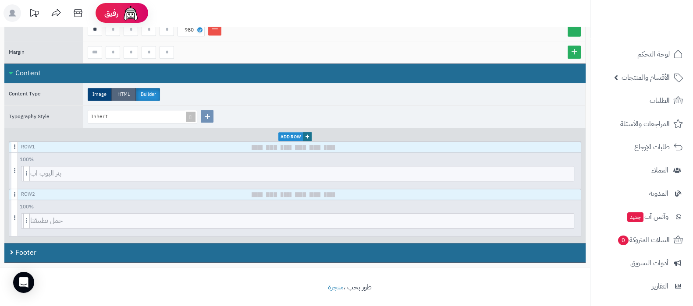
click at [123, 94] on label "HTML" at bounding box center [124, 94] width 24 height 13
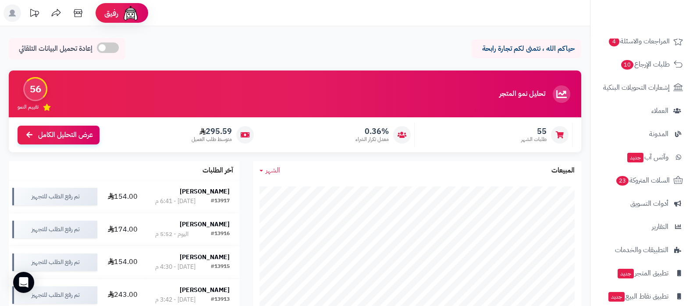
scroll to position [118, 0]
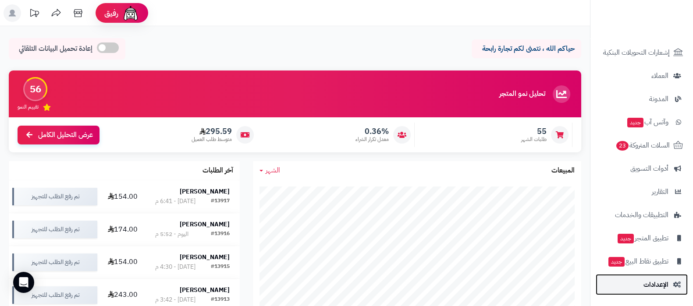
click at [651, 282] on span "الإعدادات" at bounding box center [656, 285] width 25 height 12
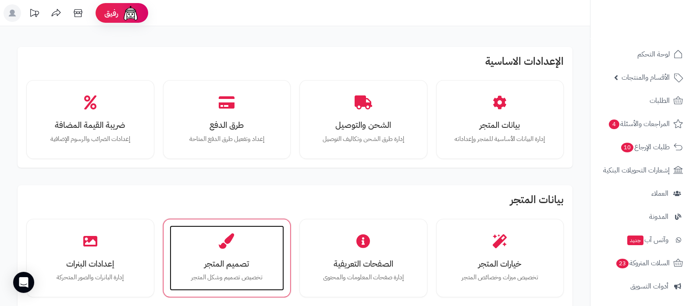
click at [224, 252] on div "تصميم المتجر تخصيص تصميم وشكل المتجر" at bounding box center [227, 259] width 115 height 66
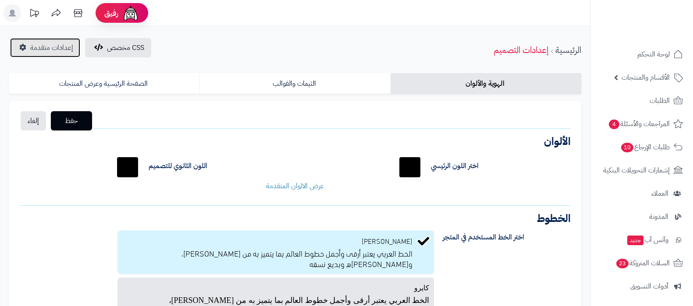
click at [46, 51] on span "إعدادات متقدمة" at bounding box center [51, 48] width 43 height 11
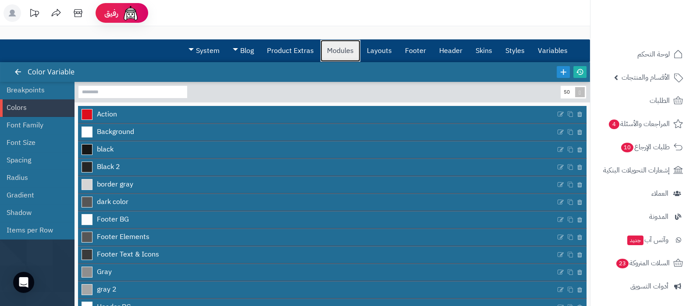
click at [339, 51] on link "Modules" at bounding box center [340, 51] width 40 height 22
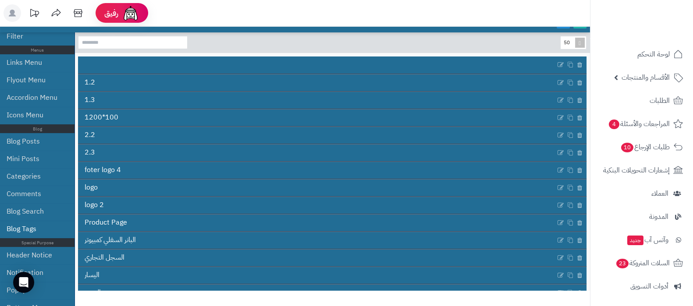
scroll to position [77, 0]
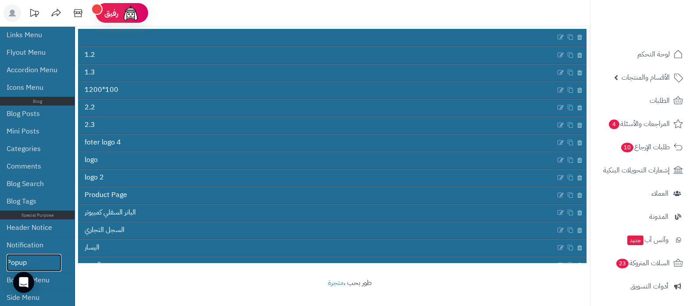
click at [47, 262] on link "Popup" at bounding box center [34, 263] width 55 height 18
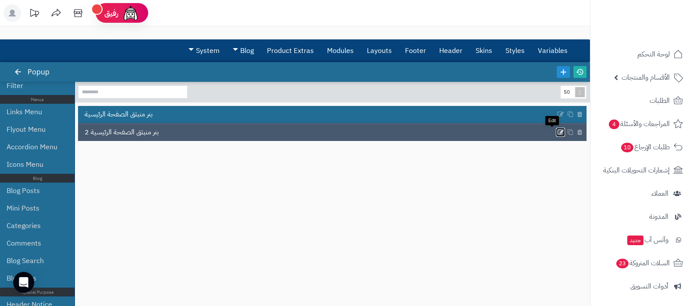
click at [557, 132] on icon at bounding box center [560, 132] width 7 height 7
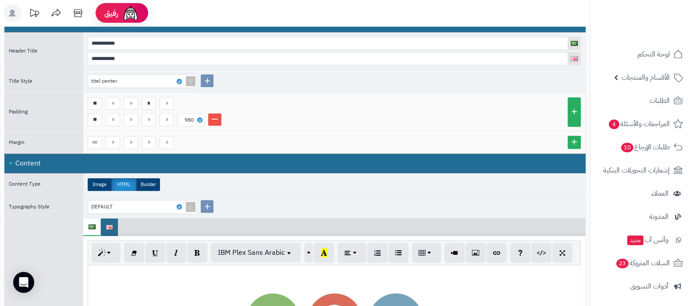
scroll to position [408, 0]
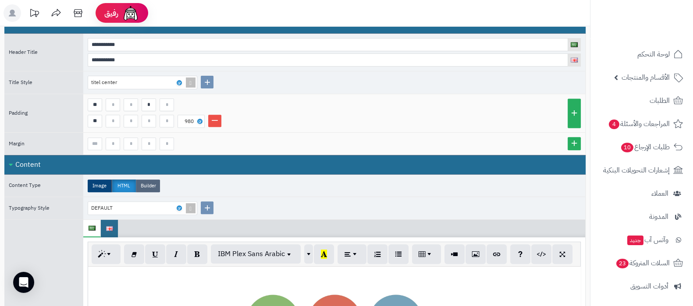
click at [150, 180] on label "Builder" at bounding box center [148, 186] width 24 height 13
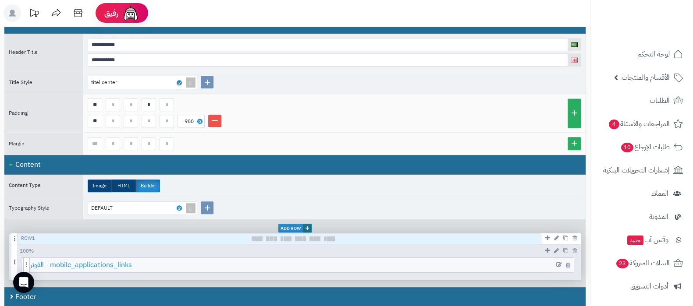
click at [296, 263] on span "الفوتر - mobile_applications_links" at bounding box center [302, 265] width 544 height 14
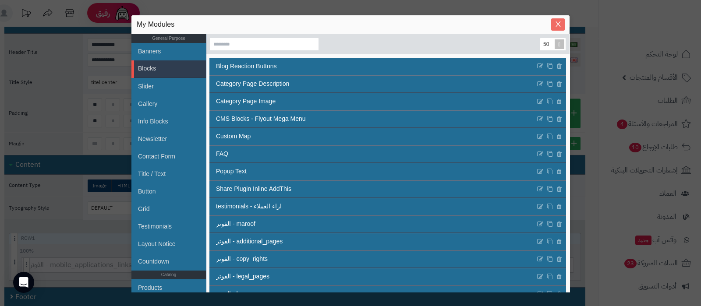
click at [561, 25] on icon "Close" at bounding box center [558, 24] width 7 height 7
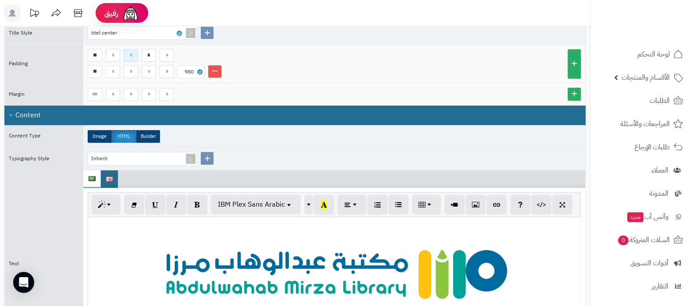
scroll to position [353, 0]
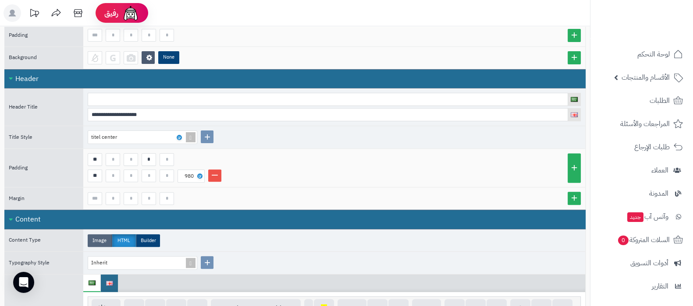
click at [103, 237] on label "Image" at bounding box center [100, 241] width 24 height 13
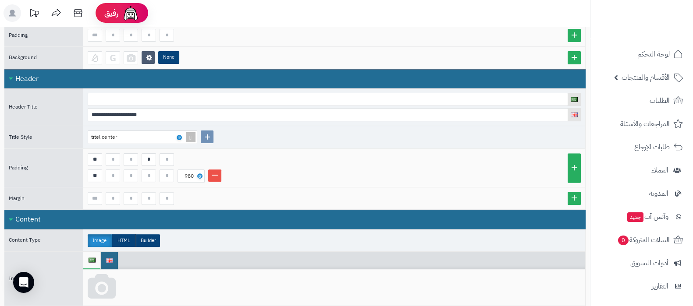
scroll to position [463, 0]
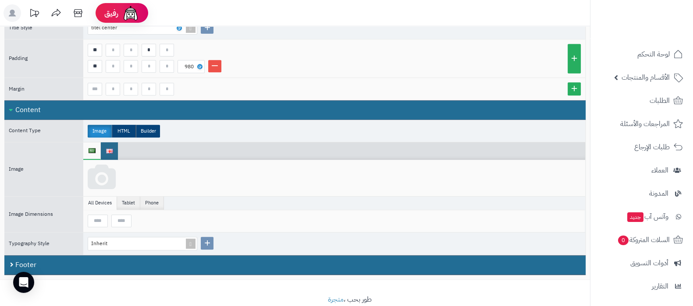
click at [99, 176] on icon at bounding box center [102, 178] width 28 height 26
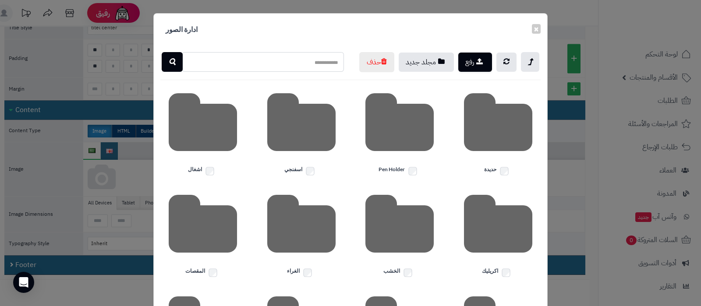
click at [297, 62] on input "text" at bounding box center [263, 62] width 162 height 20
type input "****"
click at [181, 59] on button "button" at bounding box center [172, 62] width 21 height 20
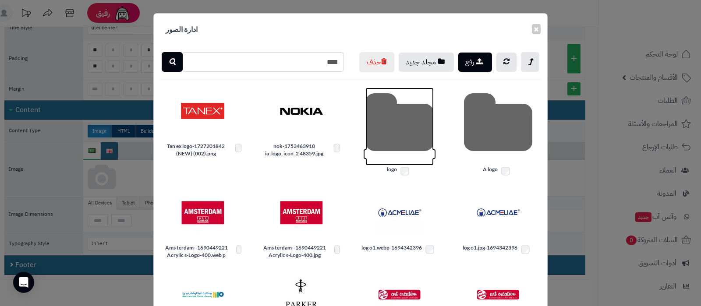
click at [406, 146] on icon at bounding box center [400, 127] width 68 height 78
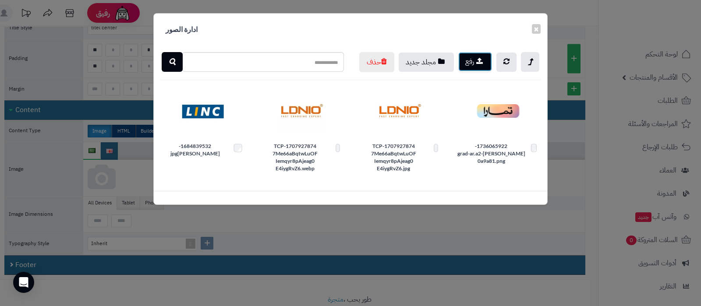
click at [478, 63] on icon "button" at bounding box center [480, 60] width 7 height 7
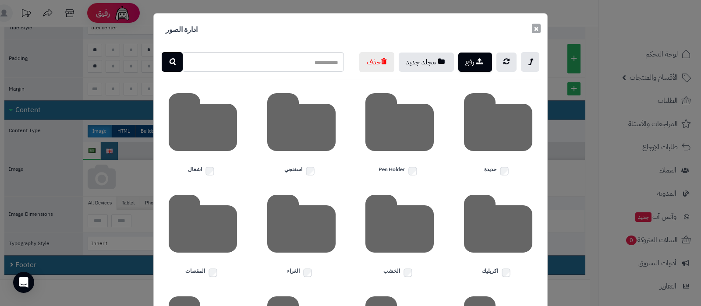
click at [541, 28] on button "×" at bounding box center [536, 29] width 9 height 10
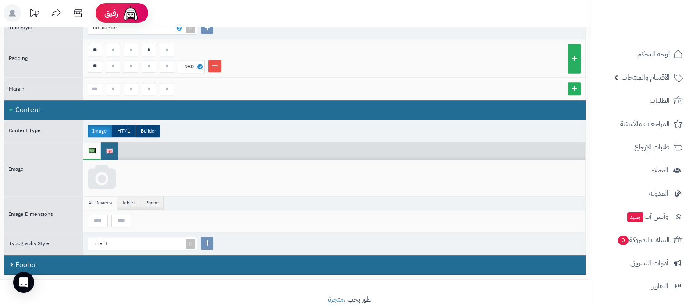
click at [97, 172] on icon at bounding box center [102, 178] width 28 height 26
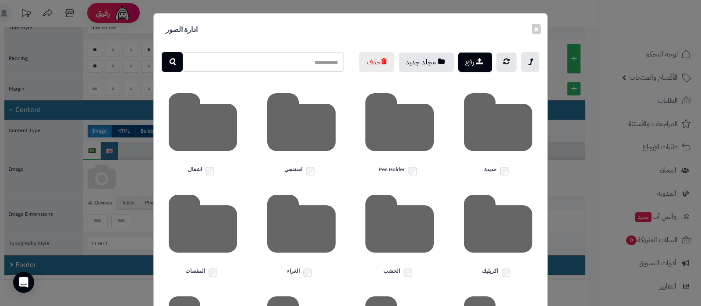
click at [321, 61] on input "text" at bounding box center [263, 62] width 162 height 20
type input "****"
click at [175, 60] on icon "button" at bounding box center [172, 62] width 7 height 11
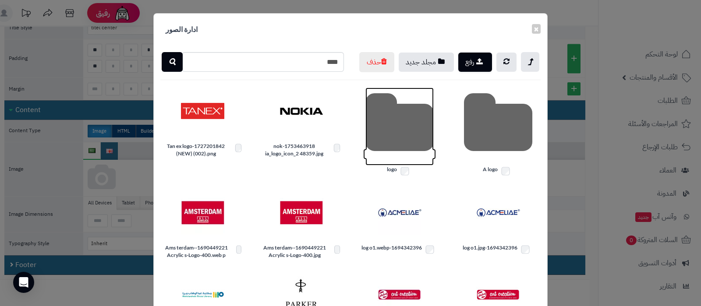
click at [390, 148] on icon at bounding box center [400, 127] width 68 height 78
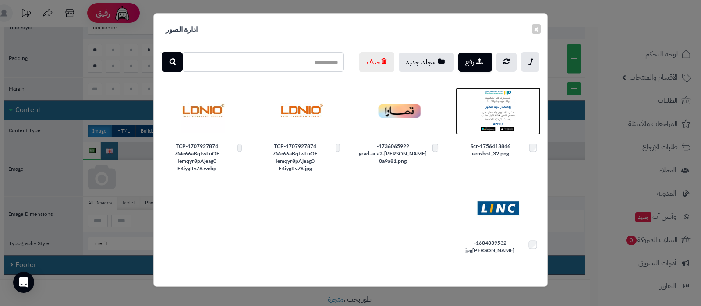
click at [506, 131] on img at bounding box center [499, 111] width 44 height 44
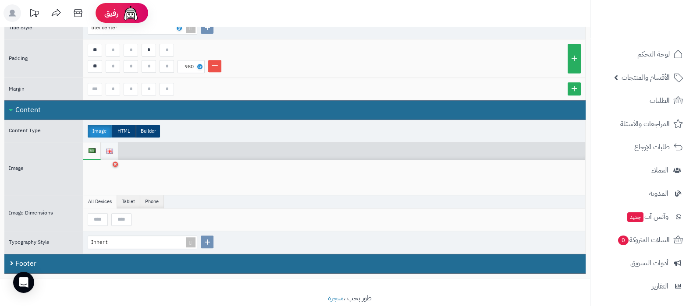
click at [110, 149] on img at bounding box center [109, 151] width 7 height 5
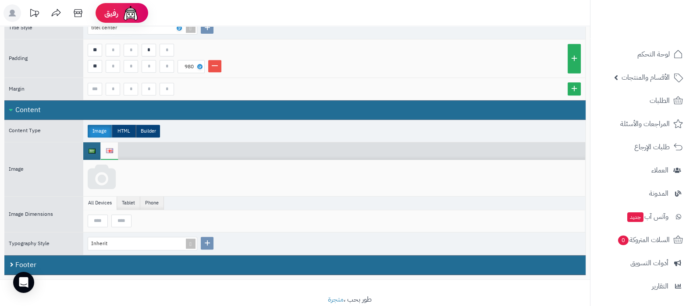
click at [107, 174] on icon at bounding box center [102, 178] width 28 height 26
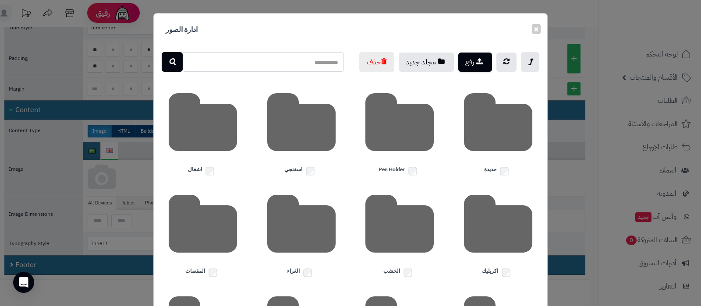
drag, startPoint x: 322, startPoint y: 62, endPoint x: 320, endPoint y: 69, distance: 7.2
click at [322, 62] on input "text" at bounding box center [263, 62] width 162 height 20
type input "****"
click at [173, 65] on icon "button" at bounding box center [172, 62] width 7 height 11
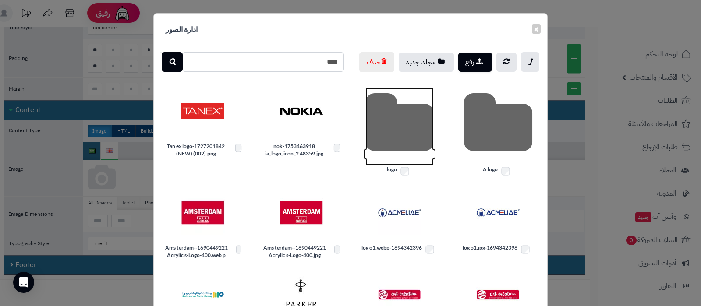
click at [385, 142] on icon at bounding box center [400, 127] width 68 height 78
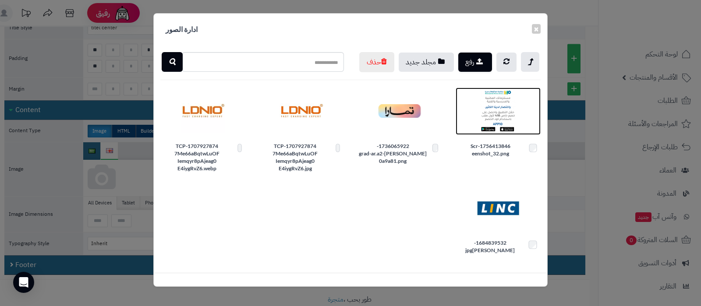
click at [507, 128] on img at bounding box center [499, 111] width 44 height 44
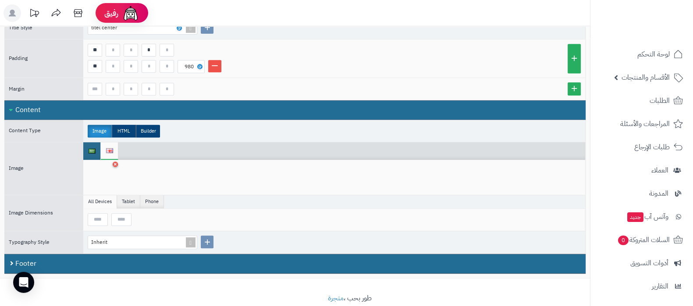
scroll to position [474, 0]
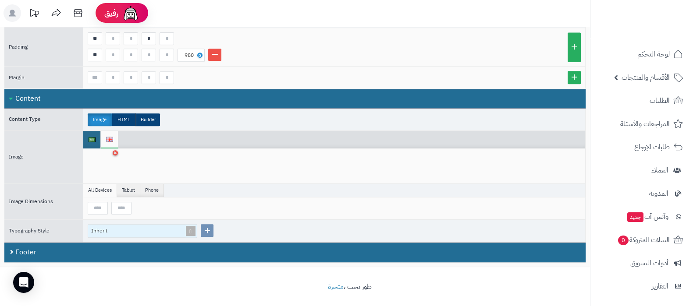
click at [192, 226] on span at bounding box center [191, 231] width 12 height 13
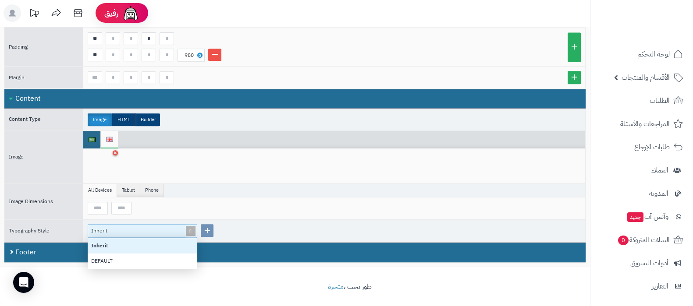
scroll to position [22, 101]
click at [192, 226] on span at bounding box center [191, 231] width 12 height 13
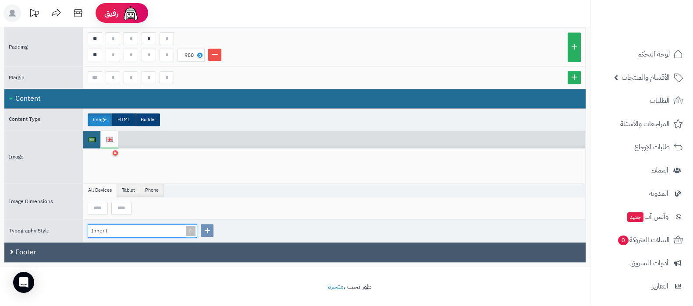
click at [142, 250] on div "Footer" at bounding box center [294, 253] width 581 height 20
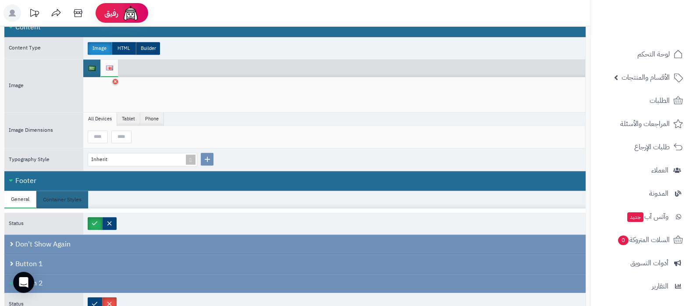
scroll to position [529, 0]
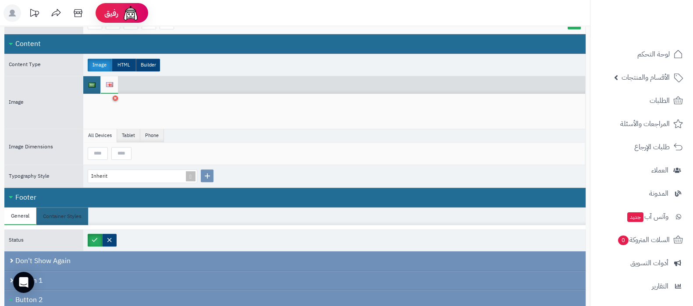
click at [133, 190] on div "Footer" at bounding box center [294, 198] width 581 height 20
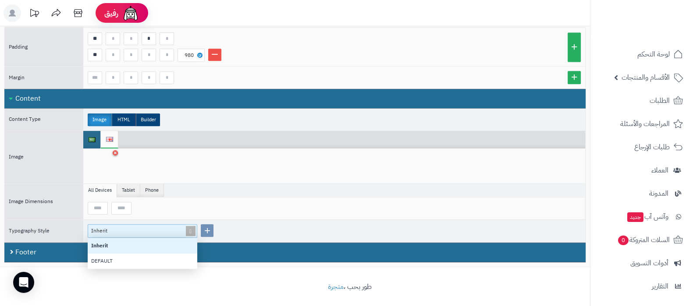
click at [189, 225] on span at bounding box center [191, 231] width 12 height 13
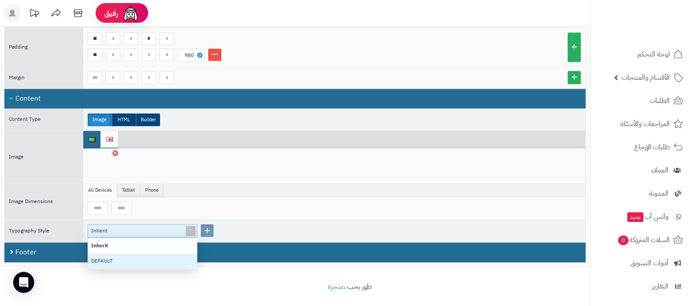
click at [115, 259] on div "DEFAULT" at bounding box center [143, 261] width 110 height 15
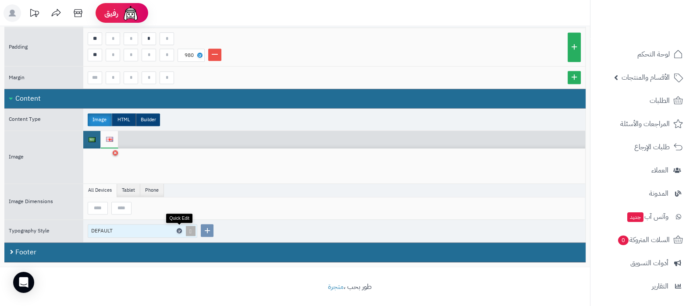
click at [179, 229] on icon at bounding box center [179, 231] width 3 height 4
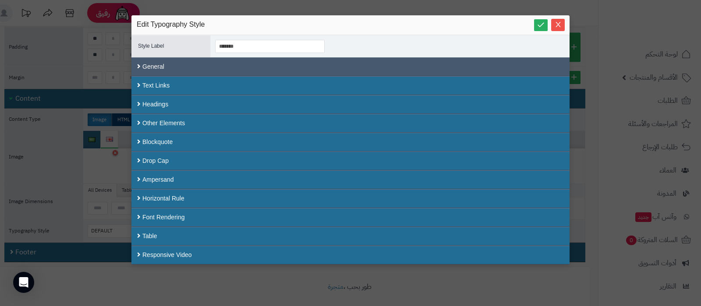
click at [231, 69] on div "General" at bounding box center [351, 66] width 438 height 19
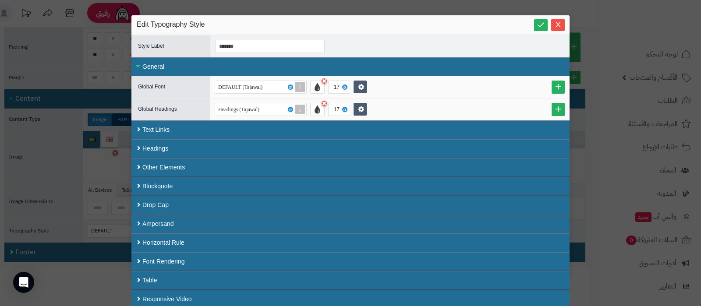
click at [166, 64] on div "General" at bounding box center [351, 66] width 438 height 19
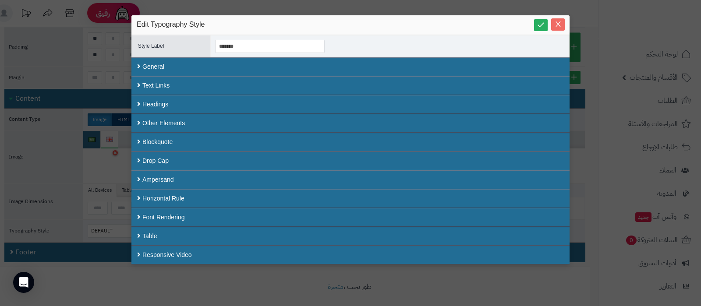
click at [565, 21] on span "Close" at bounding box center [559, 24] width 14 height 7
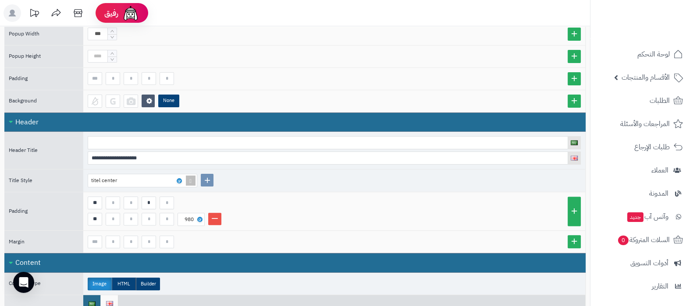
scroll to position [474, 0]
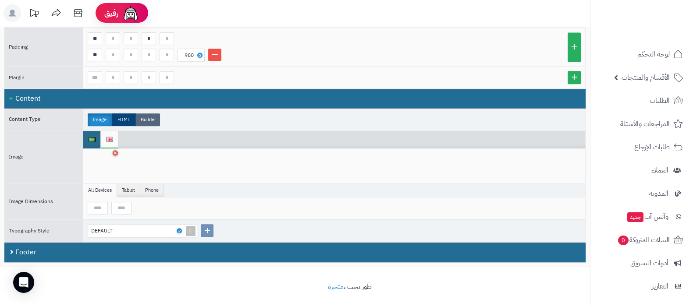
click at [152, 116] on label "Builder" at bounding box center [148, 120] width 24 height 13
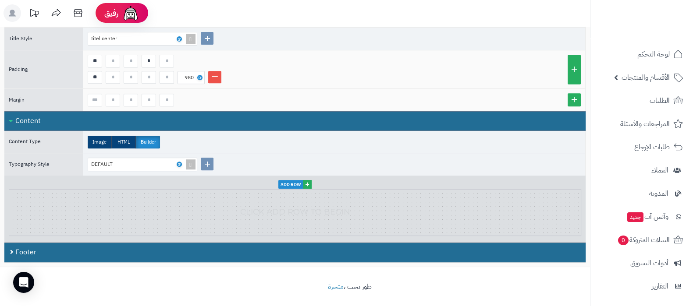
click at [306, 180] on span "+" at bounding box center [307, 184] width 9 height 9
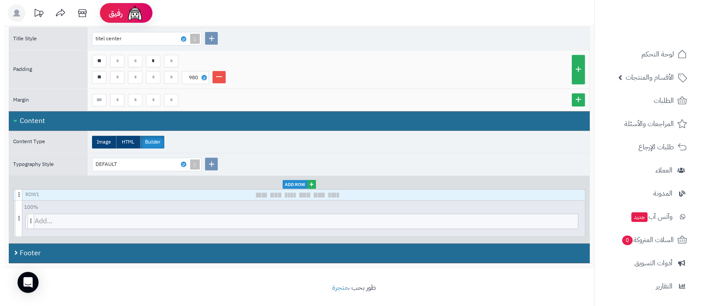
scroll to position [453, 0]
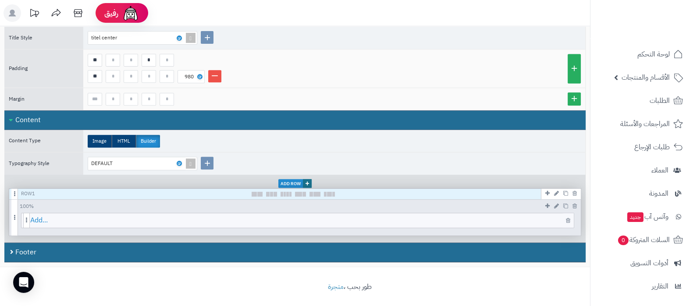
click at [303, 218] on span "Add..." at bounding box center [302, 221] width 544 height 14
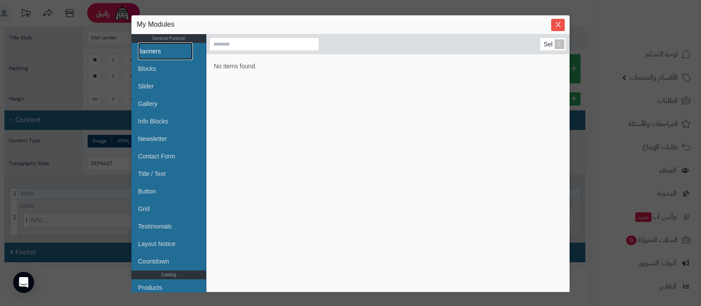
click at [151, 53] on link "Banners" at bounding box center [165, 52] width 55 height 18
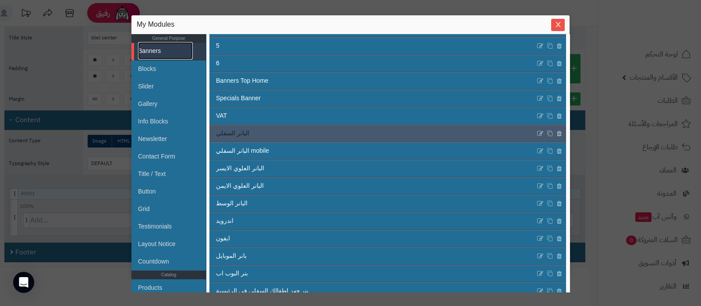
scroll to position [154, 0]
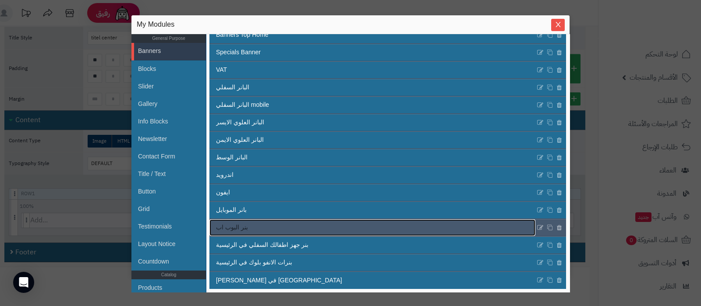
click at [388, 227] on link "بنر البوب اب" at bounding box center [373, 228] width 326 height 17
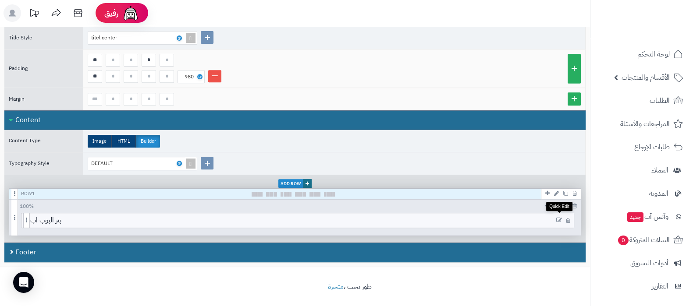
click at [557, 217] on icon at bounding box center [559, 220] width 6 height 6
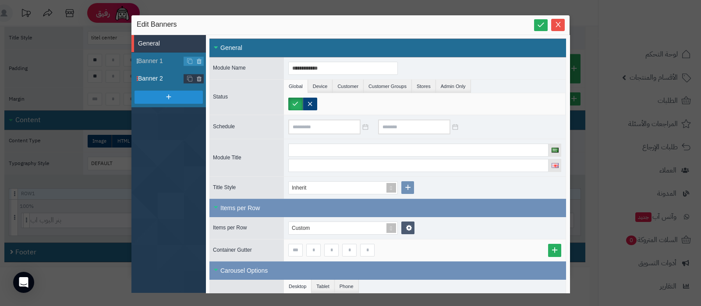
click at [156, 75] on span "Banner 2" at bounding box center [161, 78] width 46 height 9
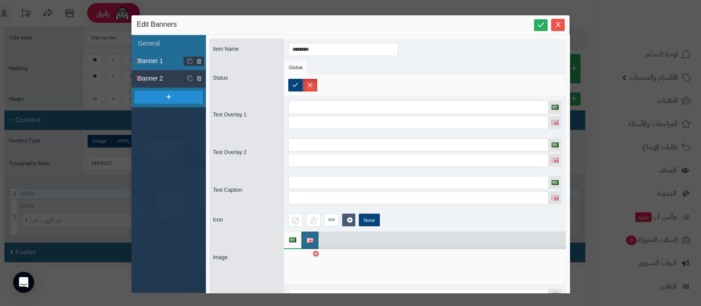
click at [147, 62] on span "Banner 1" at bounding box center [161, 61] width 46 height 9
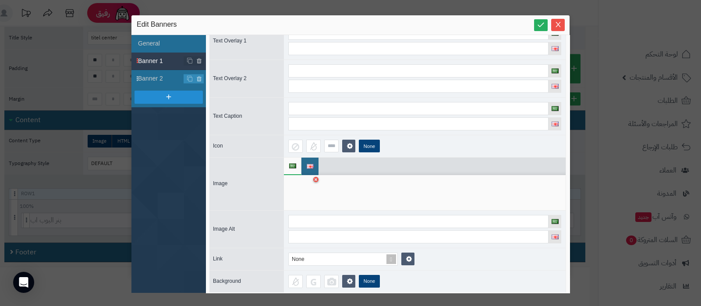
scroll to position [76, 0]
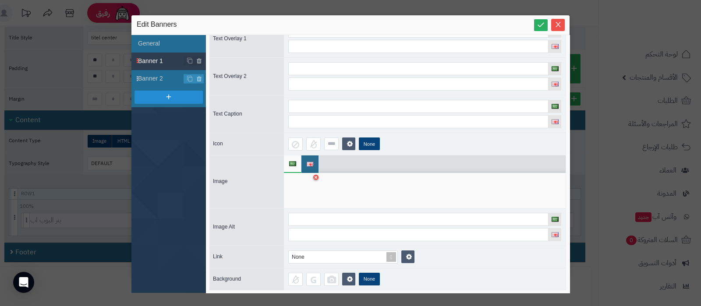
click at [307, 189] on div at bounding box center [302, 191] width 28 height 26
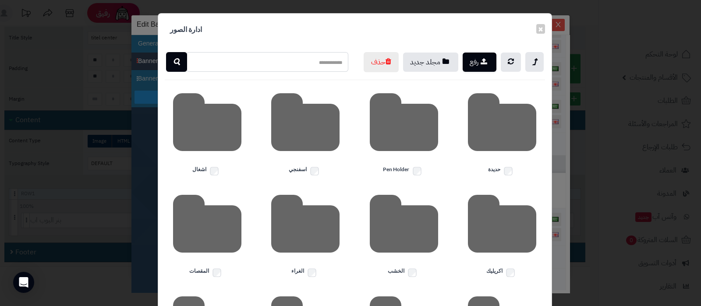
click at [304, 58] on input "text" at bounding box center [267, 62] width 162 height 20
type input "****"
click at [180, 62] on icon "button" at bounding box center [176, 62] width 7 height 11
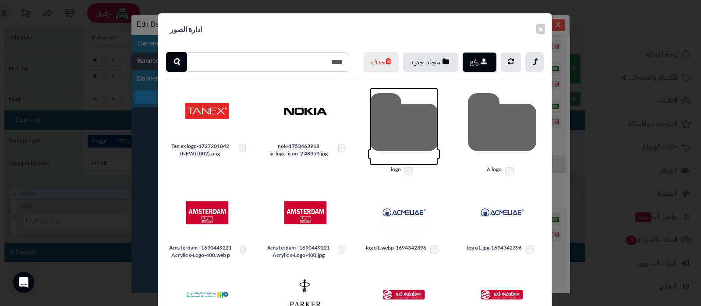
click at [409, 143] on icon at bounding box center [404, 127] width 68 height 78
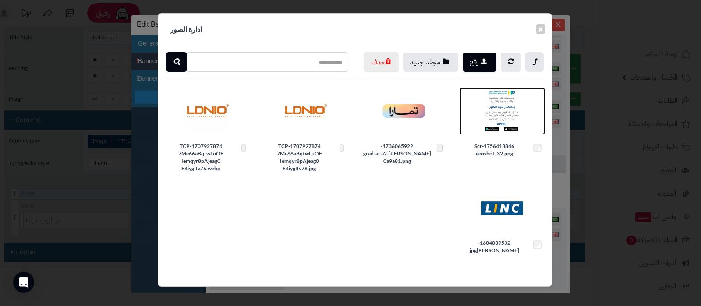
click at [520, 124] on img at bounding box center [503, 111] width 44 height 44
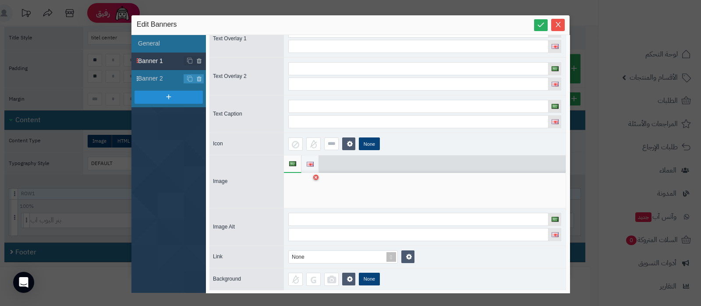
click at [308, 160] on span at bounding box center [310, 165] width 7 height 18
click at [306, 192] on div at bounding box center [302, 191] width 28 height 26
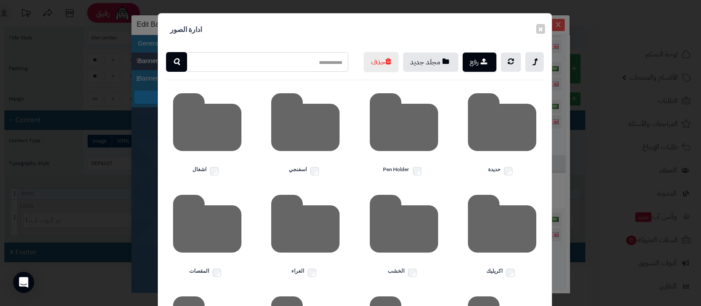
click at [305, 61] on input "text" at bounding box center [267, 62] width 162 height 20
type input "****"
click at [180, 64] on icon "button" at bounding box center [176, 62] width 7 height 11
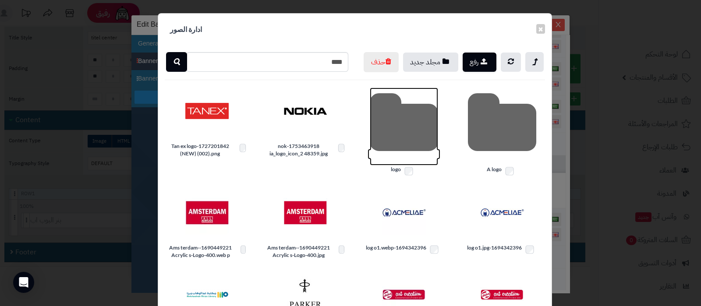
click at [407, 142] on icon at bounding box center [404, 127] width 68 height 78
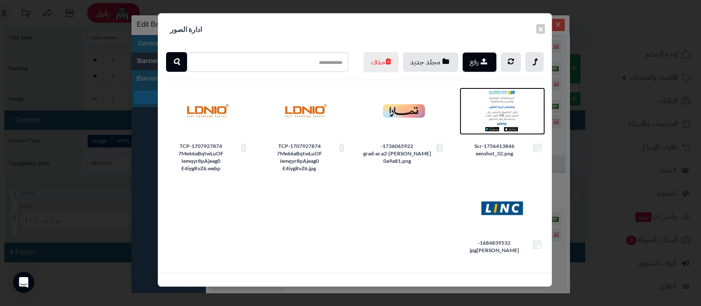
click at [506, 121] on img at bounding box center [503, 111] width 44 height 44
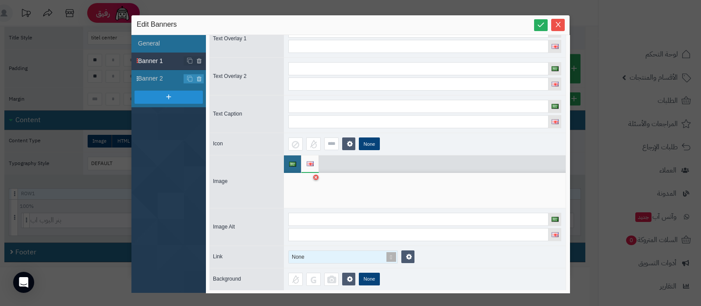
click at [389, 255] on span at bounding box center [391, 257] width 12 height 12
click at [330, 283] on div "Custom" at bounding box center [343, 287] width 110 height 15
click at [446, 256] on input at bounding box center [446, 257] width 88 height 13
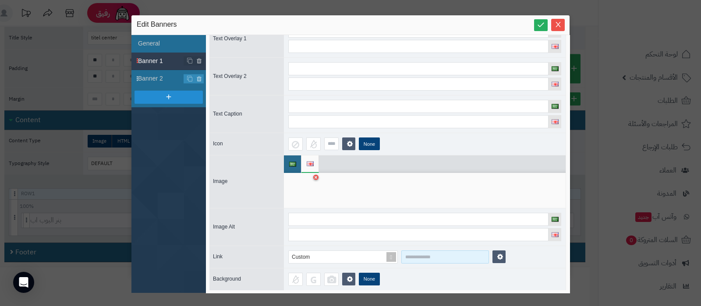
paste input "**********"
type input "**********"
click at [297, 162] on li at bounding box center [293, 165] width 18 height 18
click at [307, 162] on img at bounding box center [310, 164] width 7 height 5
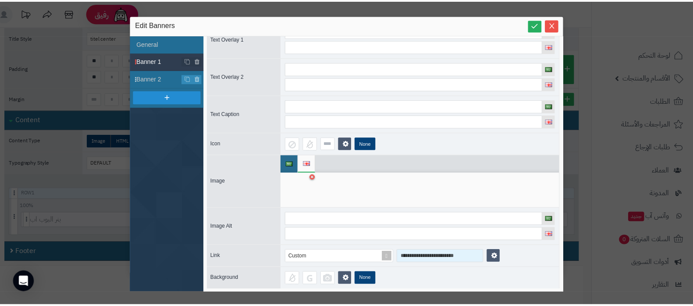
scroll to position [0, 0]
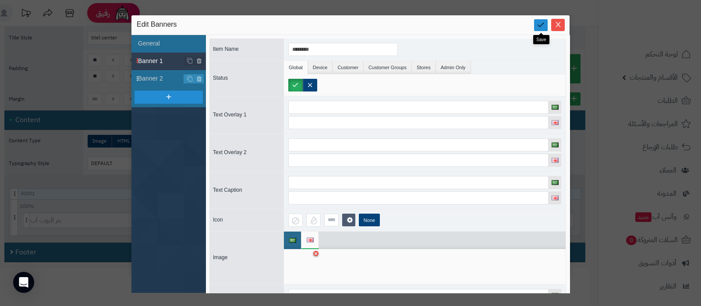
click at [545, 25] on icon at bounding box center [541, 25] width 8 height 8
click at [555, 23] on icon "Close" at bounding box center [558, 24] width 7 height 7
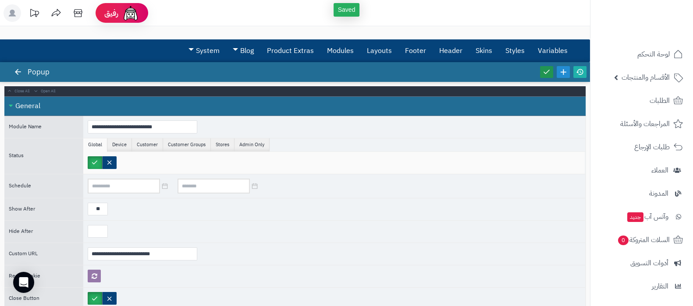
click at [546, 68] on icon at bounding box center [547, 72] width 8 height 8
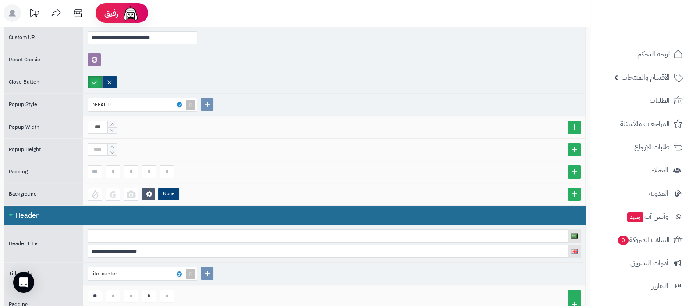
scroll to position [219, 0]
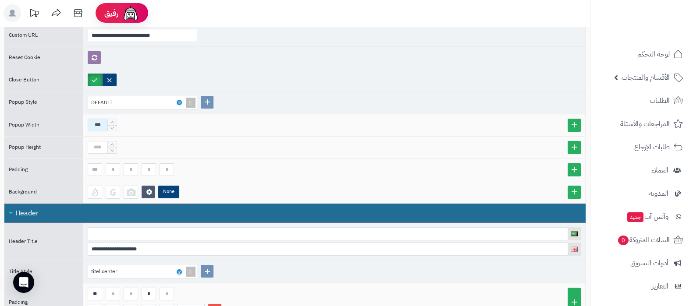
click at [101, 121] on input "***" at bounding box center [98, 125] width 20 height 13
click at [97, 123] on input "***" at bounding box center [98, 125] width 20 height 13
type input "***"
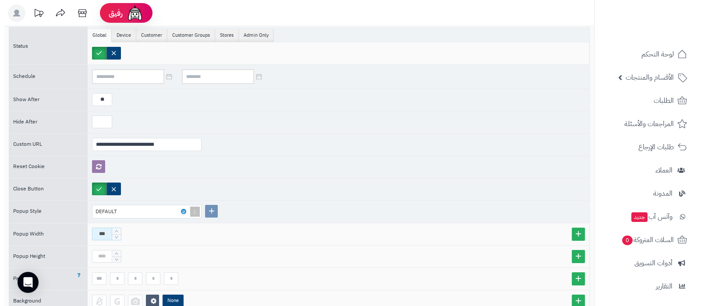
scroll to position [109, 0]
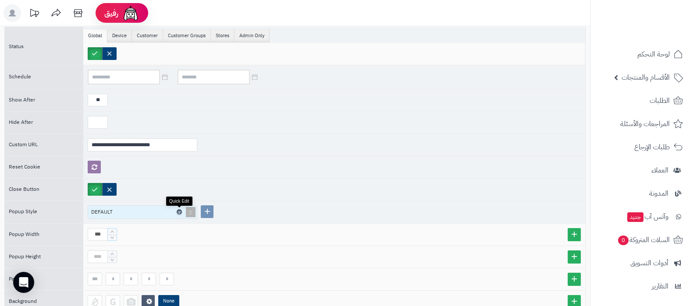
click at [180, 210] on icon at bounding box center [179, 212] width 3 height 4
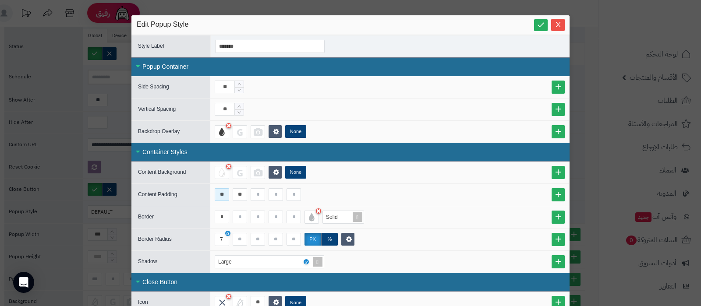
click at [224, 194] on input "**" at bounding box center [222, 195] width 14 height 13
type input "**"
click at [542, 25] on icon at bounding box center [541, 25] width 8 height 8
click at [558, 23] on span "Close" at bounding box center [559, 24] width 14 height 7
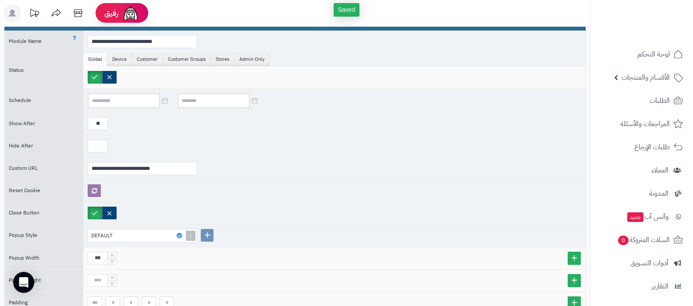
scroll to position [0, 0]
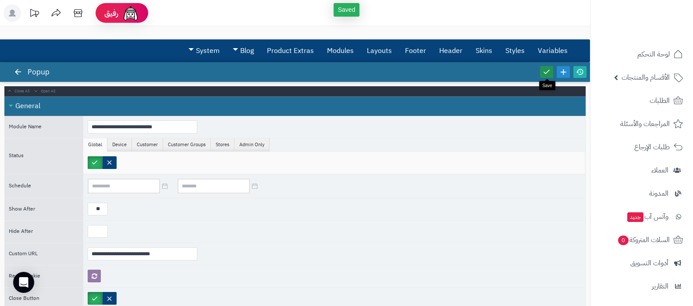
click at [549, 73] on icon at bounding box center [547, 72] width 8 height 8
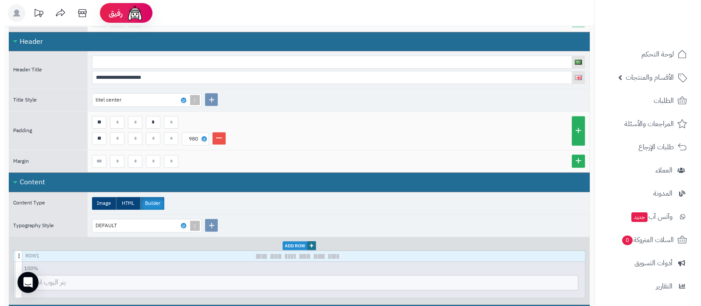
scroll to position [438, 0]
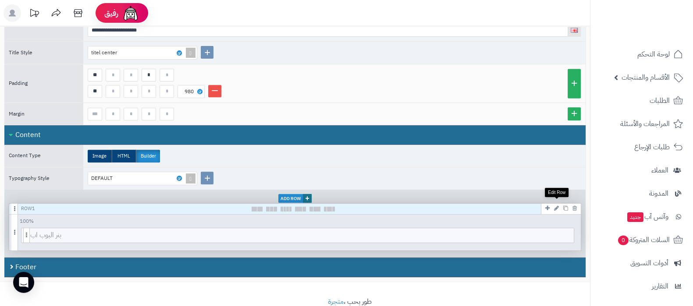
click at [558, 206] on icon at bounding box center [556, 209] width 5 height 6
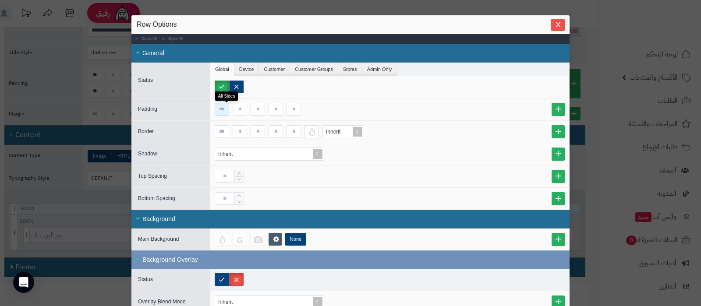
click at [229, 110] on input at bounding box center [222, 109] width 14 height 13
type input "**"
click at [562, 23] on icon "Close" at bounding box center [558, 24] width 7 height 7
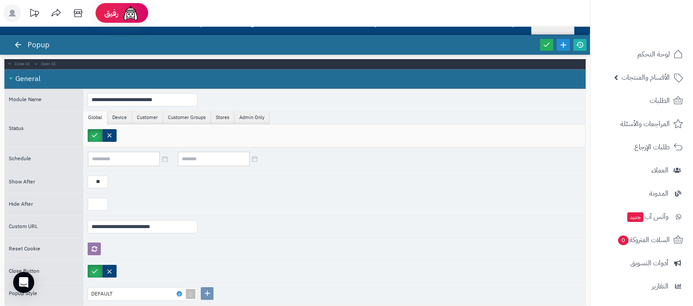
scroll to position [0, 0]
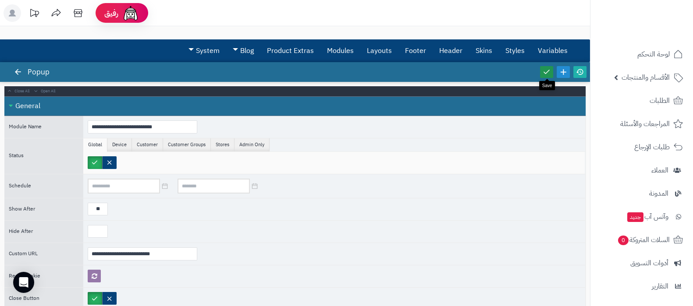
click at [551, 70] on link at bounding box center [546, 72] width 13 height 12
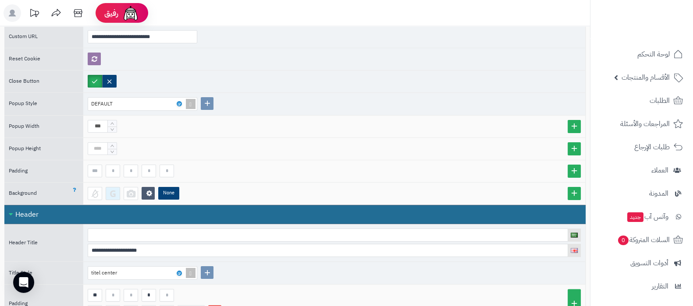
scroll to position [219, 0]
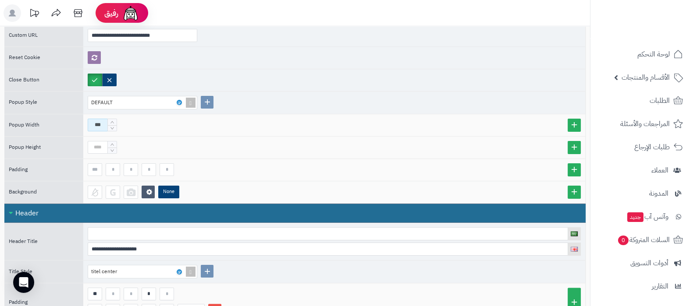
click at [102, 124] on input "***" at bounding box center [98, 125] width 20 height 13
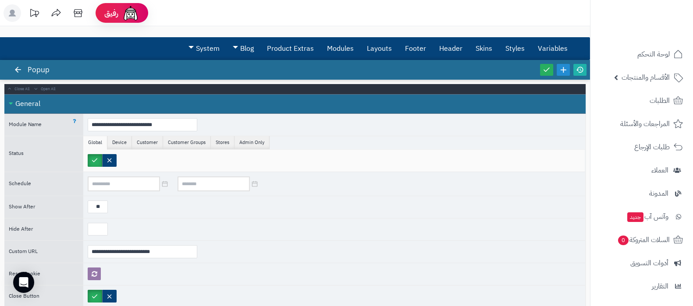
scroll to position [0, 0]
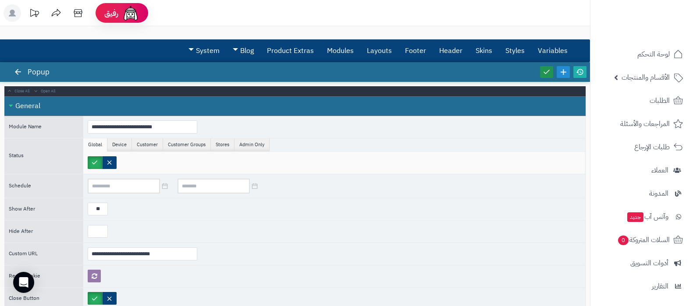
type input "***"
click at [542, 71] on link at bounding box center [546, 72] width 13 height 12
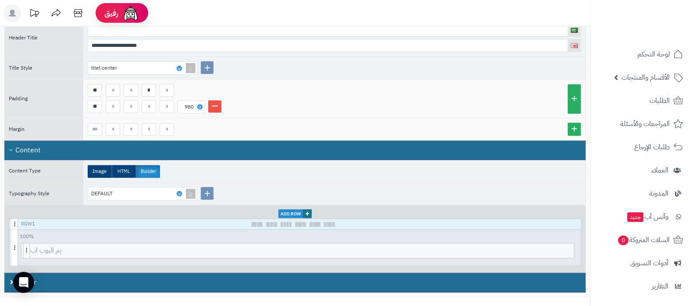
scroll to position [453, 0]
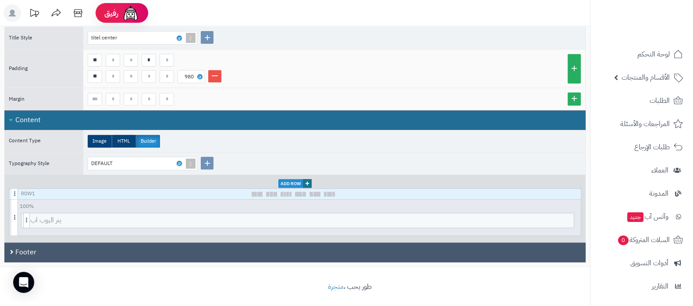
click at [274, 245] on div "Footer" at bounding box center [294, 253] width 581 height 20
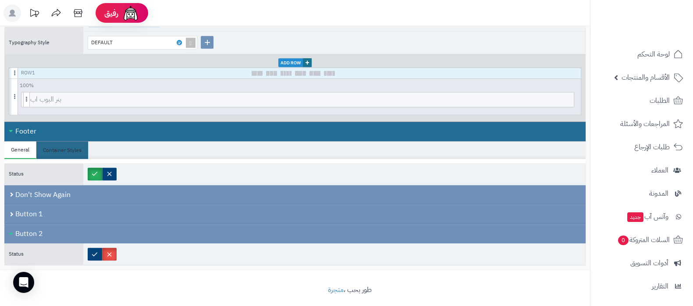
scroll to position [577, 0]
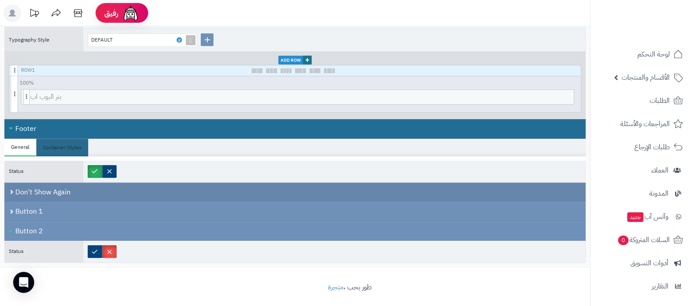
click at [183, 196] on div "Don't Show Again" at bounding box center [294, 193] width 581 height 20
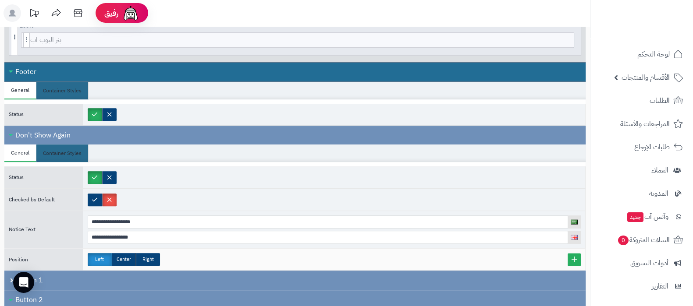
scroll to position [686, 0]
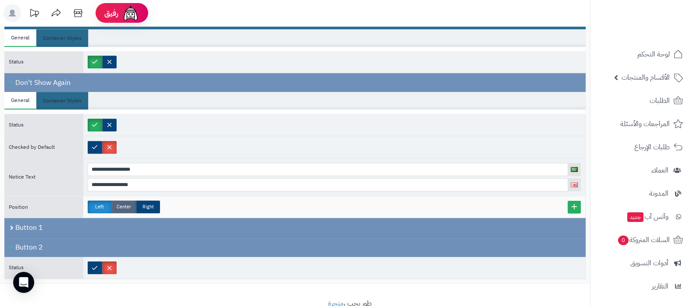
click at [127, 202] on label "Center" at bounding box center [124, 207] width 24 height 13
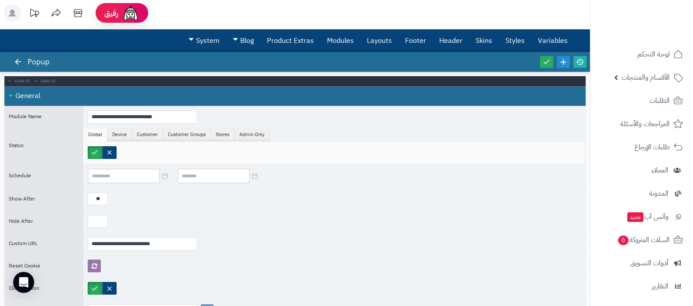
scroll to position [0, 0]
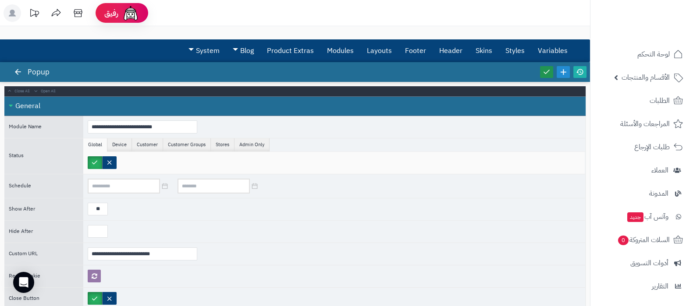
click at [546, 77] on link at bounding box center [546, 72] width 13 height 12
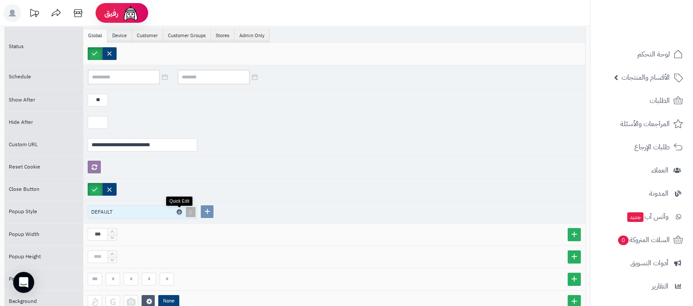
click at [180, 210] on icon at bounding box center [179, 212] width 3 height 4
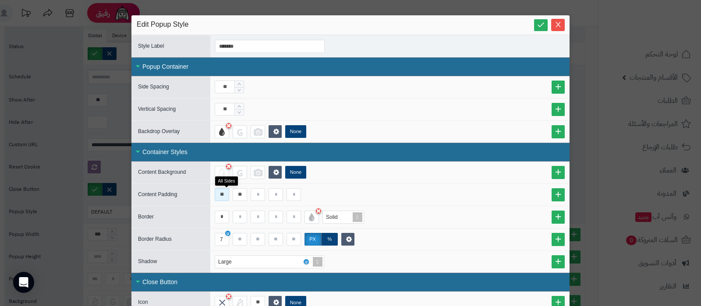
click at [226, 196] on input "**" at bounding box center [222, 195] width 14 height 13
click at [225, 197] on input "**" at bounding box center [222, 195] width 14 height 13
type input "**"
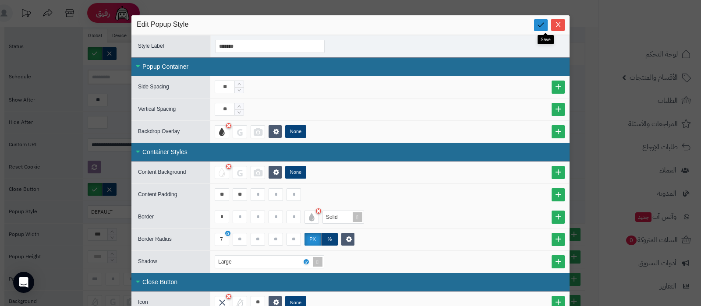
click at [546, 29] on link at bounding box center [541, 25] width 14 height 12
click at [556, 25] on span "Close" at bounding box center [559, 24] width 14 height 7
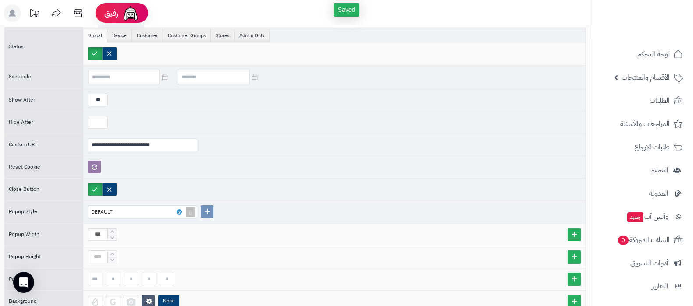
scroll to position [0, 0]
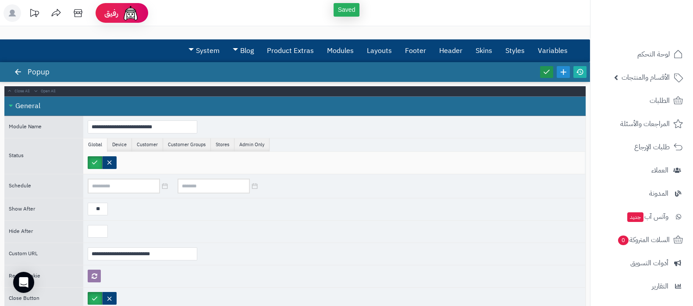
click at [546, 74] on icon at bounding box center [547, 72] width 8 height 8
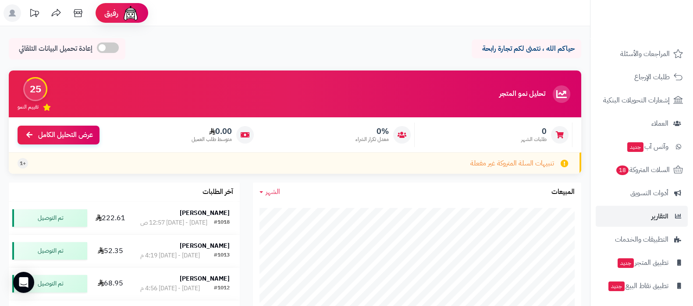
scroll to position [94, 0]
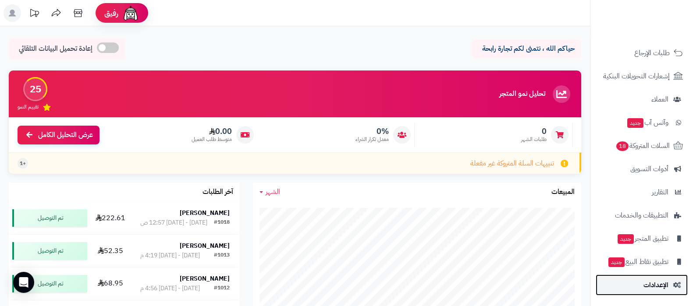
click at [656, 284] on span "الإعدادات" at bounding box center [656, 285] width 25 height 12
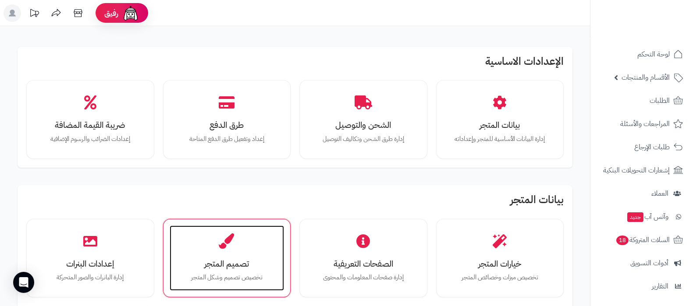
click at [192, 246] on div "تصميم المتجر تخصيص تصميم وشكل المتجر" at bounding box center [227, 259] width 115 height 66
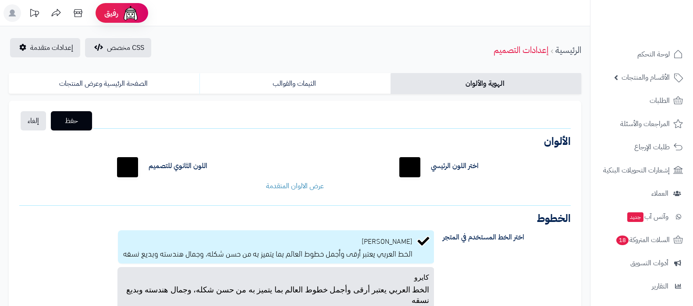
click at [43, 41] on link "إعدادات متقدمة" at bounding box center [45, 47] width 70 height 19
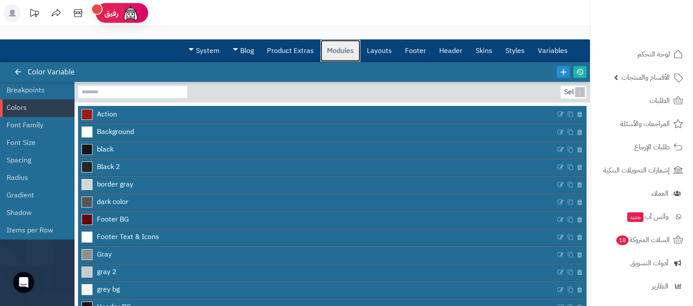
click at [338, 52] on link "Modules" at bounding box center [340, 51] width 40 height 22
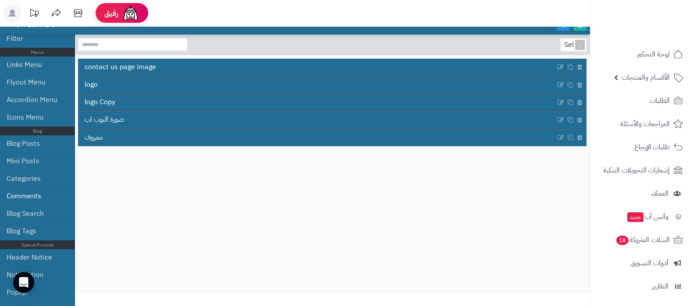
scroll to position [77, 0]
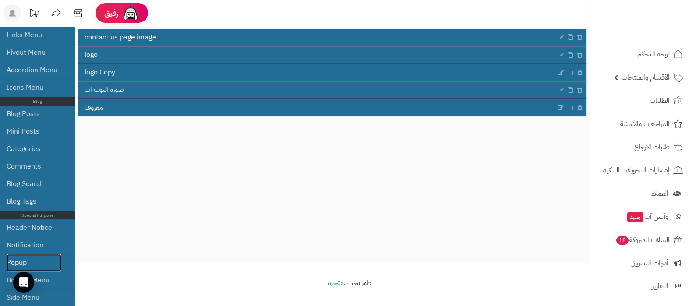
click at [37, 258] on link "Popup" at bounding box center [34, 263] width 55 height 18
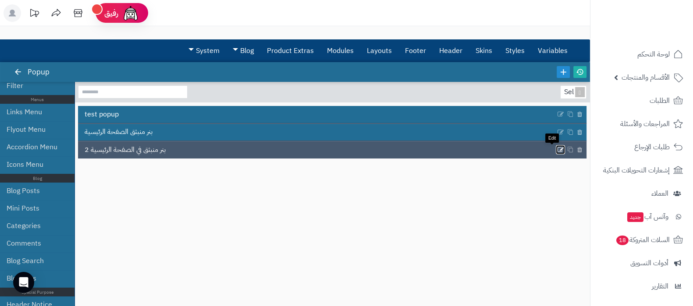
click at [557, 150] on icon at bounding box center [560, 149] width 7 height 7
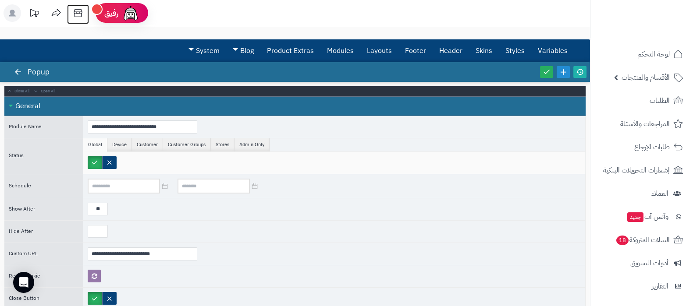
click at [81, 11] on icon at bounding box center [78, 13] width 18 height 18
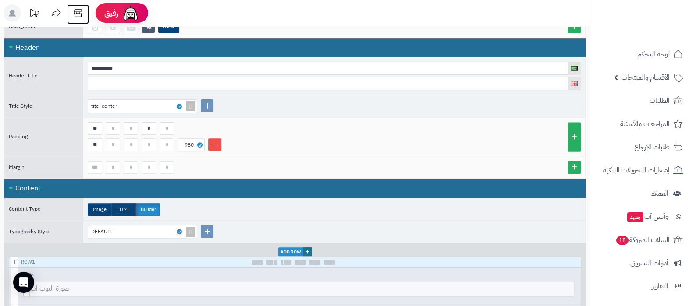
scroll to position [493, 0]
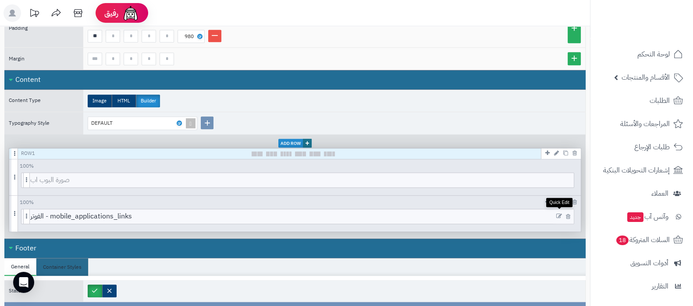
click at [560, 214] on icon at bounding box center [559, 217] width 6 height 6
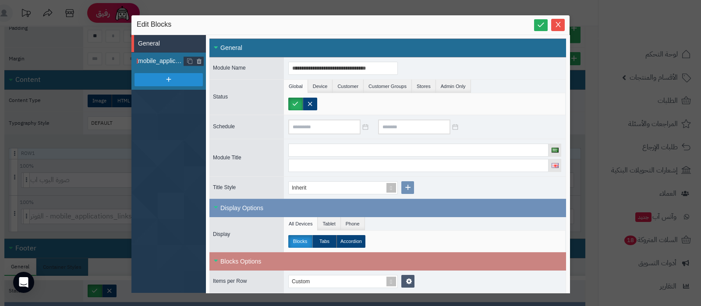
click at [167, 64] on span "mobile_applications_links" at bounding box center [161, 61] width 46 height 9
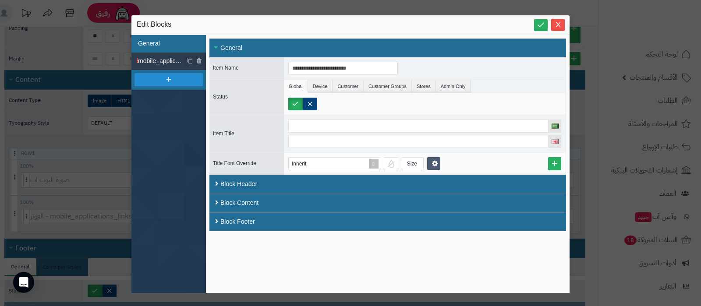
click at [160, 45] on li "General" at bounding box center [169, 44] width 75 height 18
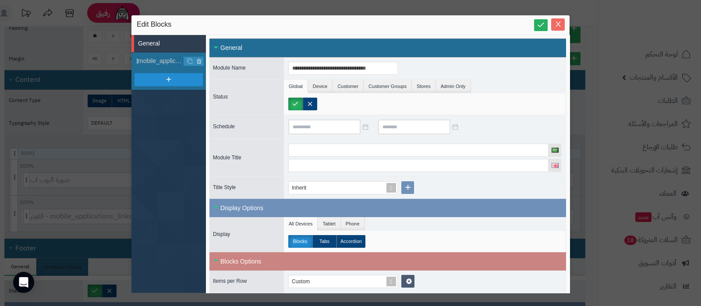
click at [557, 25] on icon "Close" at bounding box center [558, 24] width 5 height 5
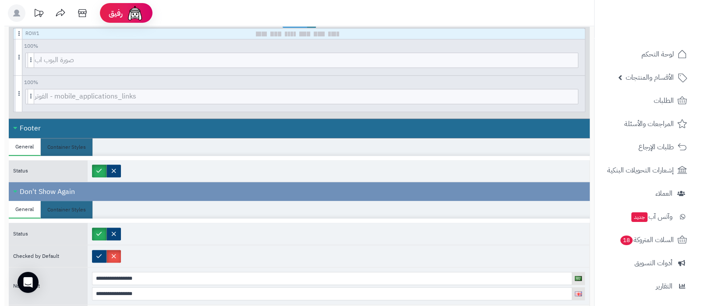
scroll to position [541, 0]
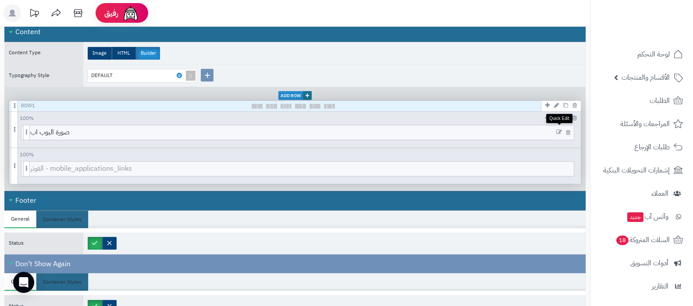
click at [559, 129] on icon at bounding box center [559, 132] width 6 height 6
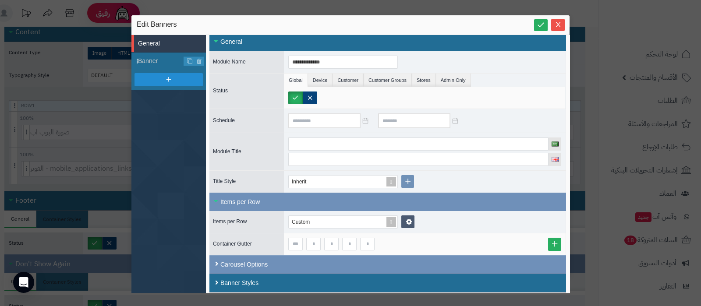
scroll to position [8, 0]
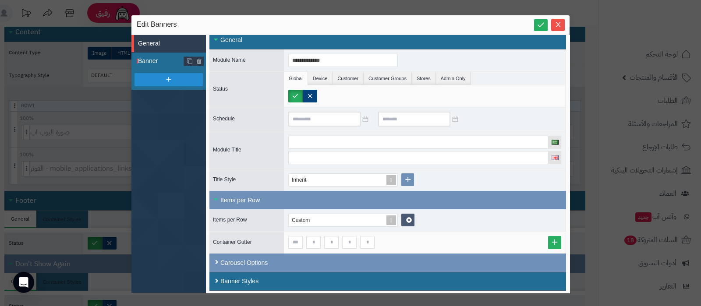
click at [160, 58] on span "Banner" at bounding box center [161, 61] width 46 height 9
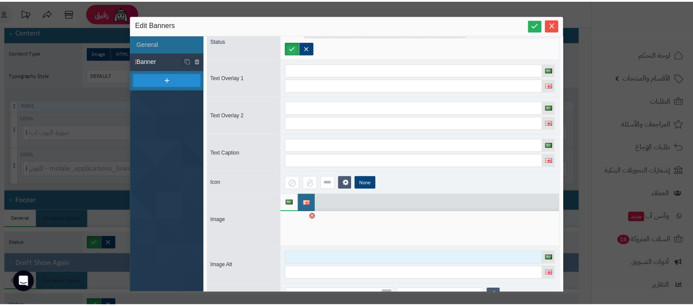
scroll to position [0, 0]
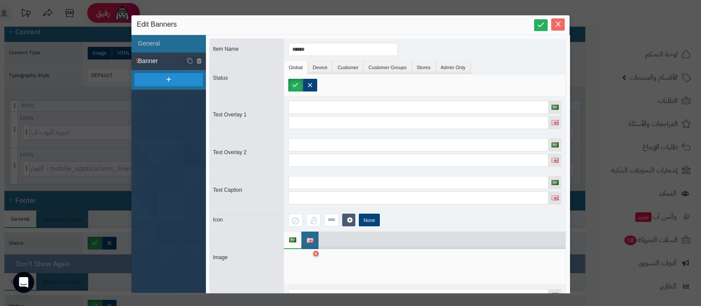
click at [558, 22] on icon "Close" at bounding box center [558, 24] width 7 height 7
